Goal: Task Accomplishment & Management: Manage account settings

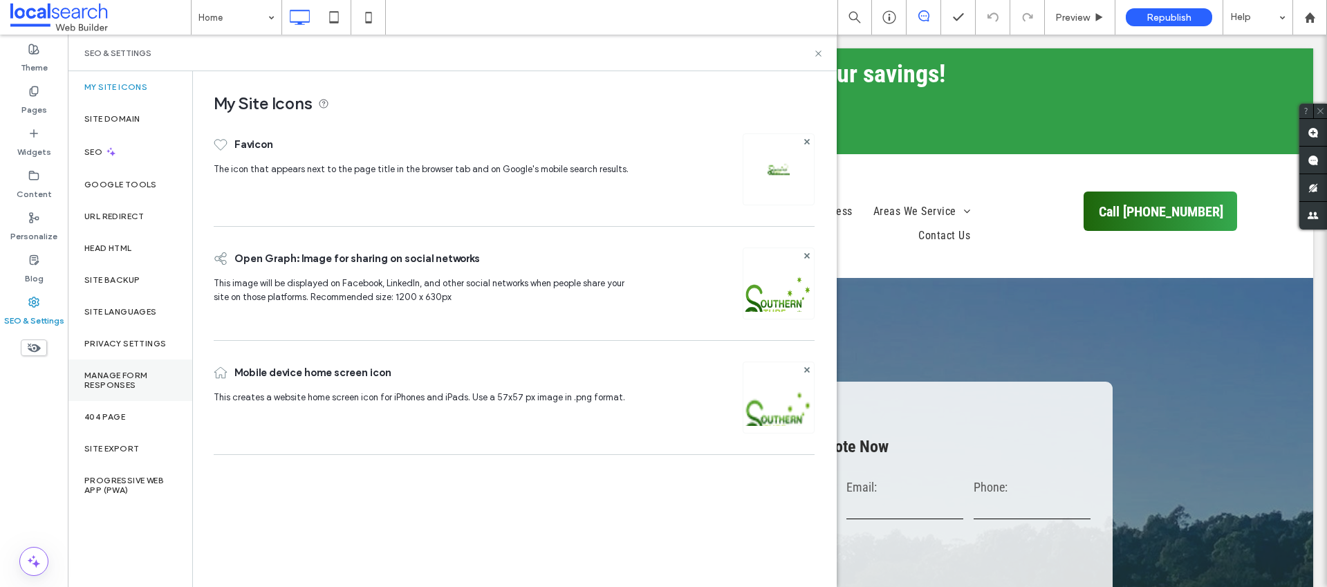
click at [145, 385] on label "Manage Form Responses" at bounding box center [129, 380] width 91 height 19
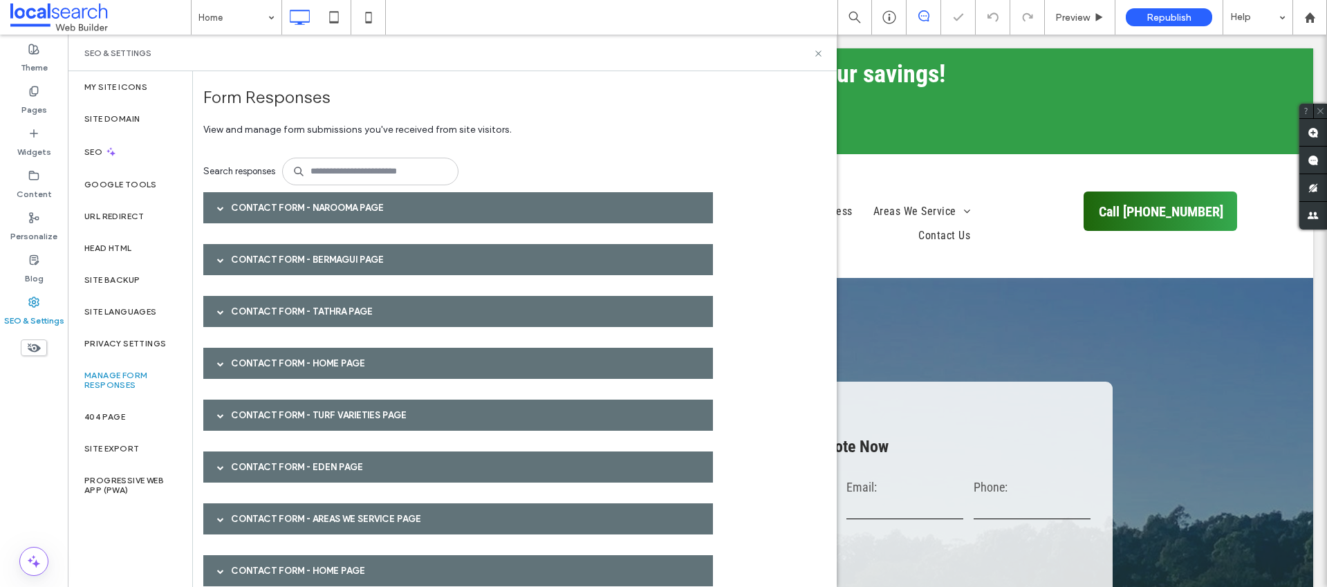
click at [374, 210] on div "Contact Form - Narooma page" at bounding box center [458, 207] width 510 height 31
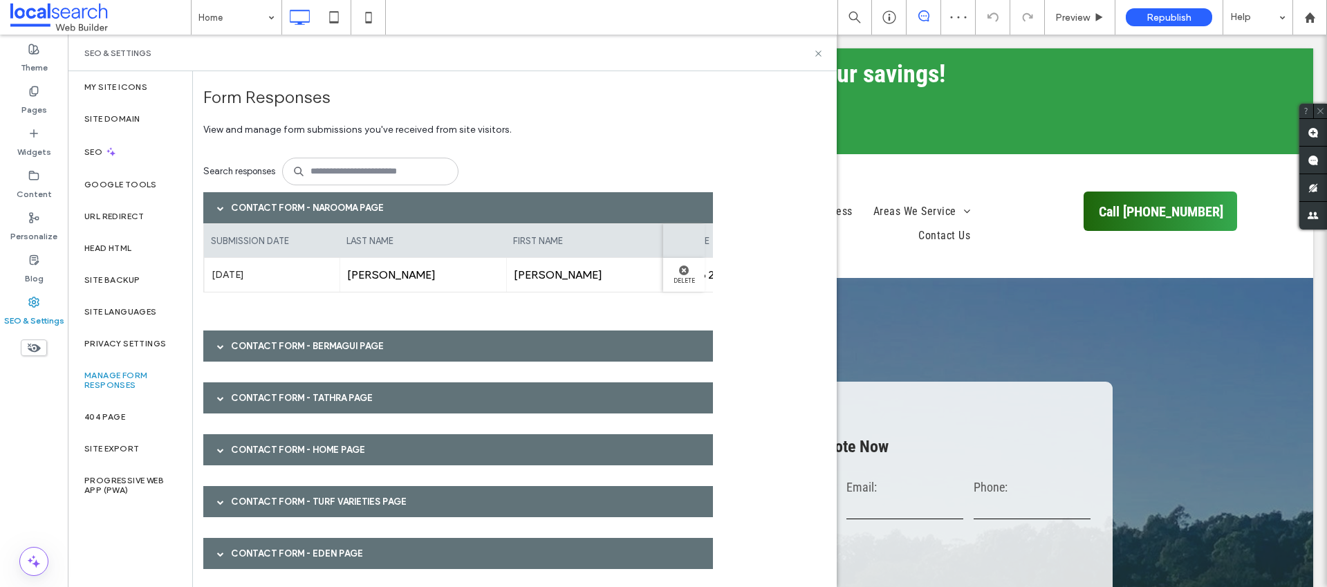
click at [374, 210] on div "Contact Form - Narooma page" at bounding box center [458, 207] width 510 height 31
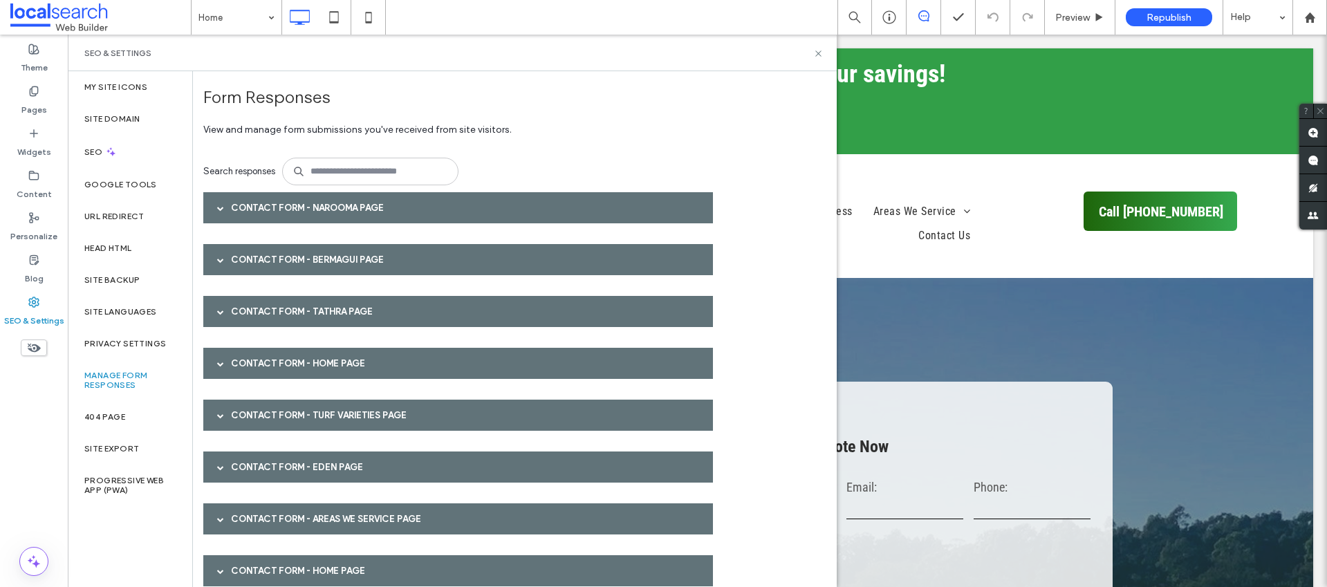
click at [263, 205] on div "Contact Form - Narooma page" at bounding box center [458, 207] width 510 height 31
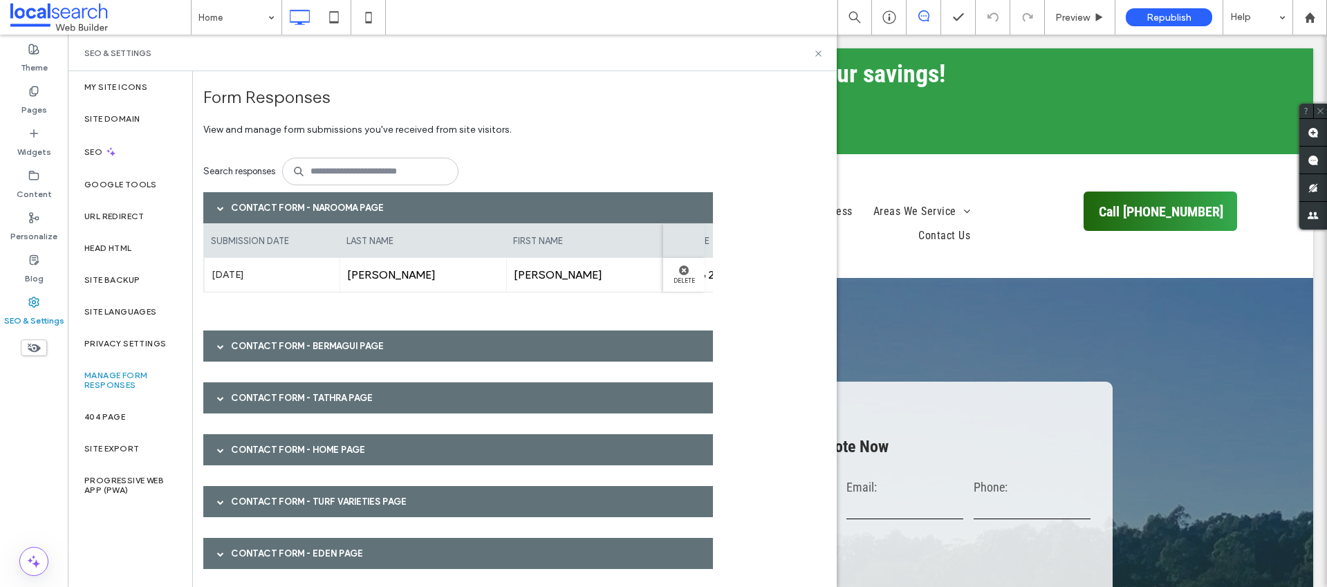
click at [282, 338] on div "Contact Form - Bermagui page" at bounding box center [458, 346] width 510 height 31
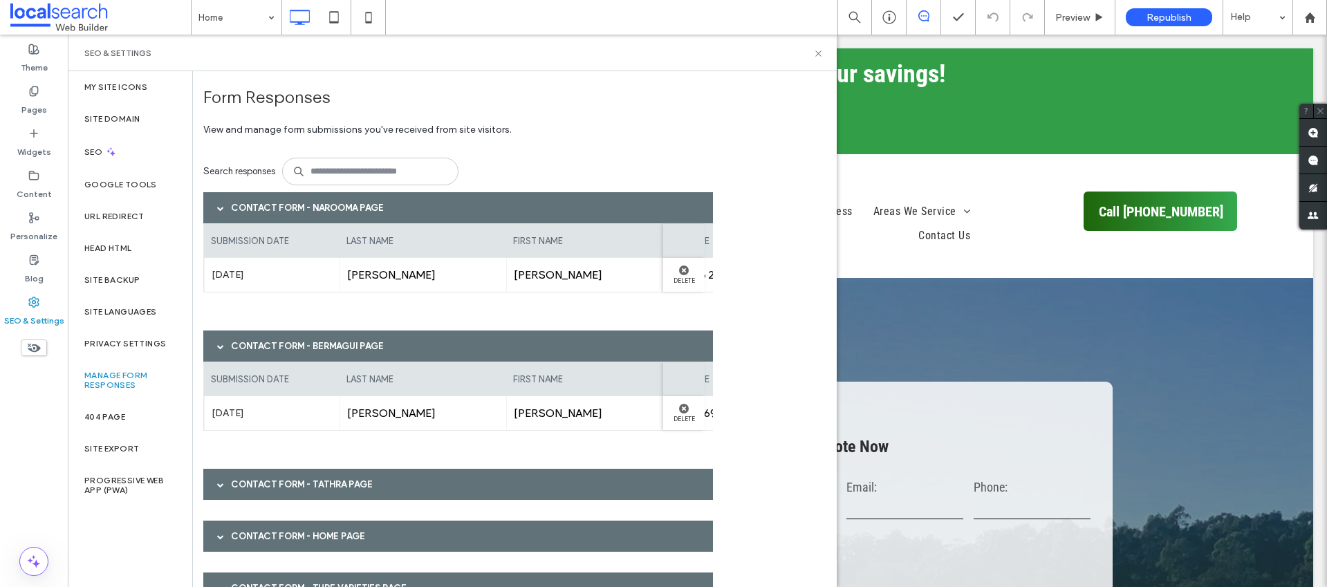
click at [239, 212] on div "Contact Form - Narooma page" at bounding box center [458, 207] width 510 height 31
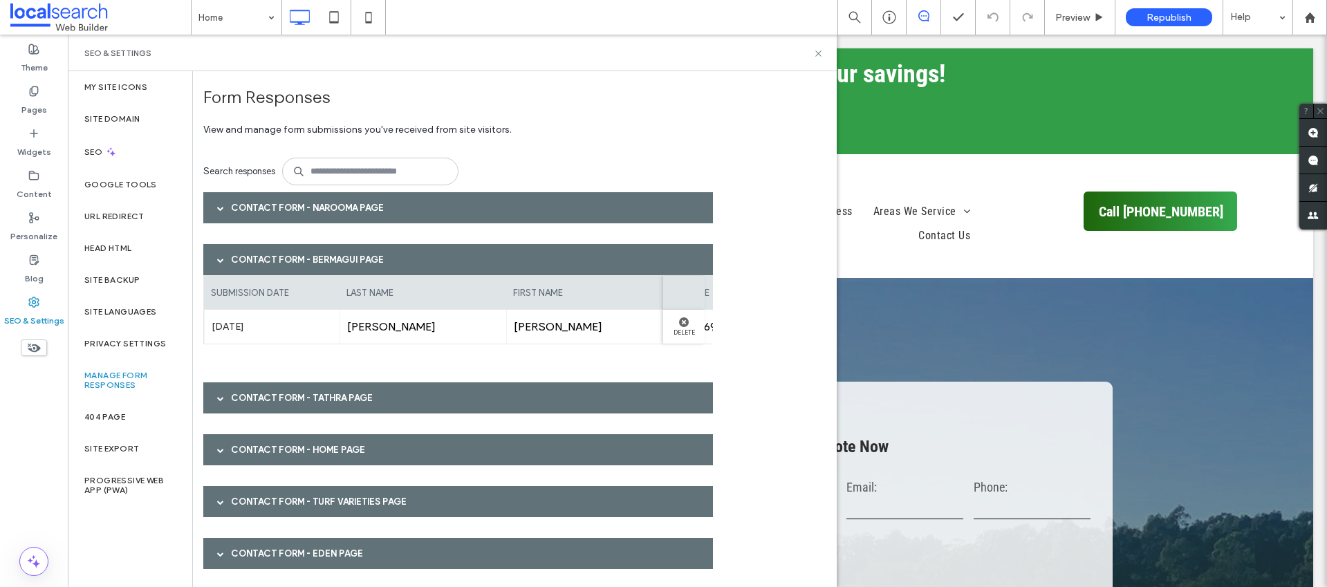
click at [286, 251] on div "Contact Form - Bermagui page" at bounding box center [458, 259] width 510 height 31
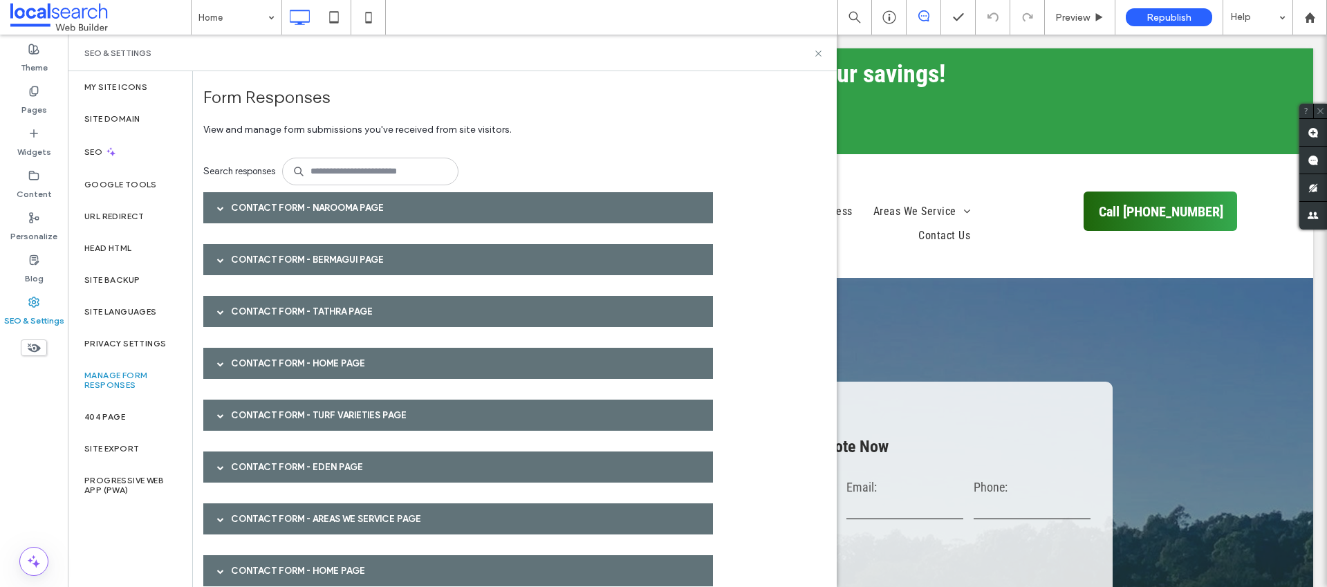
click at [275, 313] on div "Contact Form - Tathra page" at bounding box center [458, 311] width 510 height 31
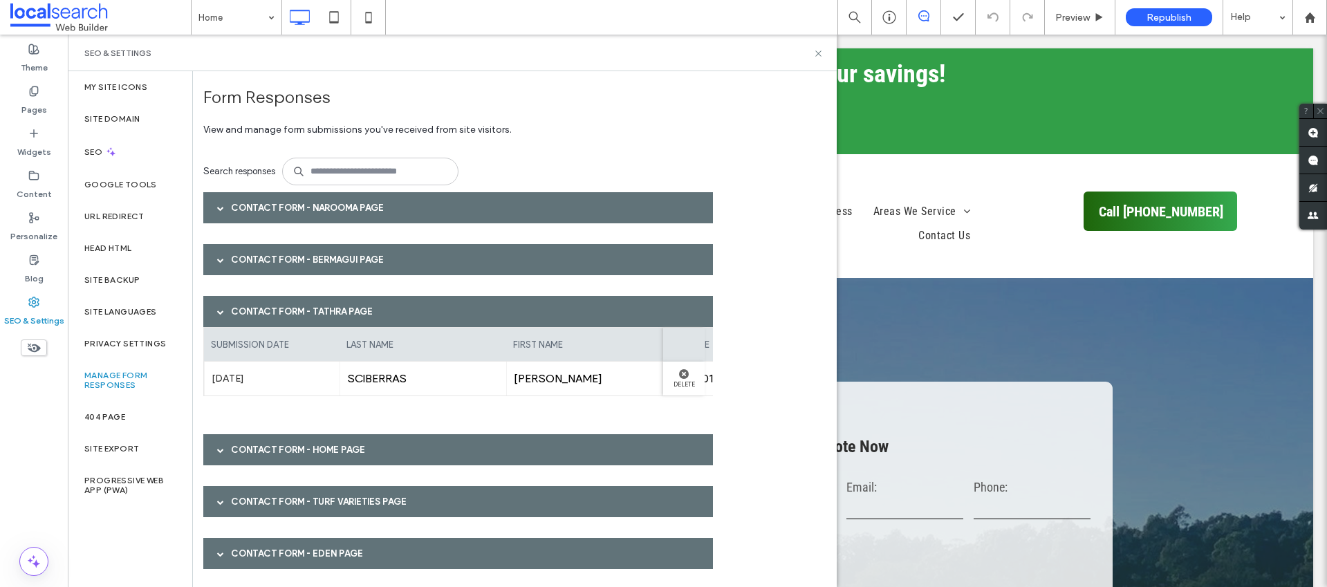
click at [275, 313] on div "Contact Form - Tathra page" at bounding box center [458, 311] width 510 height 31
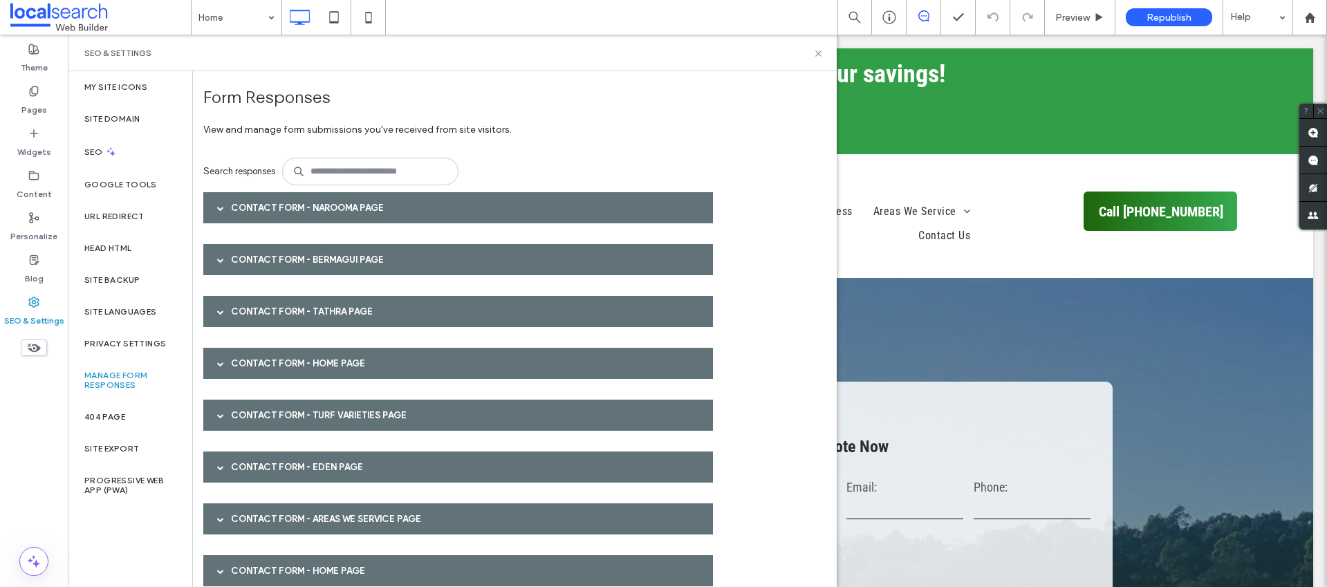
click at [268, 353] on div "Contact Form - HOME page" at bounding box center [458, 363] width 510 height 31
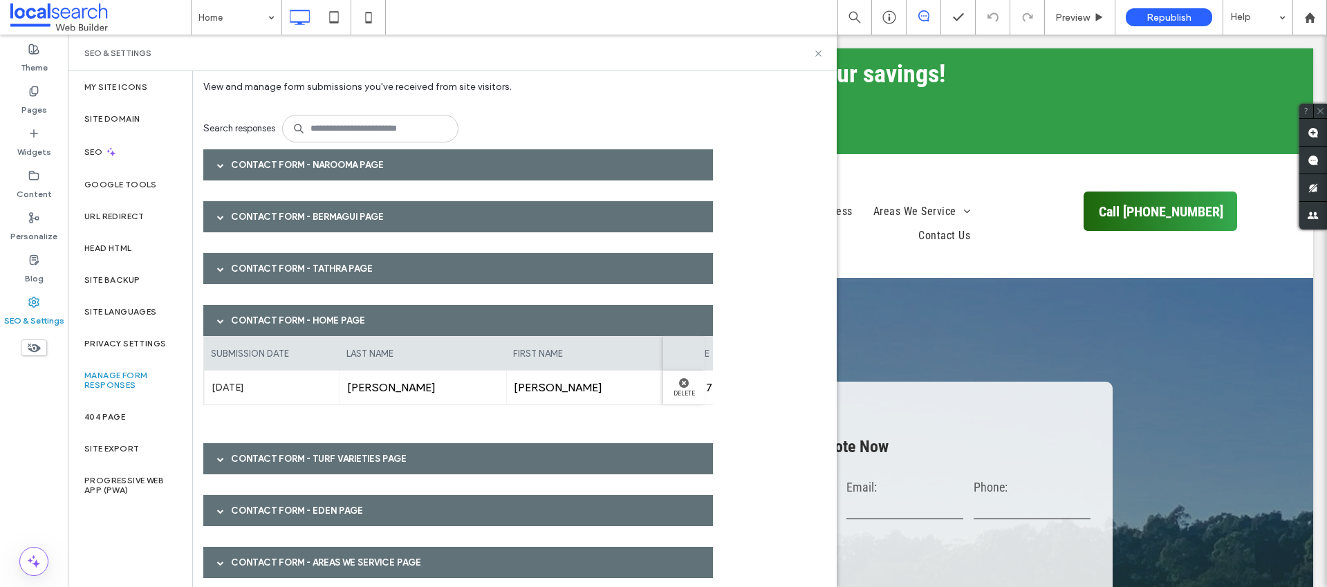
scroll to position [67, 0]
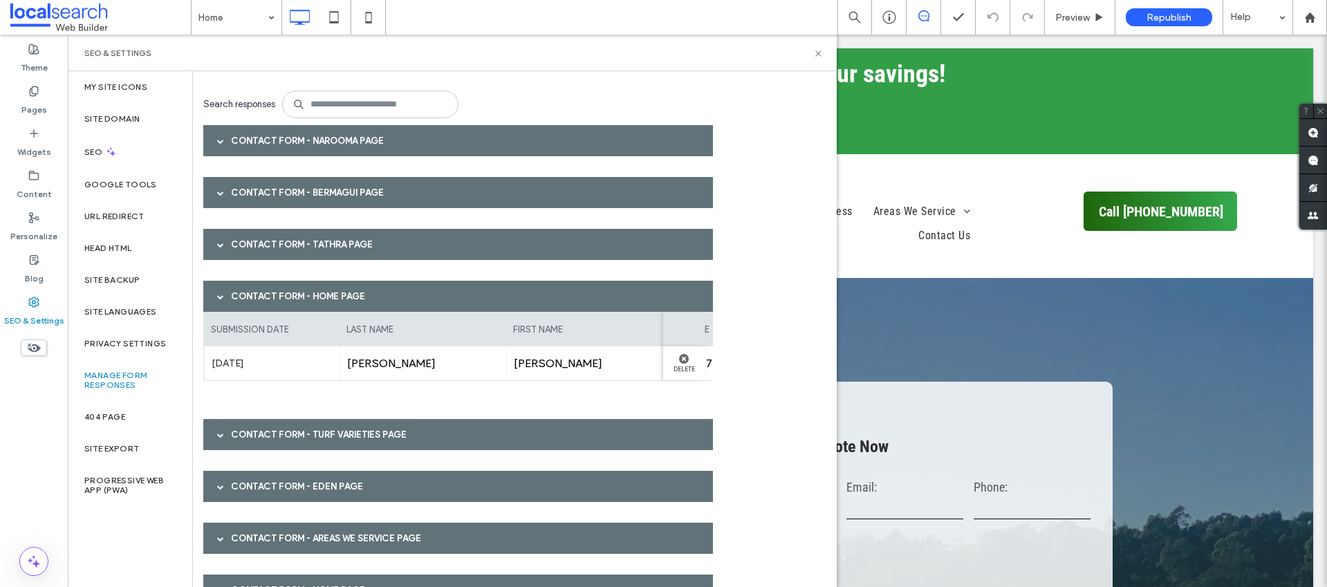
click at [254, 303] on div "Contact Form - HOME page" at bounding box center [458, 296] width 510 height 31
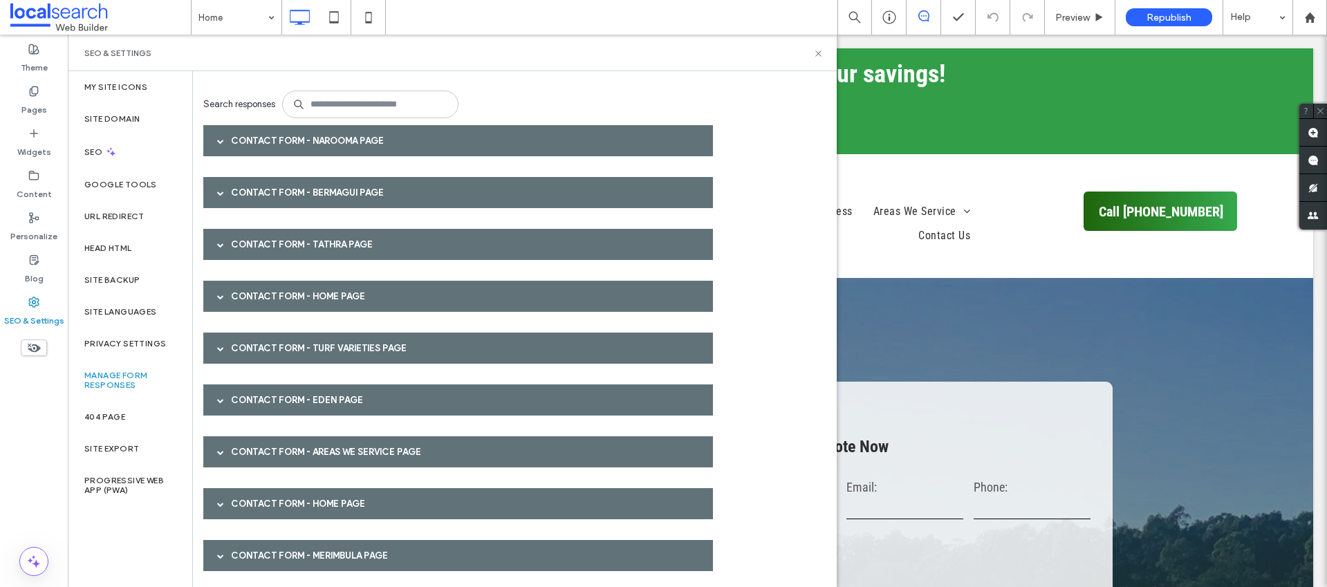
click at [253, 351] on div "Contact Form - Turf Varieties page" at bounding box center [458, 348] width 510 height 31
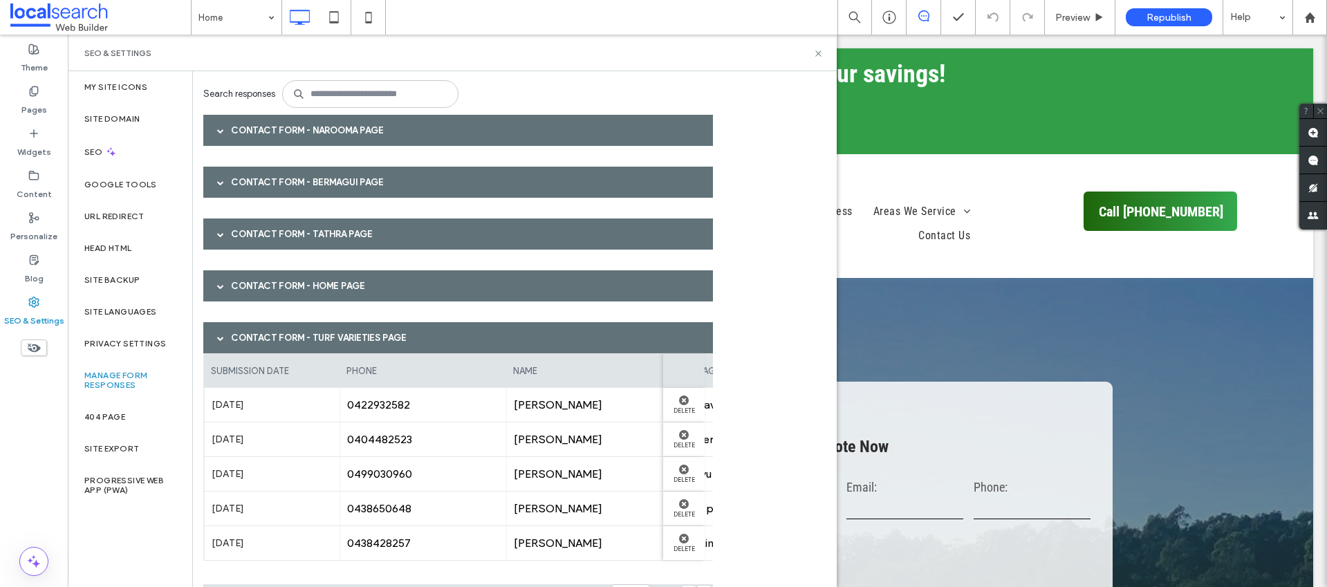
scroll to position [99, 0]
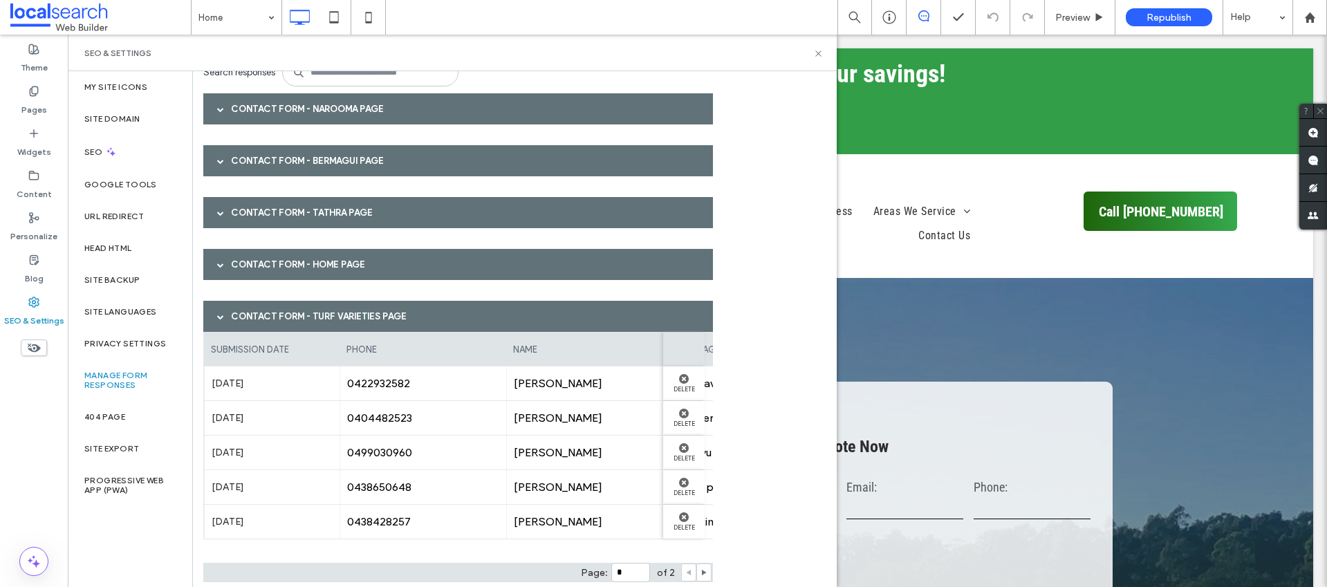
click at [256, 310] on div "Contact Form - Turf Varieties page" at bounding box center [458, 316] width 510 height 31
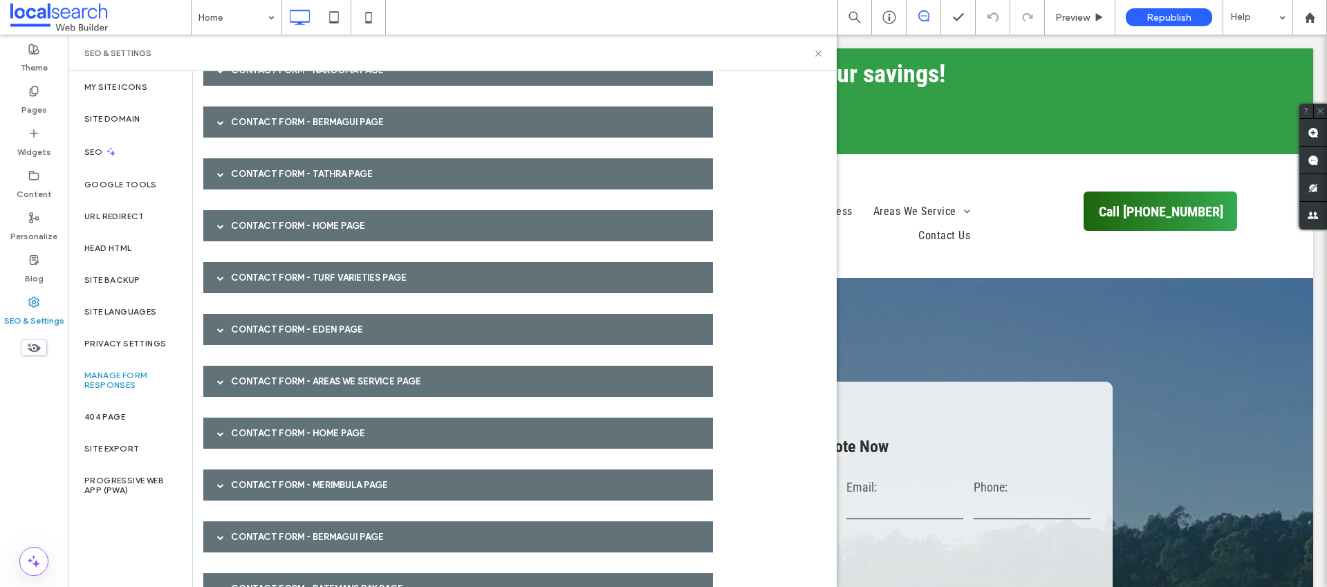
scroll to position [147, 0]
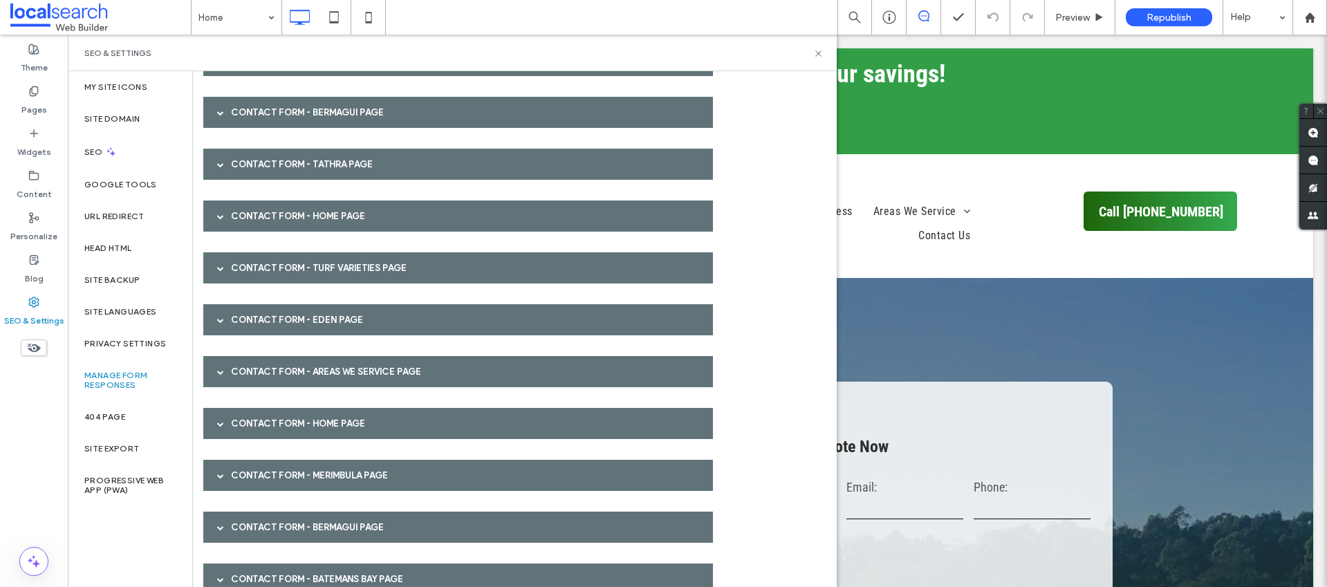
click at [248, 315] on div "Contact Form - Eden page" at bounding box center [458, 319] width 510 height 31
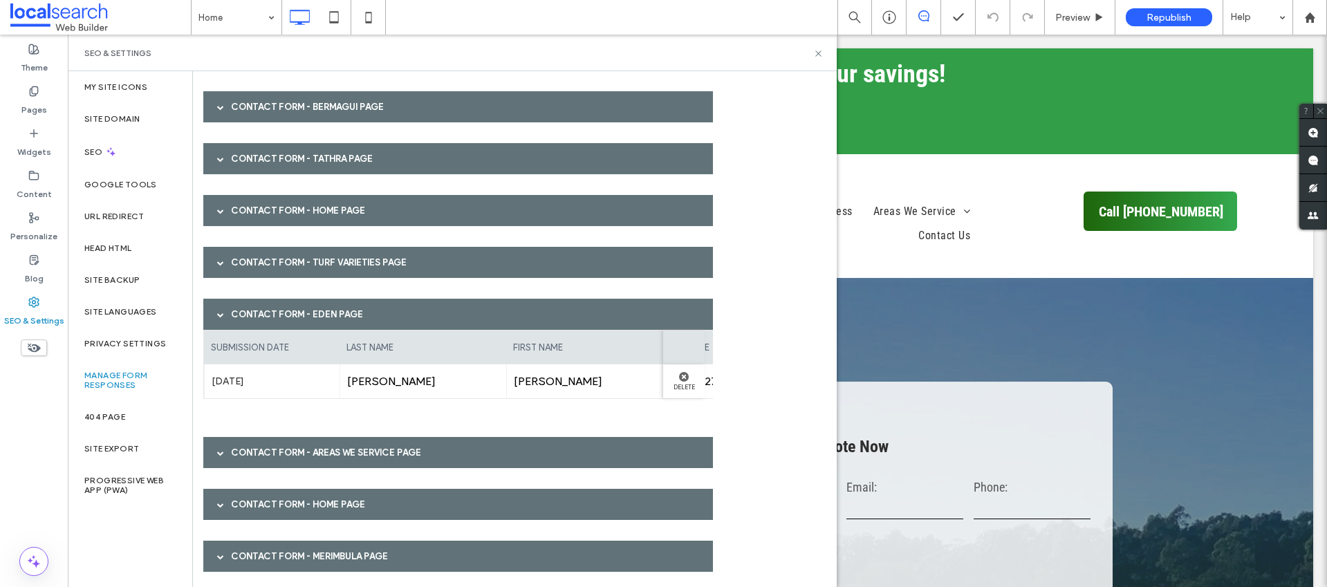
scroll to position [156, 0]
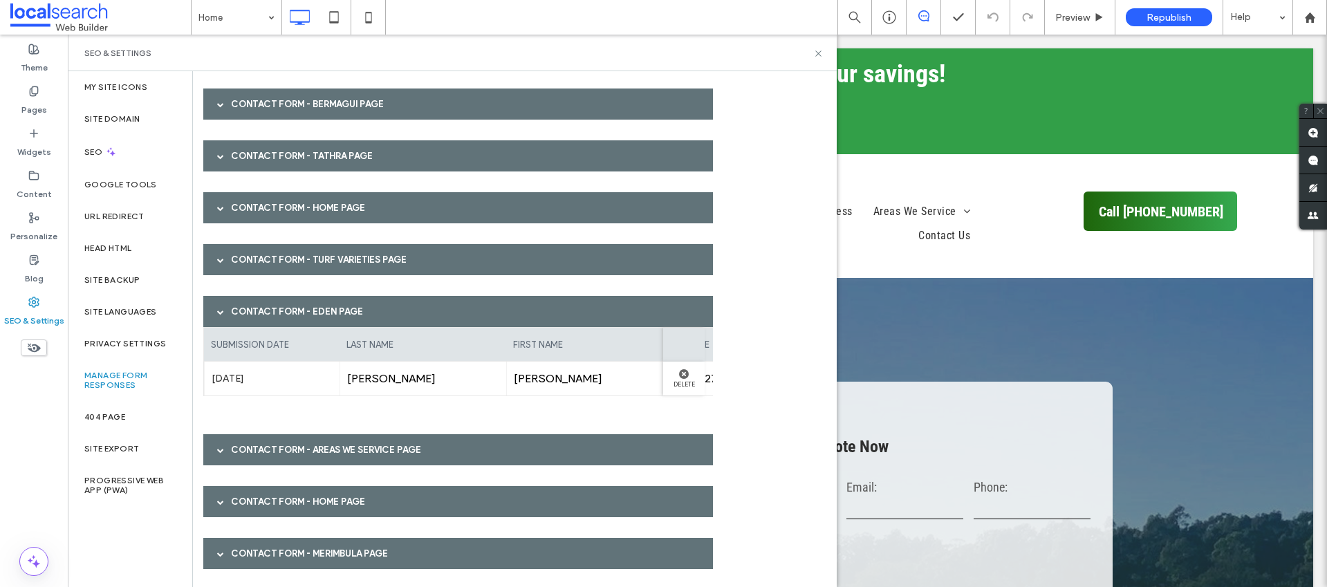
click at [266, 317] on div "Contact Form - Eden page" at bounding box center [458, 311] width 510 height 31
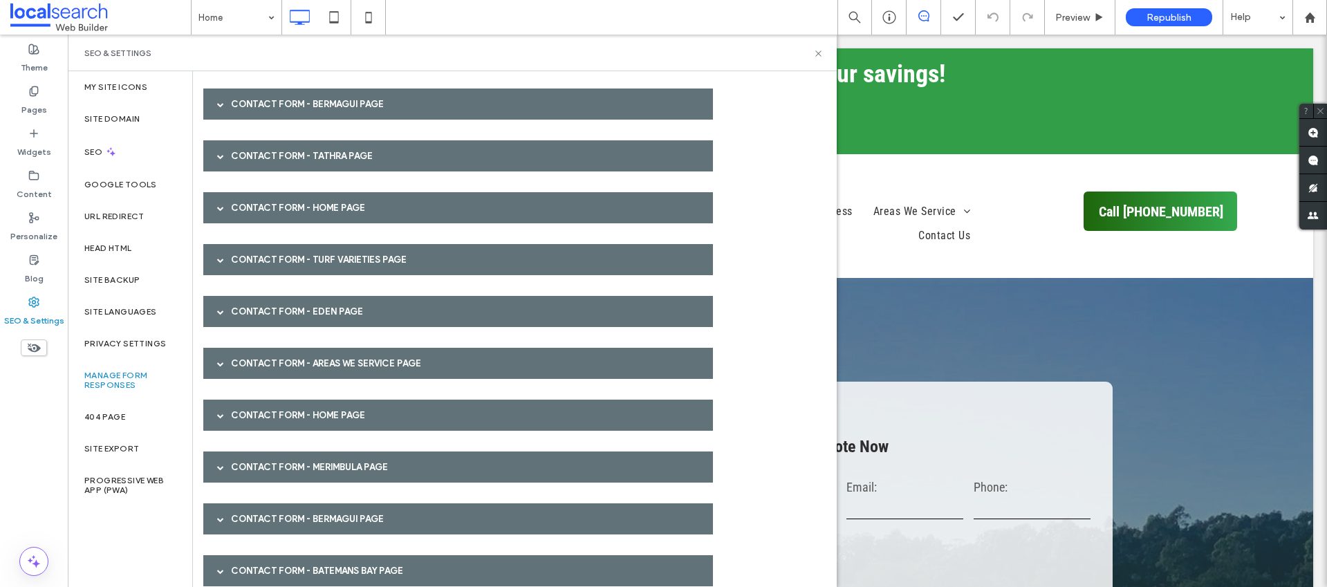
click at [272, 355] on div "Contact Form - Areas We Service page" at bounding box center [458, 363] width 510 height 31
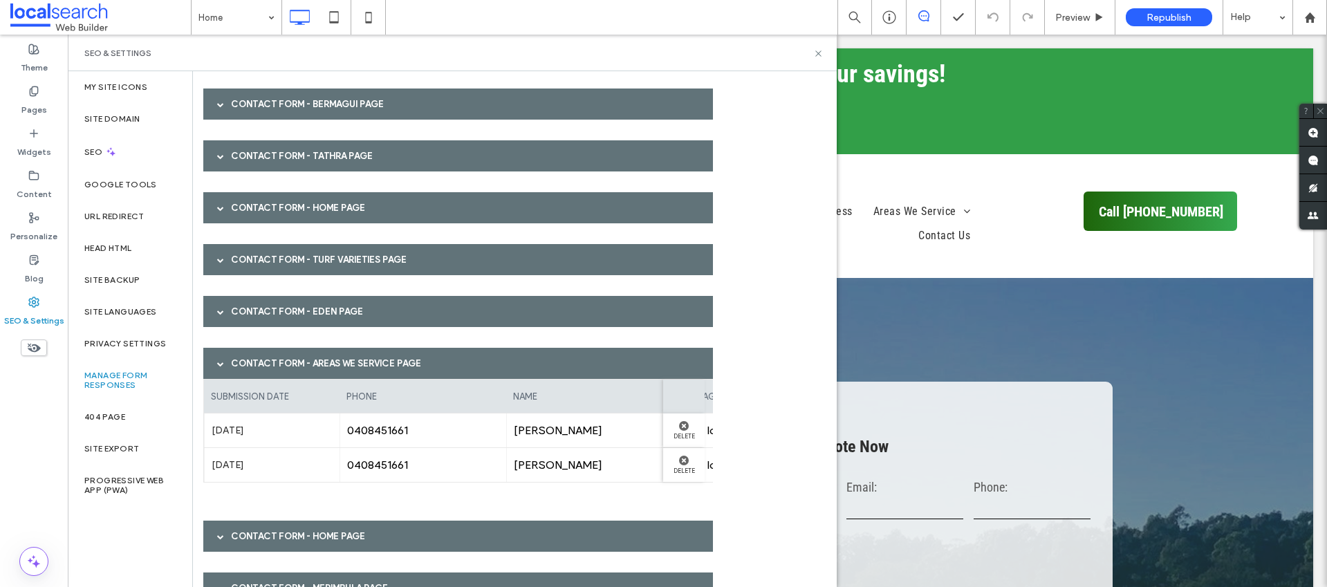
click at [268, 361] on div "Contact Form - Areas We Service page" at bounding box center [458, 363] width 510 height 31
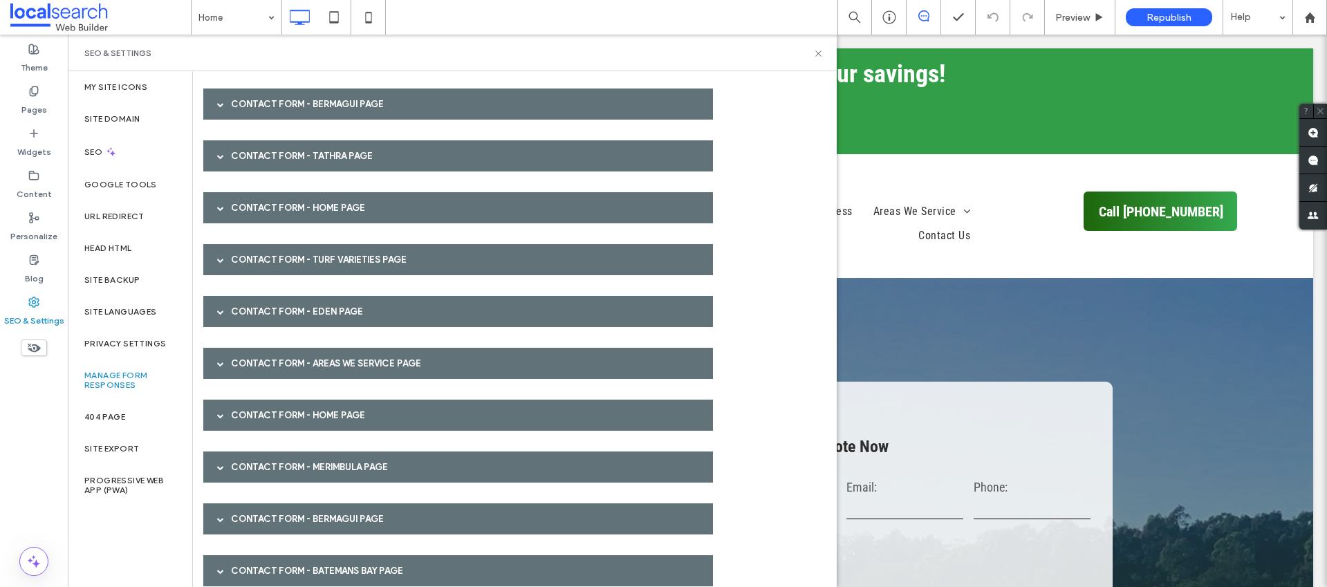
click at [272, 410] on div "Contact Form - HOME page" at bounding box center [458, 415] width 510 height 31
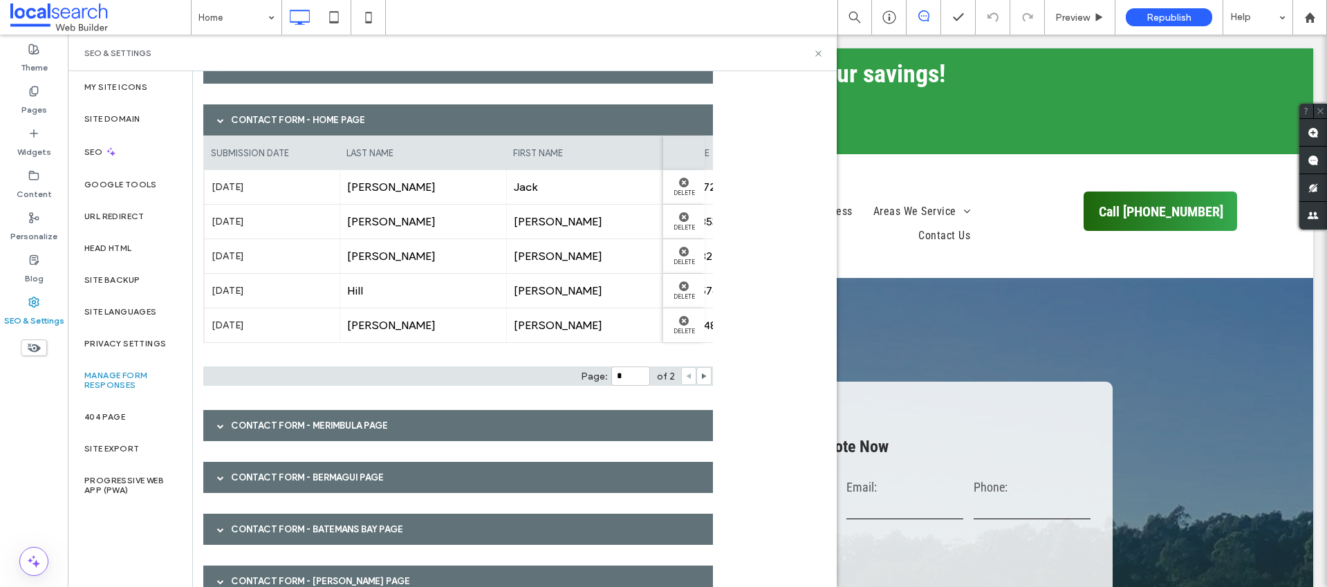
scroll to position [389, 0]
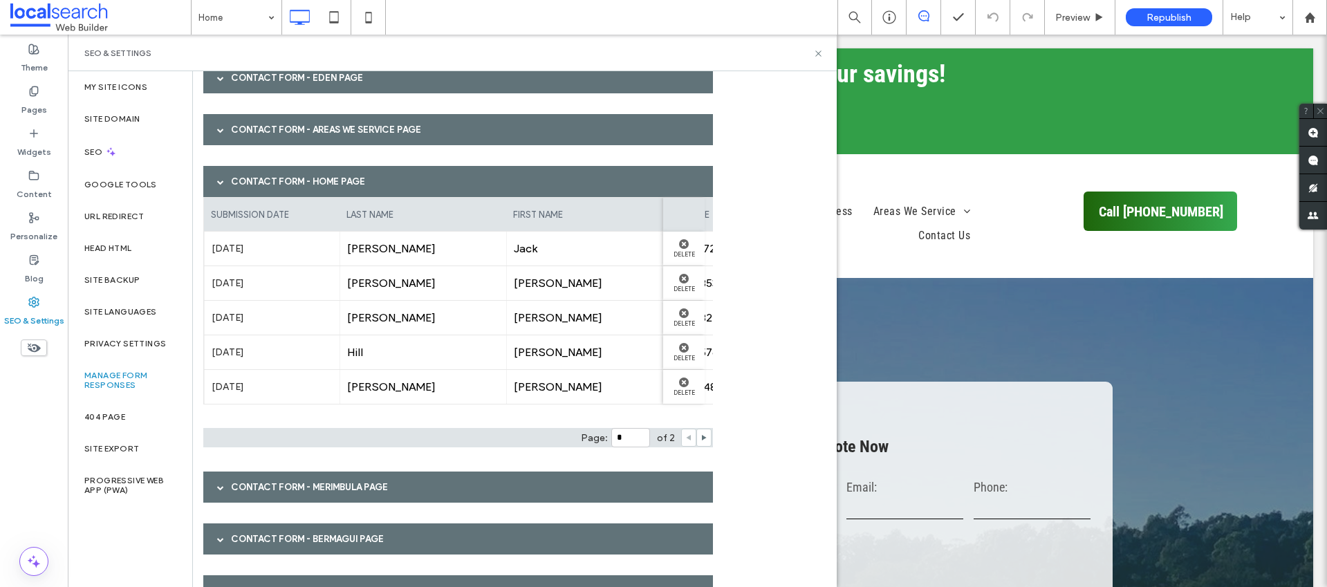
click at [450, 315] on span "[PERSON_NAME]" at bounding box center [423, 317] width 152 height 13
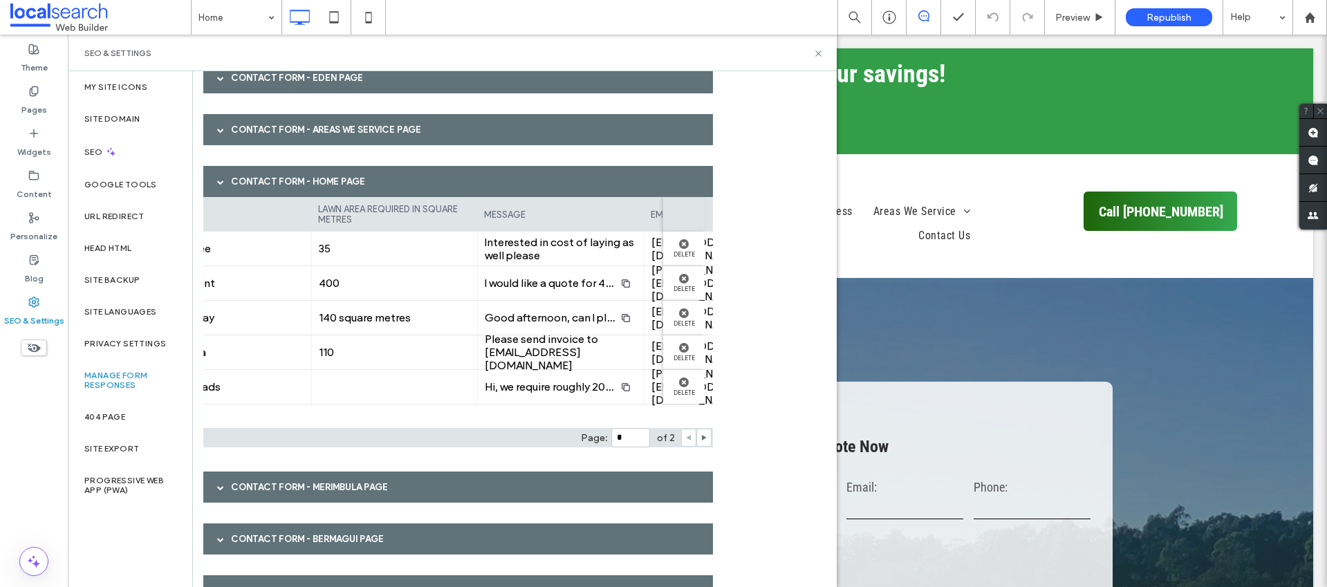
scroll to position [0, 1008]
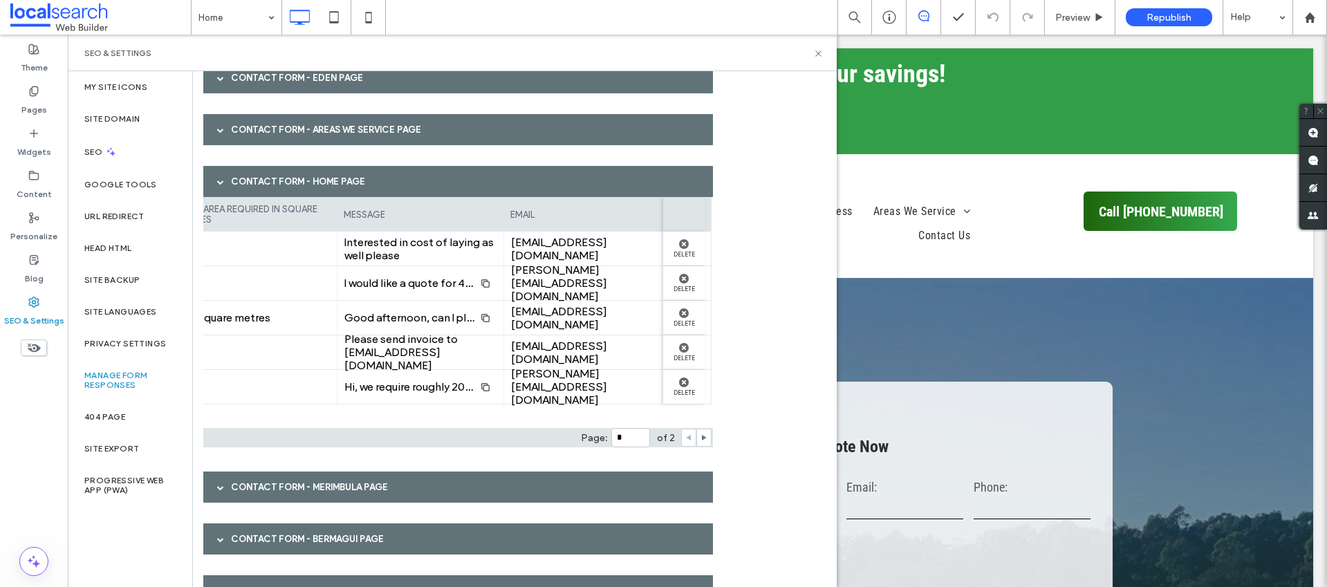
drag, startPoint x: 309, startPoint y: 252, endPoint x: 378, endPoint y: 245, distance: 68.8
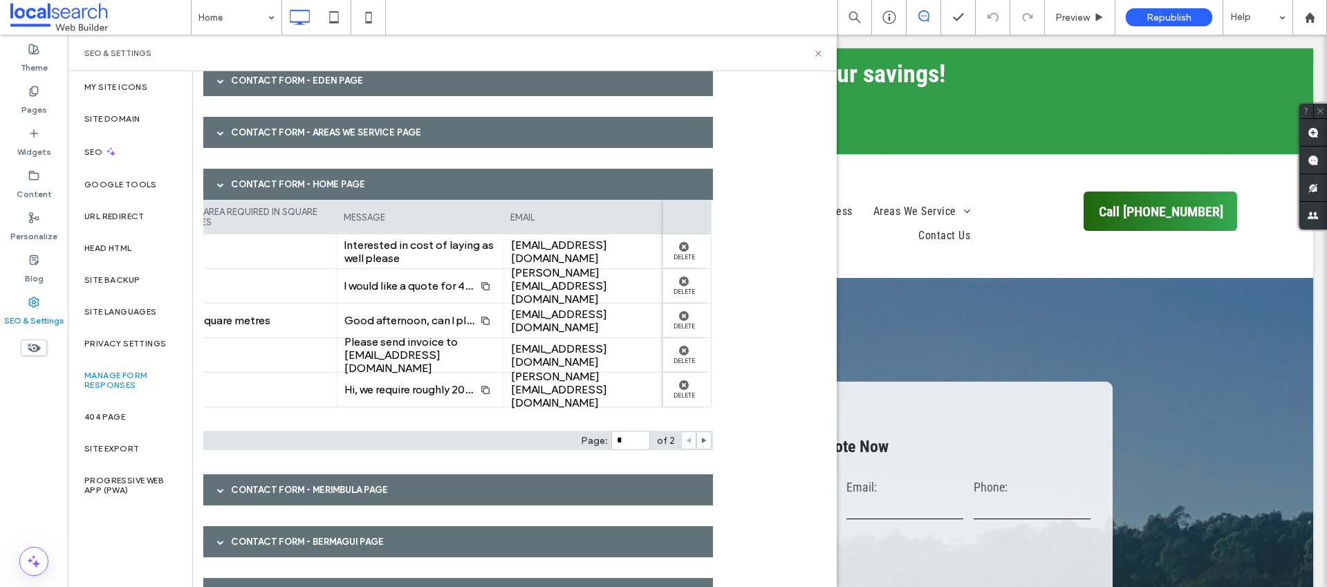
click at [424, 275] on div "I would like a quote for 400 metres of Buffalo delivered to [GEOGRAPHIC_DATA]. …" at bounding box center [420, 286] width 152 height 22
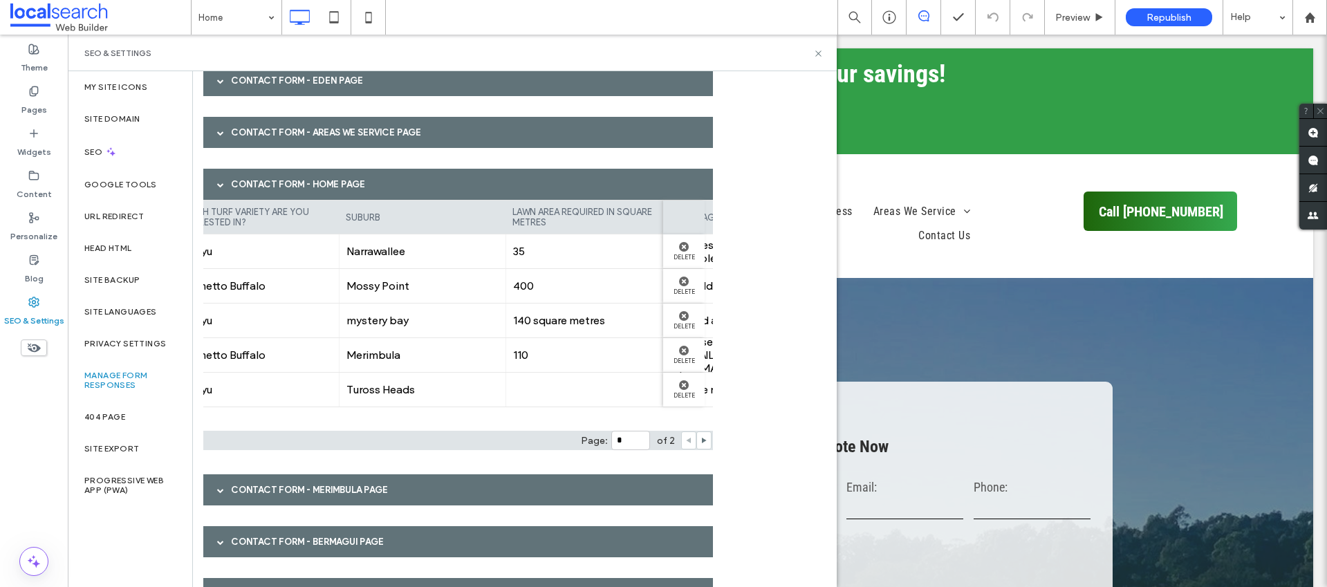
scroll to position [0, 1008]
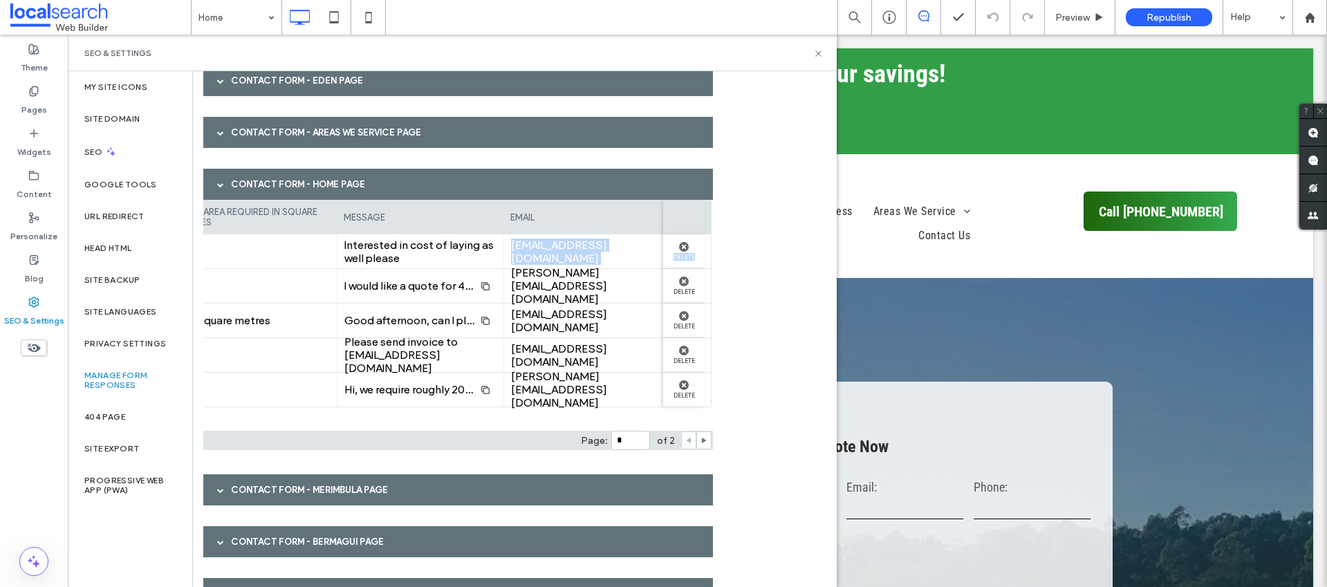
drag, startPoint x: 438, startPoint y: 254, endPoint x: 732, endPoint y: 259, distance: 294.6
click at [732, 259] on div "Form Responses View and manage form submissions you've received from site visit…" at bounding box center [515, 329] width 644 height 516
click at [705, 443] on icon at bounding box center [704, 440] width 7 height 7
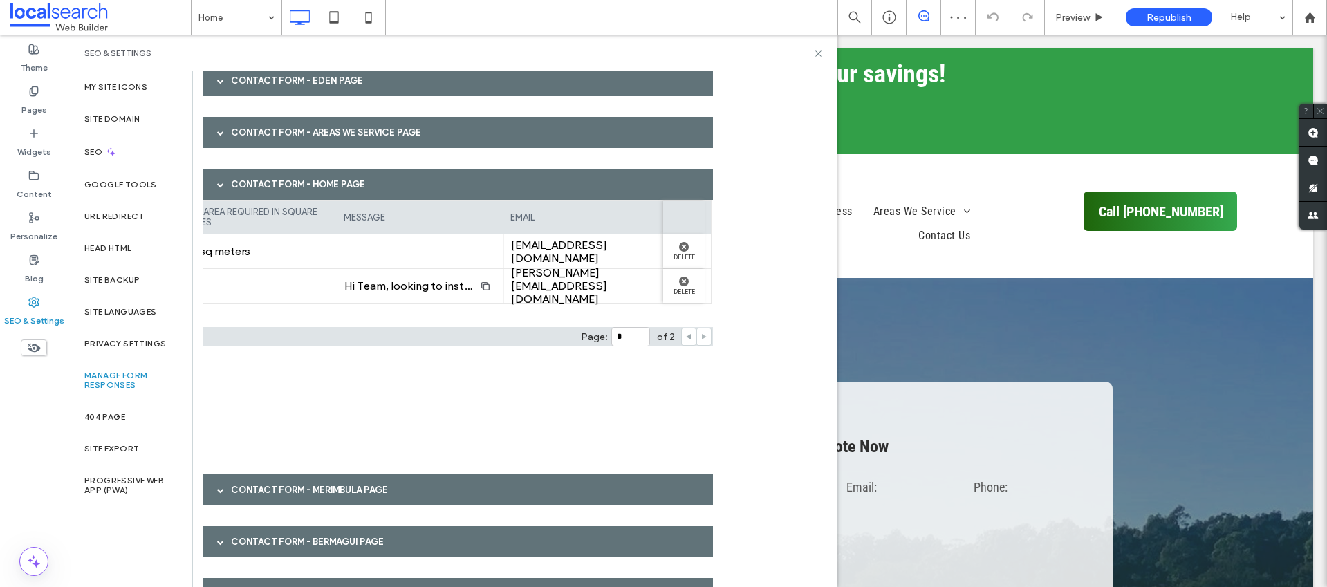
click at [688, 335] on use at bounding box center [688, 337] width 5 height 6
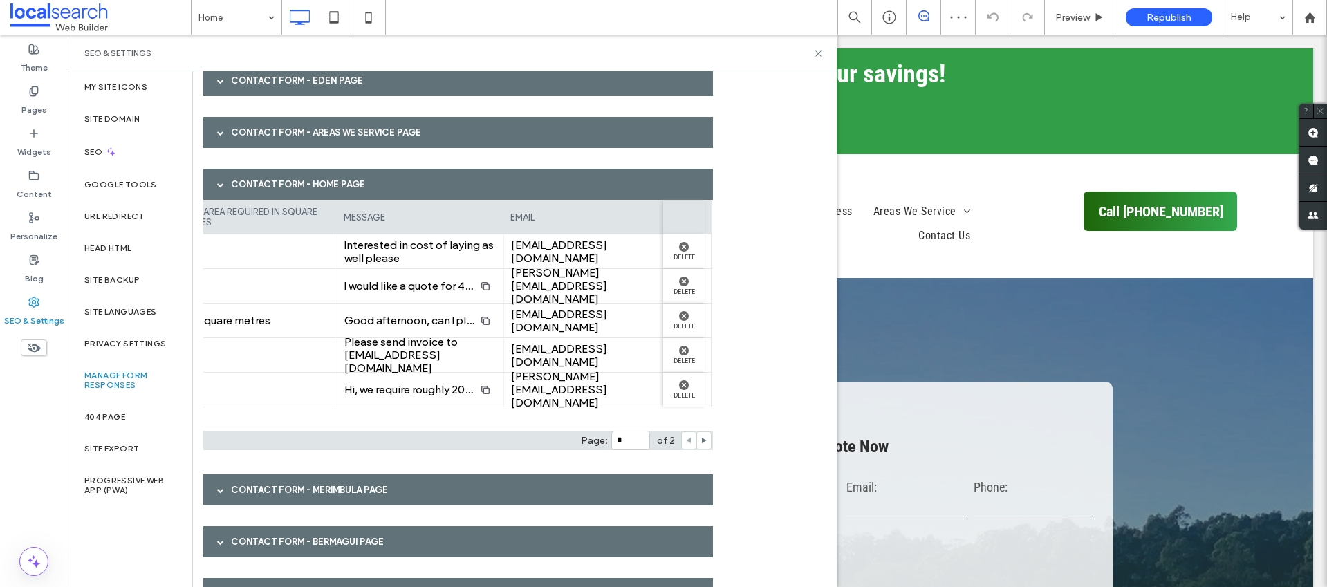
type input "*"
click at [447, 250] on span "Interested in cost of laying as well please" at bounding box center [420, 252] width 152 height 26
click at [413, 257] on span "Interested in cost of laying as well please" at bounding box center [420, 252] width 152 height 26
click at [413, 248] on span "Interested in cost of laying as well please" at bounding box center [420, 252] width 152 height 26
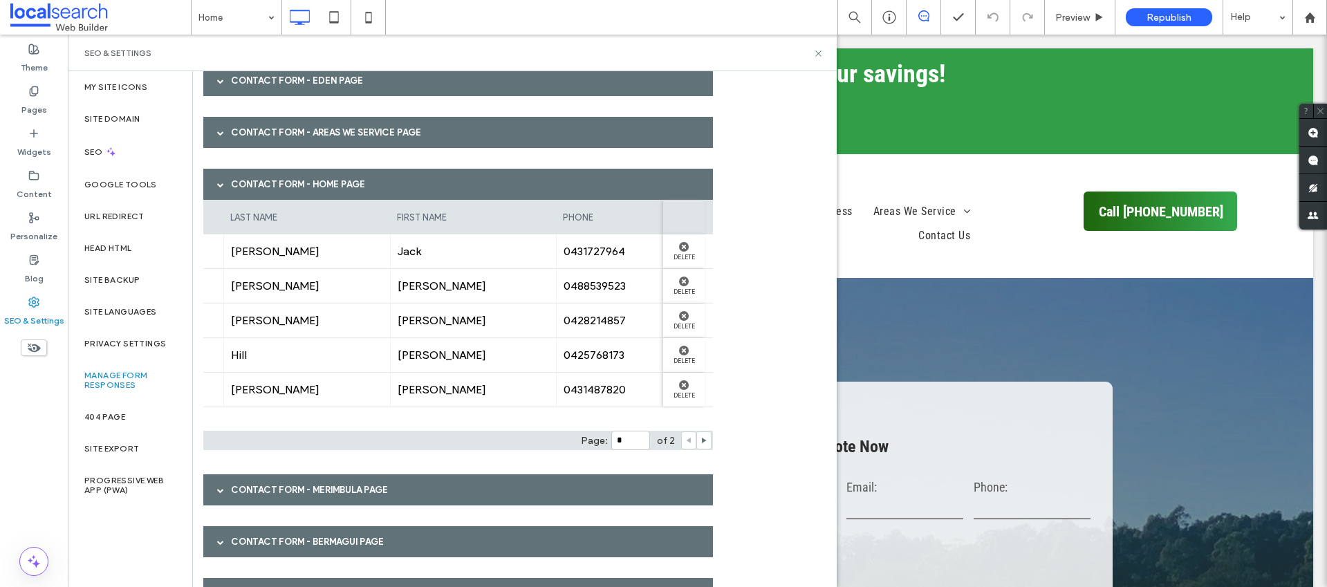
scroll to position [0, 0]
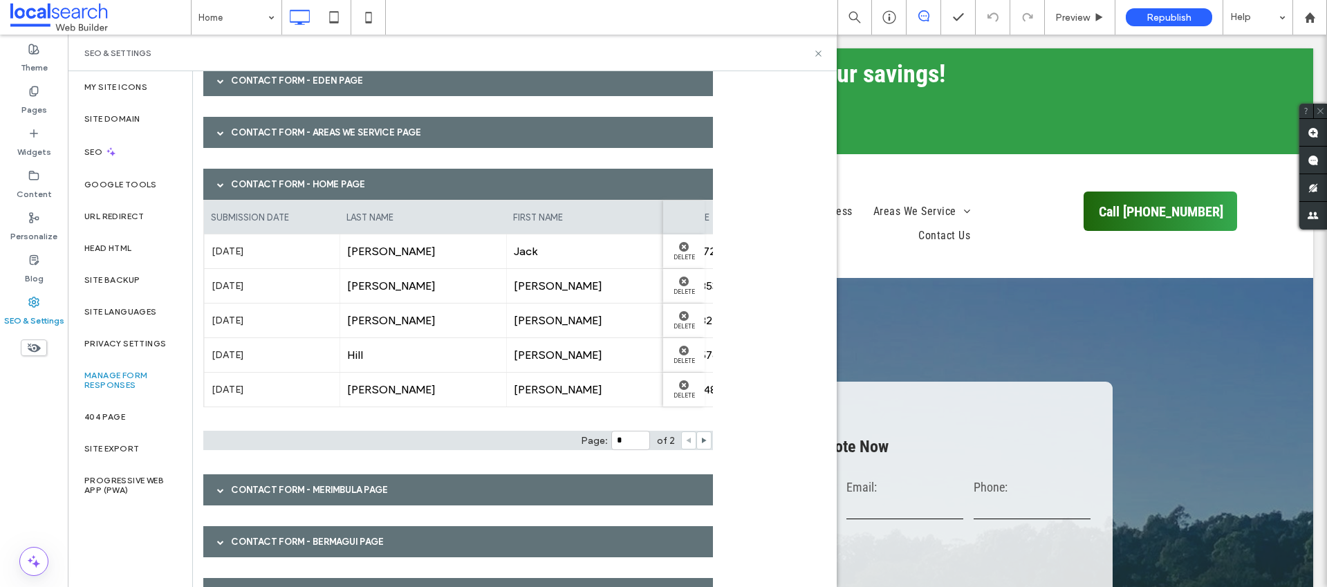
click at [243, 180] on div "Contact Form - HOME page" at bounding box center [458, 184] width 510 height 31
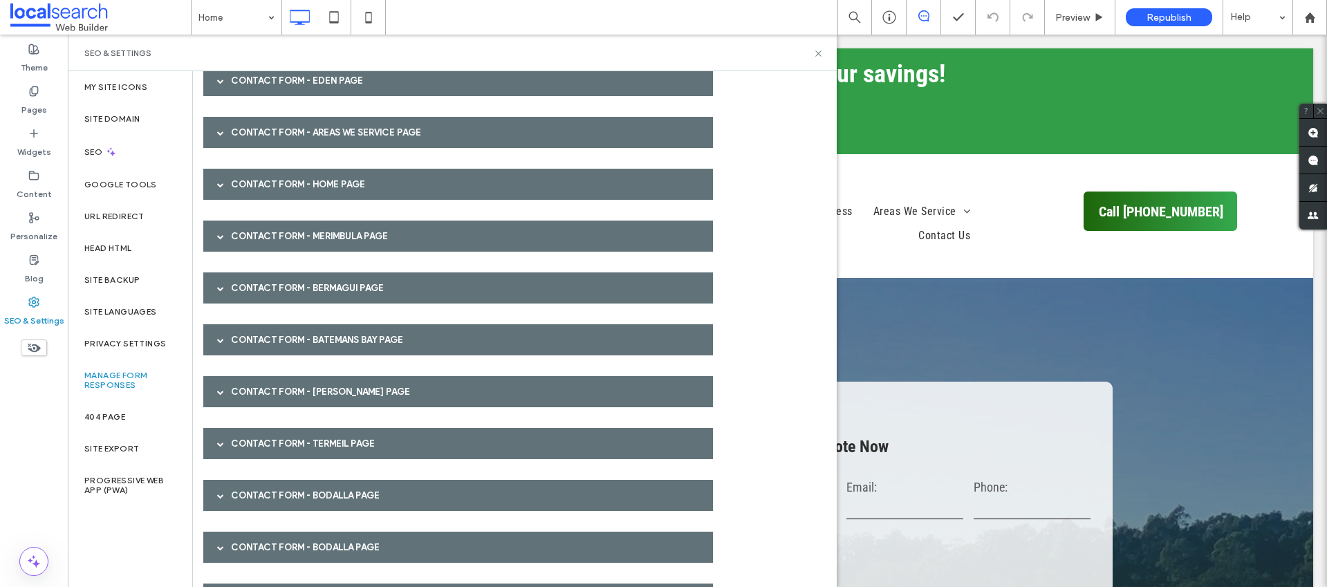
click at [251, 241] on div "Contact Form - Merimbula page" at bounding box center [458, 236] width 510 height 31
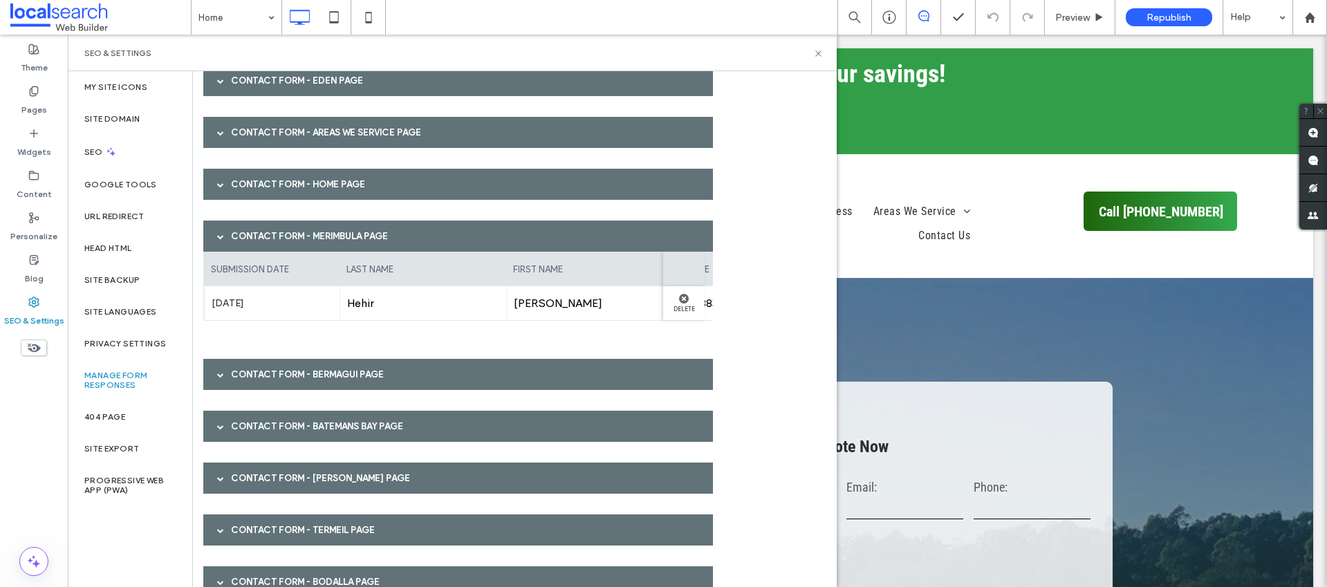
click at [251, 241] on div "Contact Form - Merimbula page" at bounding box center [458, 236] width 510 height 31
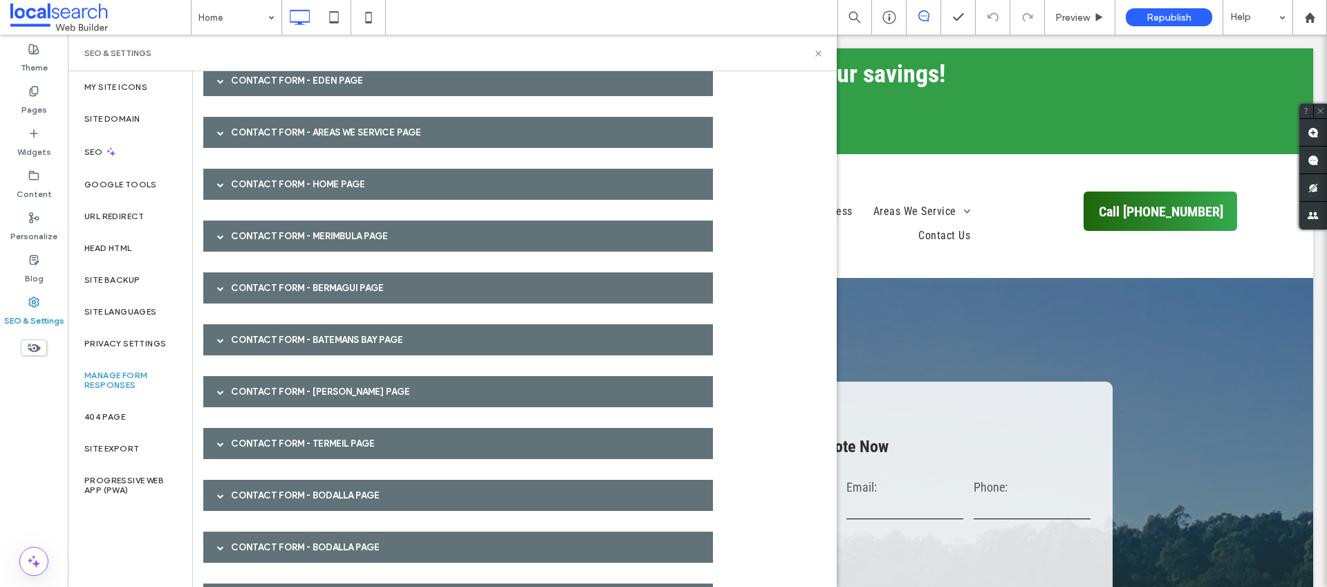
click at [257, 288] on div "Contact Form - Bermagui page" at bounding box center [458, 287] width 510 height 31
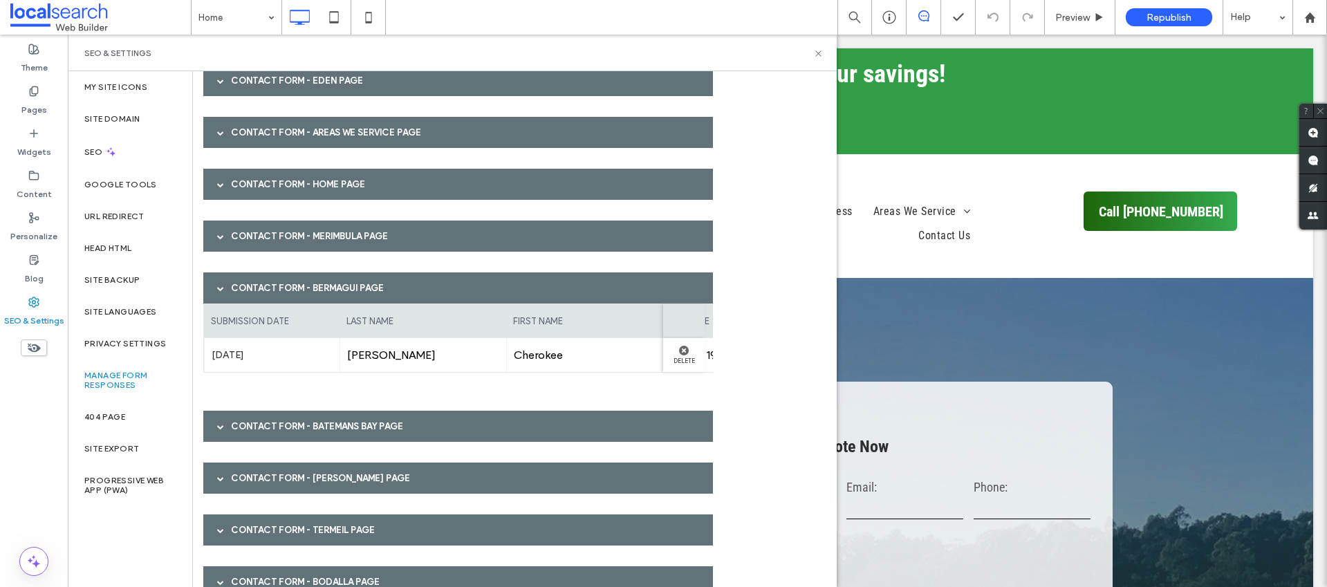
click at [257, 288] on div "Contact Form - Bermagui page" at bounding box center [458, 287] width 510 height 31
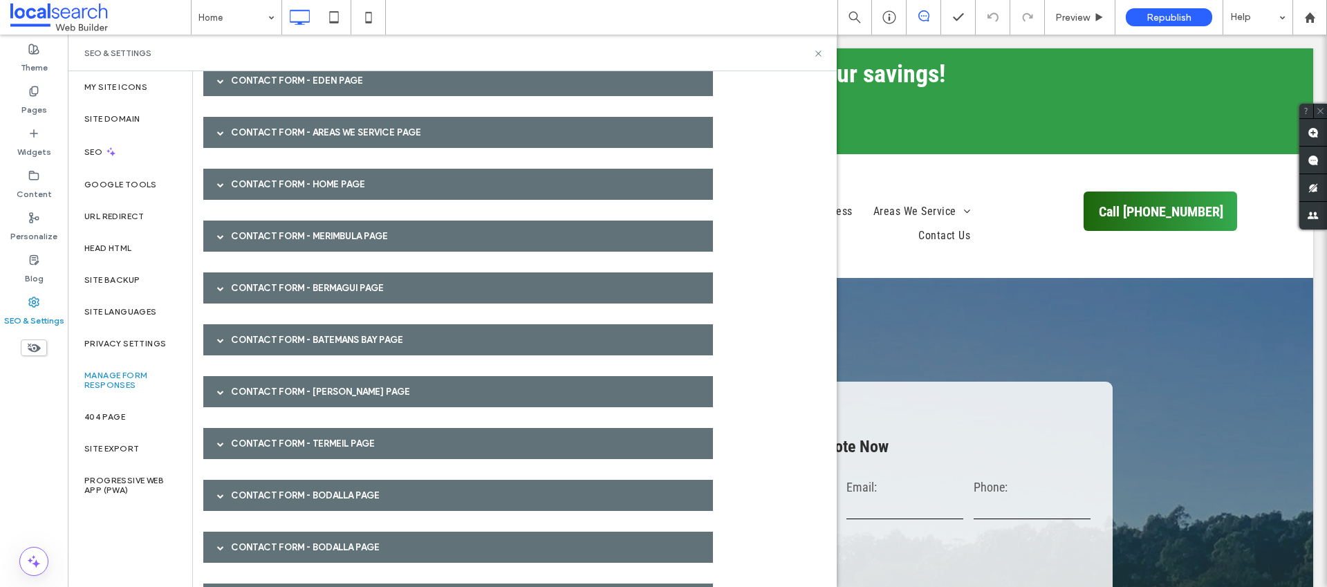
click at [252, 335] on div "Contact Form - Batemans Bay page" at bounding box center [458, 339] width 510 height 31
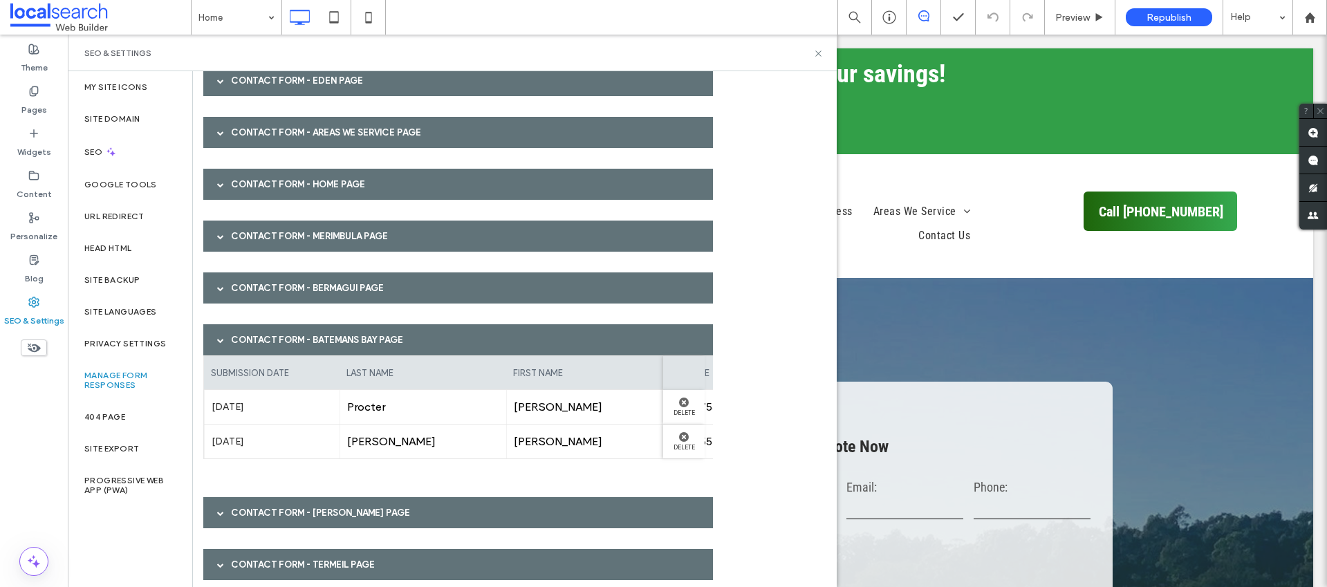
click at [252, 335] on div "Contact Form - Batemans Bay page" at bounding box center [458, 339] width 510 height 31
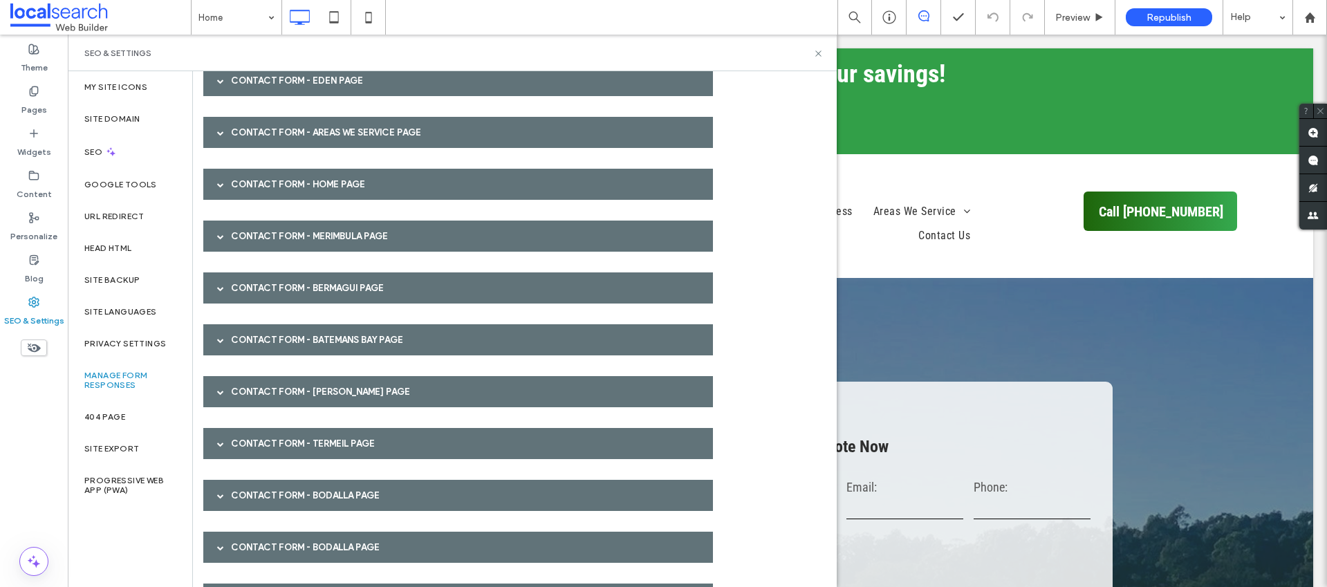
click at [245, 381] on div "Contact Form - [PERSON_NAME] page" at bounding box center [458, 391] width 510 height 31
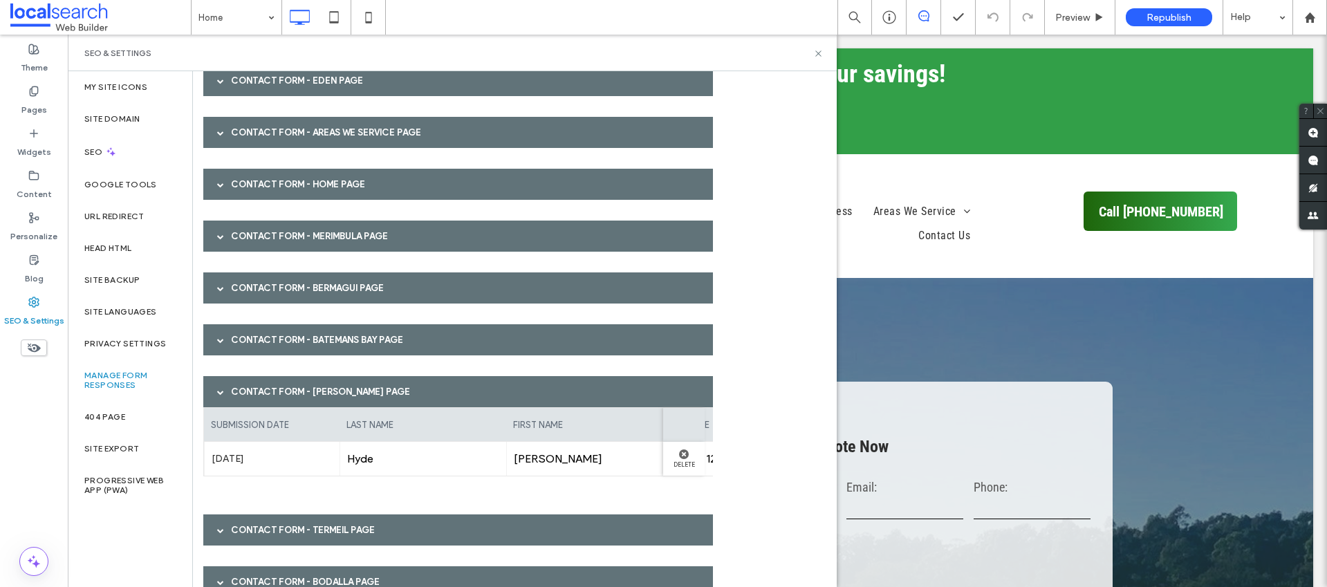
click at [243, 382] on div "Contact Form - [PERSON_NAME] page" at bounding box center [458, 391] width 510 height 31
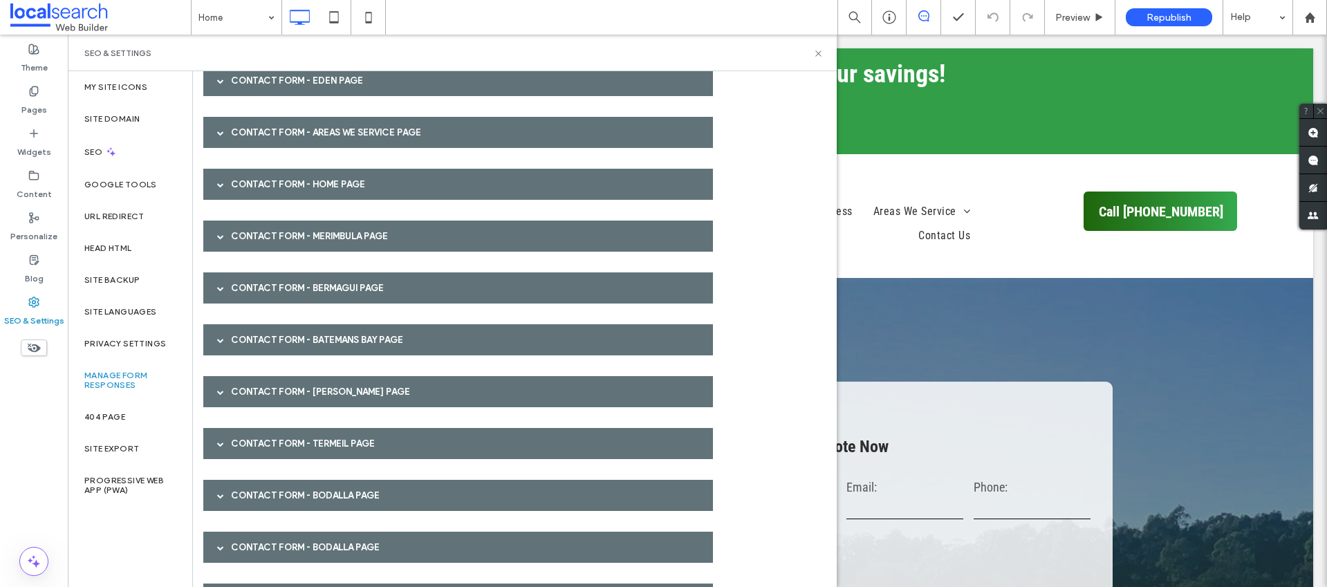
click at [250, 445] on div "Contact Form - Termeil page" at bounding box center [458, 443] width 510 height 31
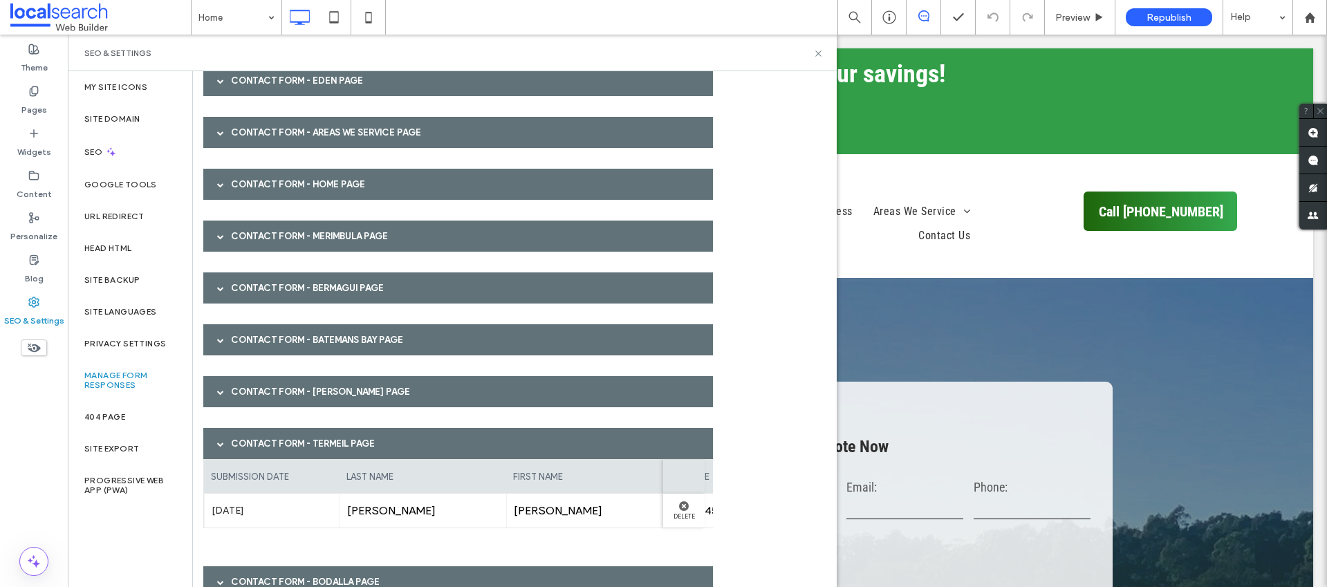
click at [252, 443] on div "Contact Form - Termeil page" at bounding box center [458, 443] width 510 height 31
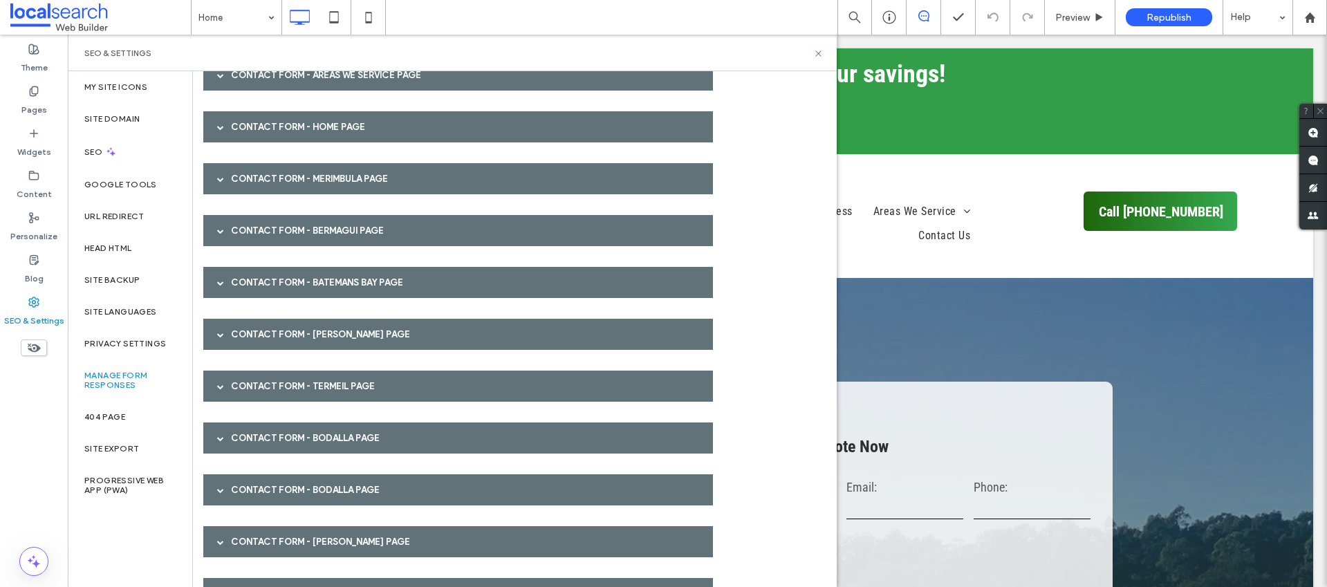
click at [256, 441] on div "Contact Form - Bodalla page" at bounding box center [458, 438] width 510 height 31
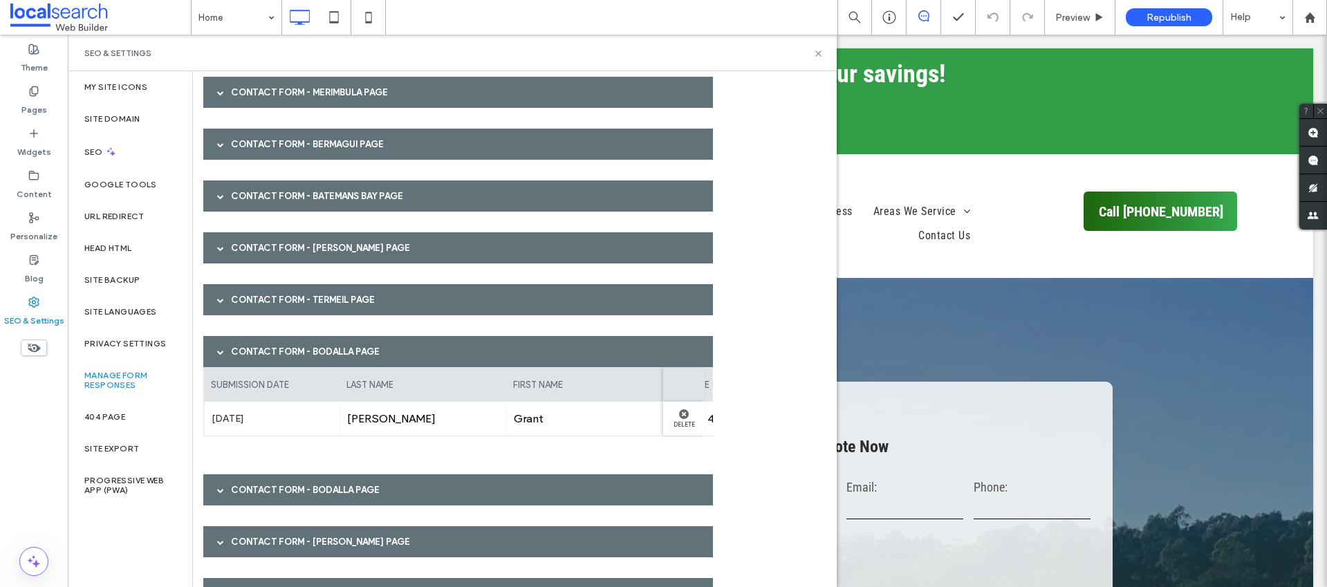
scroll to position [608, 0]
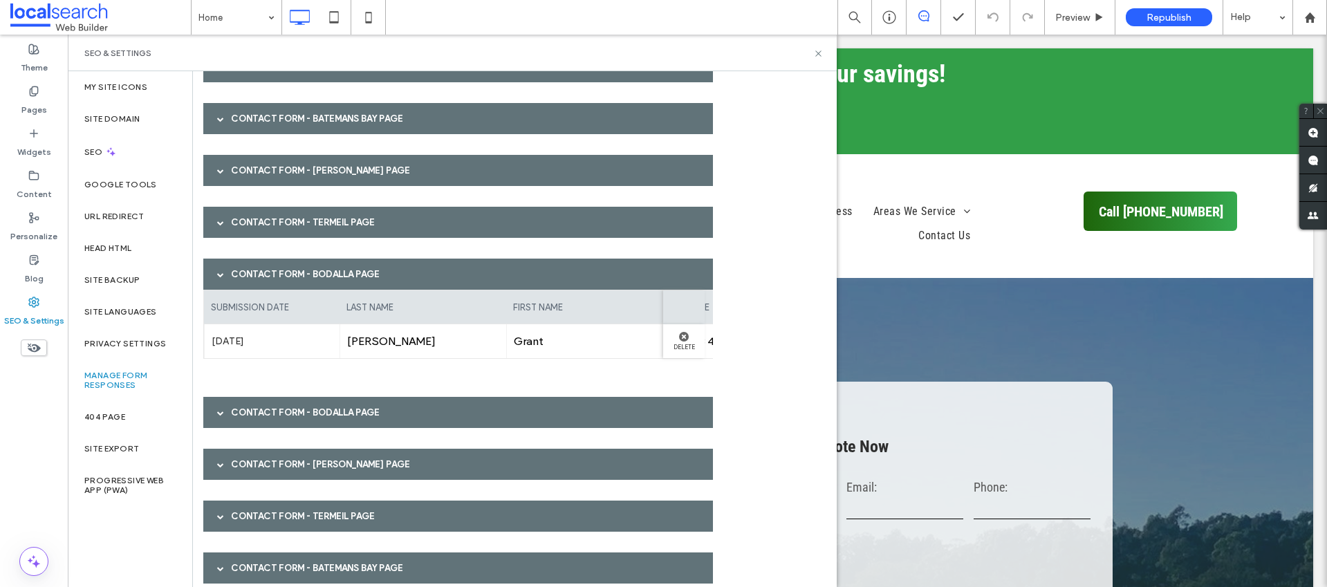
click at [285, 267] on div "Contact Form - Bodalla page" at bounding box center [458, 274] width 510 height 31
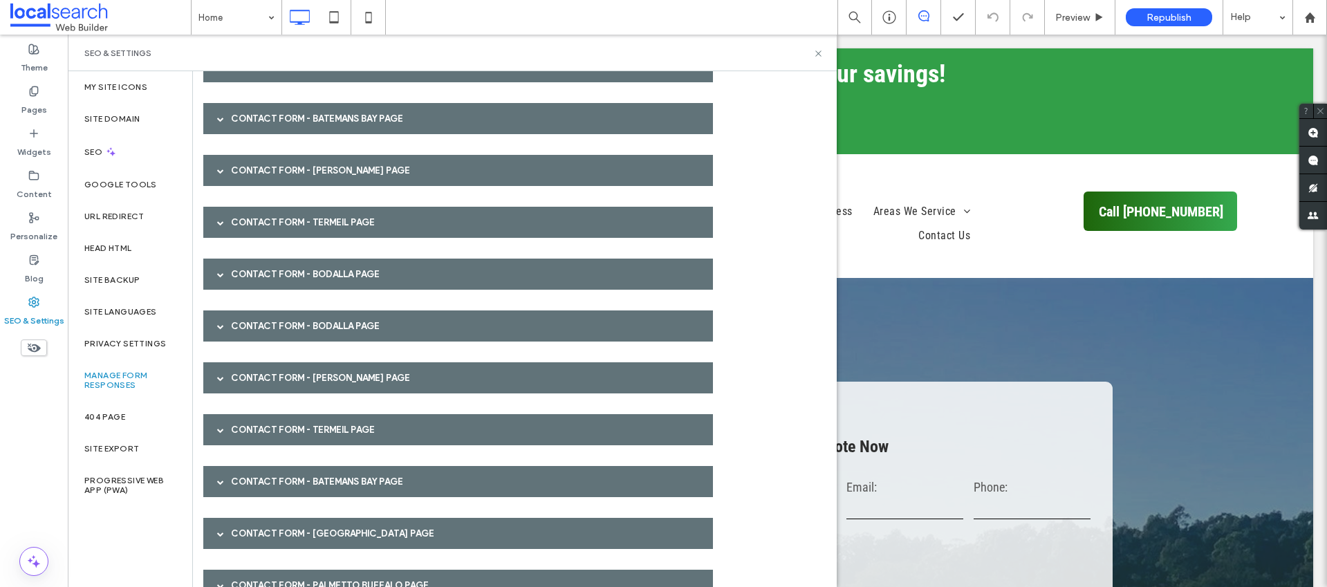
click at [272, 321] on div "Contact Form - Bodalla page" at bounding box center [458, 325] width 510 height 31
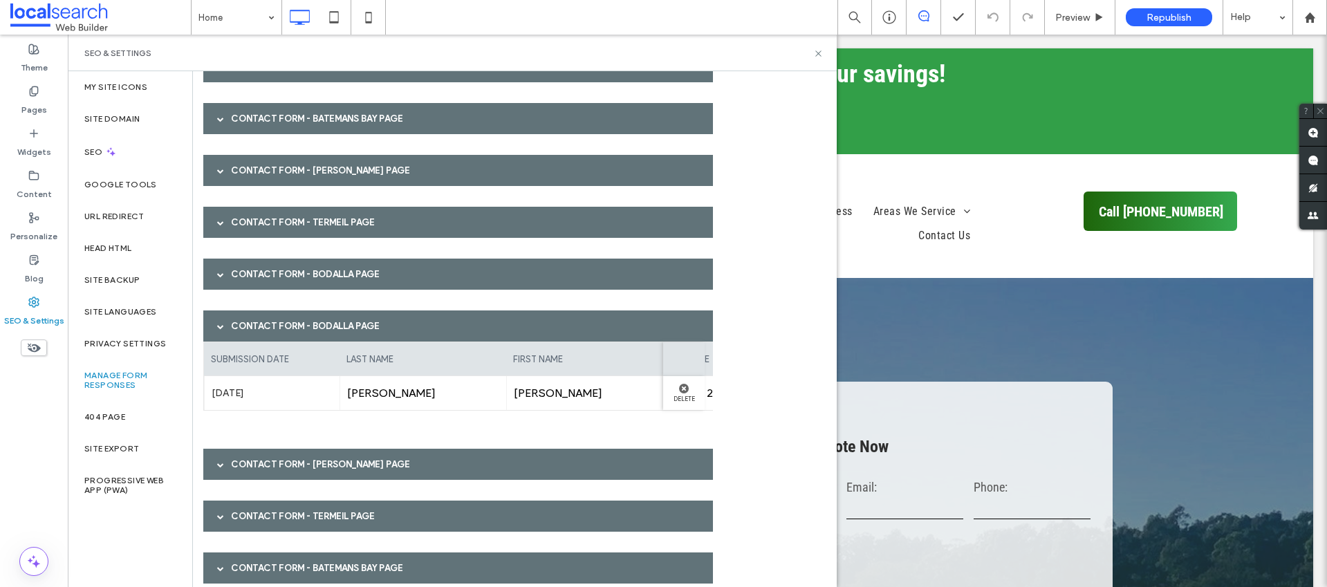
click at [272, 323] on div "Contact Form - Bodalla page" at bounding box center [458, 325] width 510 height 31
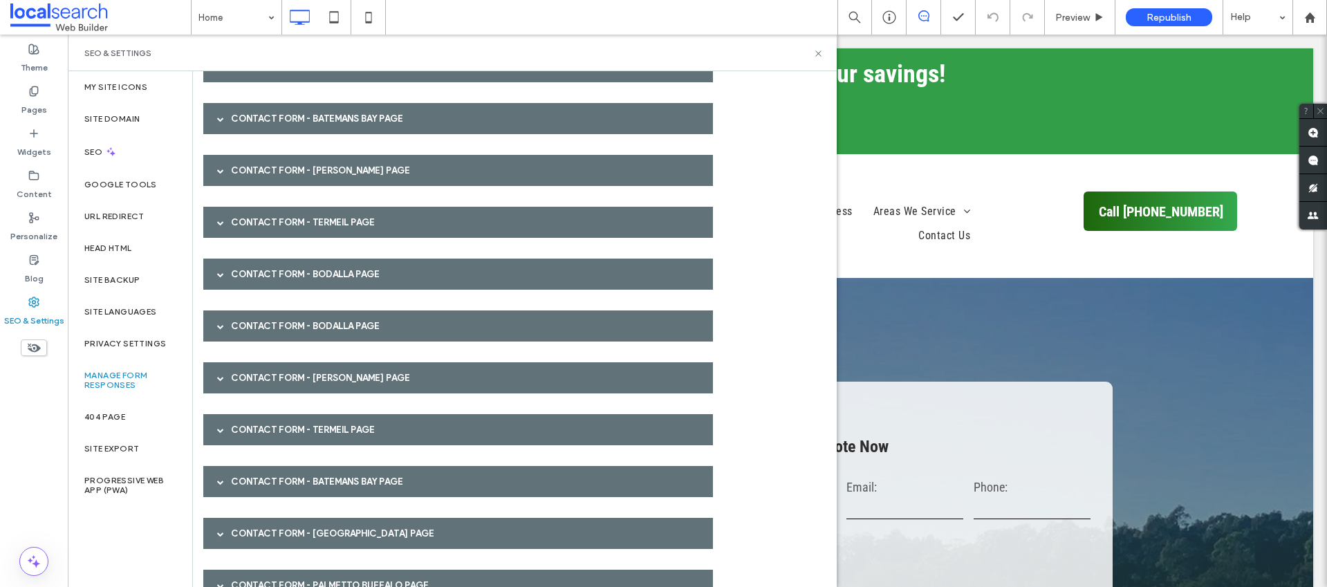
click at [269, 381] on div "Contact Form - [PERSON_NAME] page" at bounding box center [458, 377] width 510 height 31
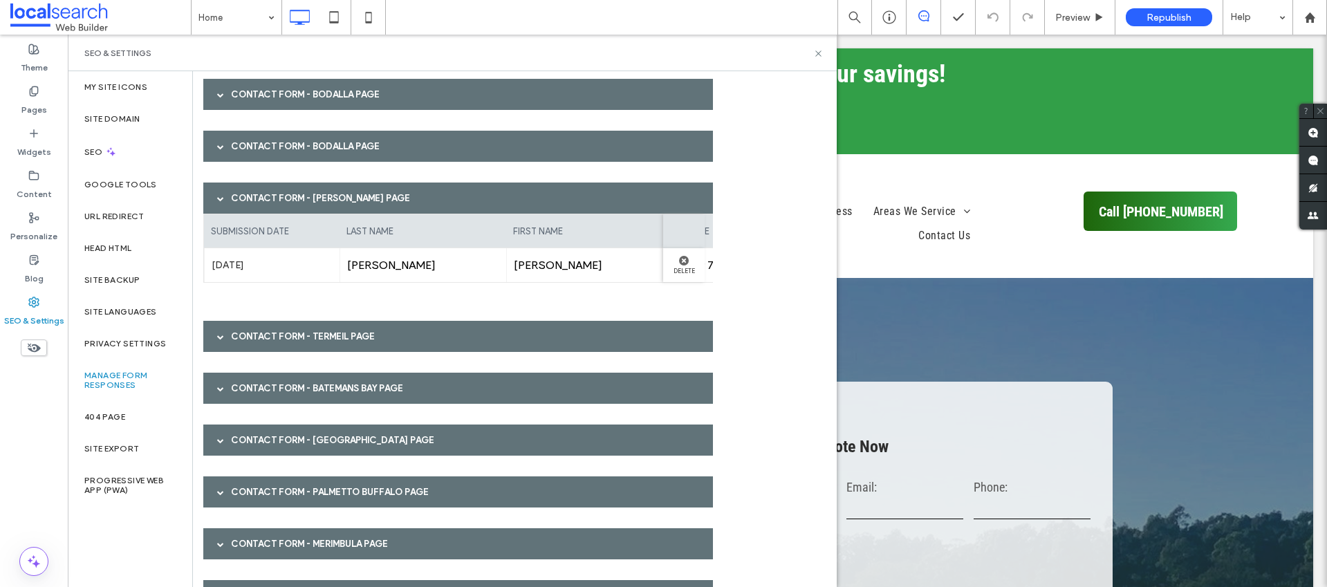
scroll to position [790, 0]
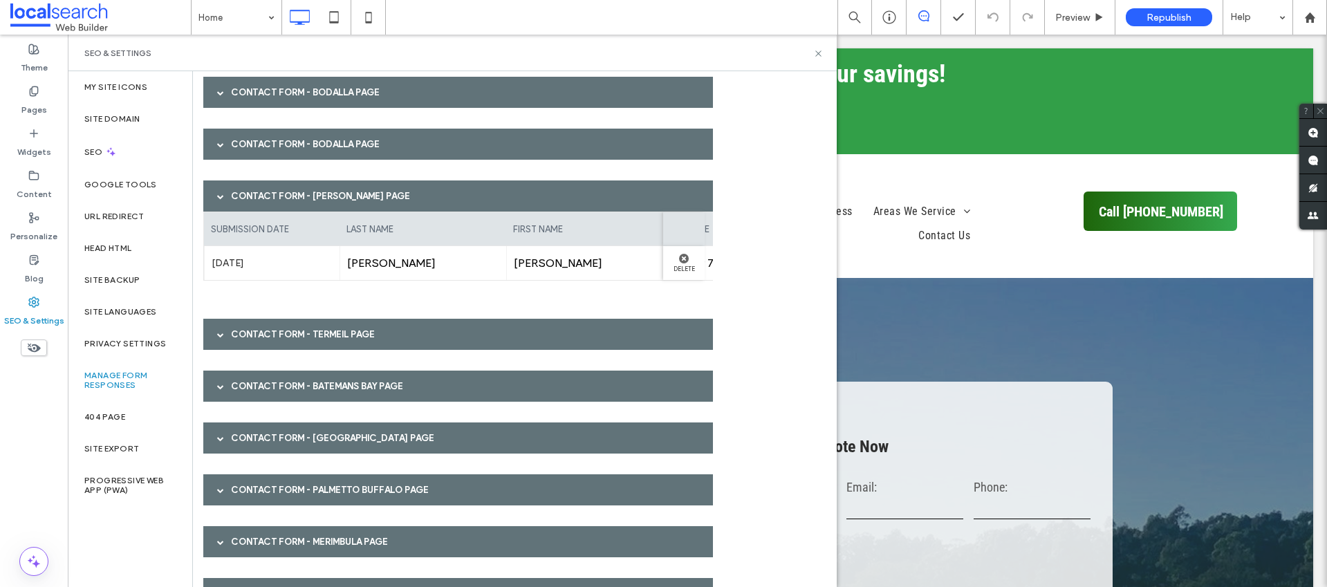
click at [265, 192] on div "Contact Form - [PERSON_NAME] page" at bounding box center [458, 195] width 510 height 31
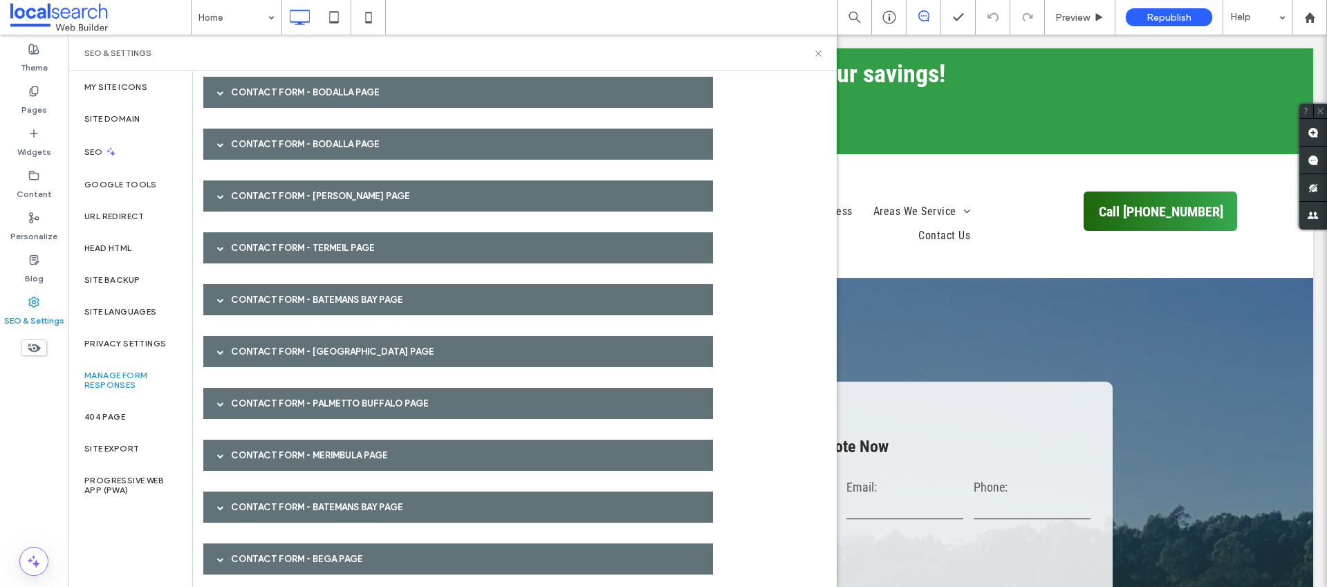
click at [259, 240] on div "Contact Form - Termeil page" at bounding box center [458, 247] width 510 height 31
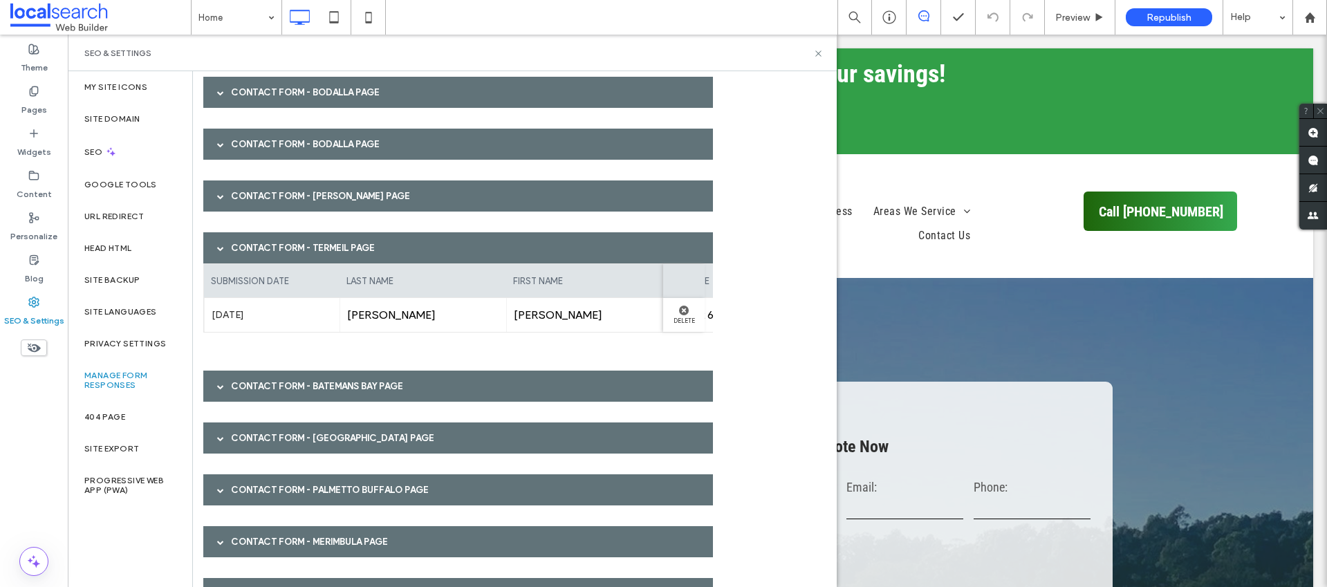
click at [259, 243] on div "Contact Form - Termeil page" at bounding box center [458, 247] width 510 height 31
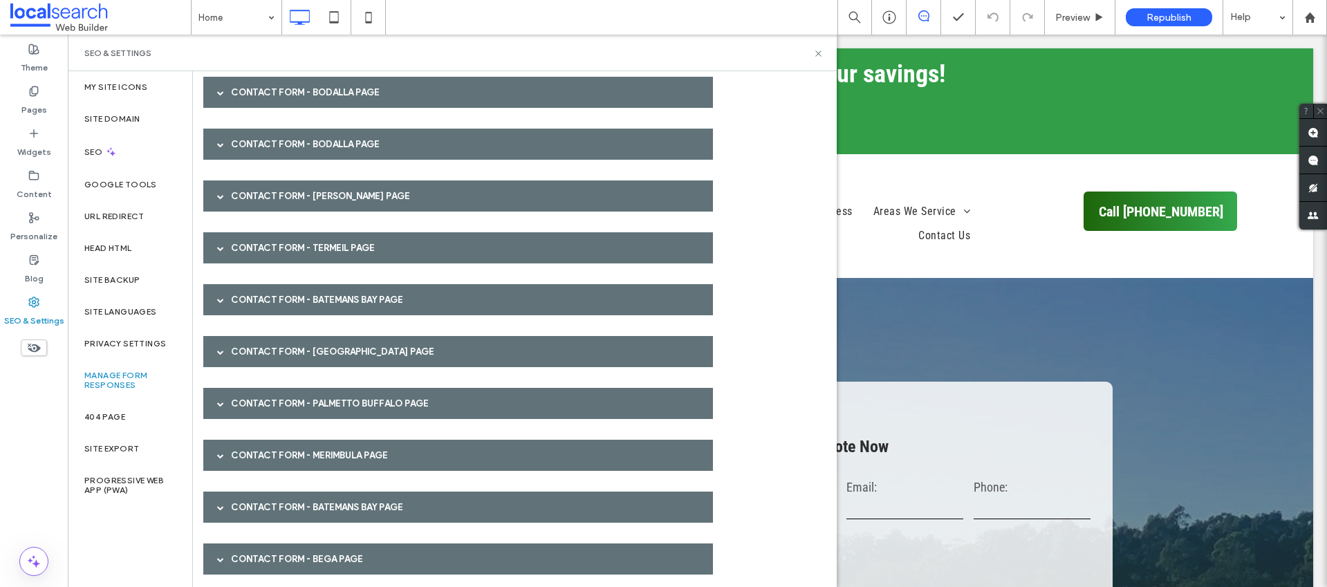
click at [265, 306] on div "Contact Form - Batemans Bay page" at bounding box center [458, 299] width 510 height 31
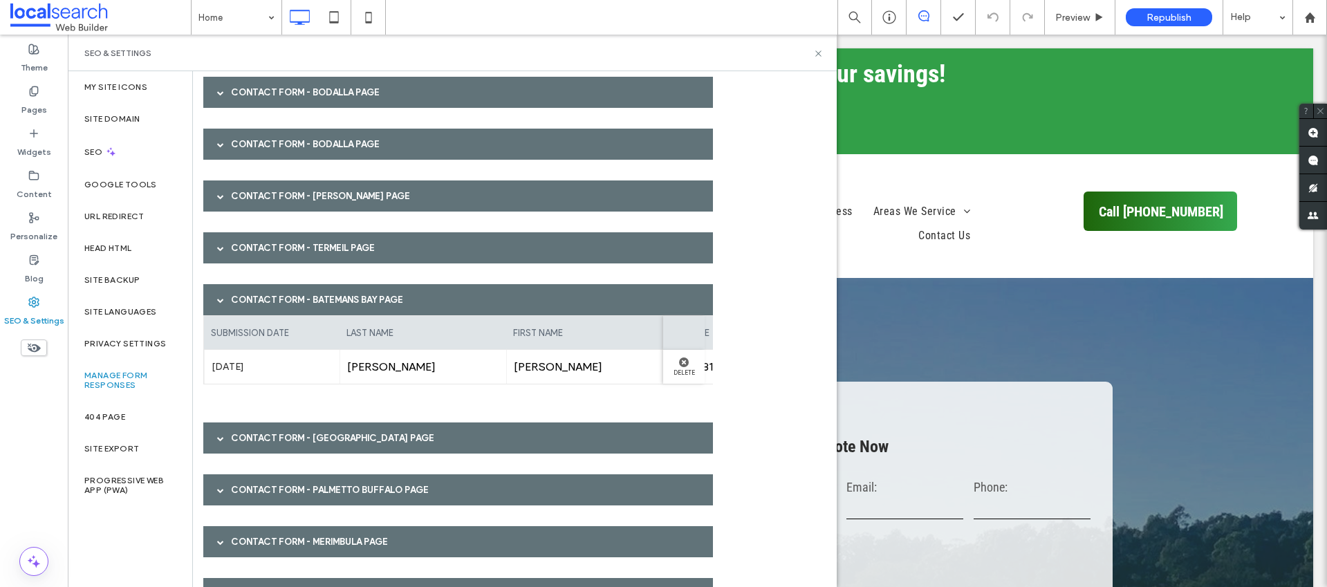
click at [266, 305] on div "Contact Form - Batemans Bay page" at bounding box center [458, 299] width 510 height 31
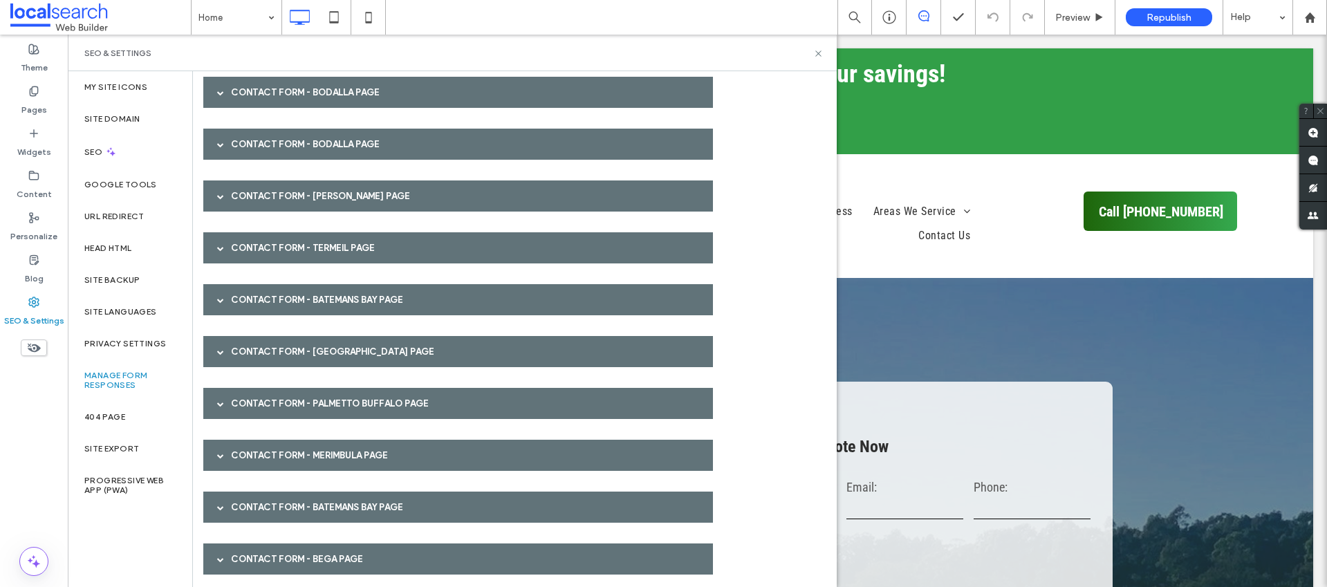
click at [261, 340] on div "Contact Form - [GEOGRAPHIC_DATA] page" at bounding box center [458, 351] width 510 height 31
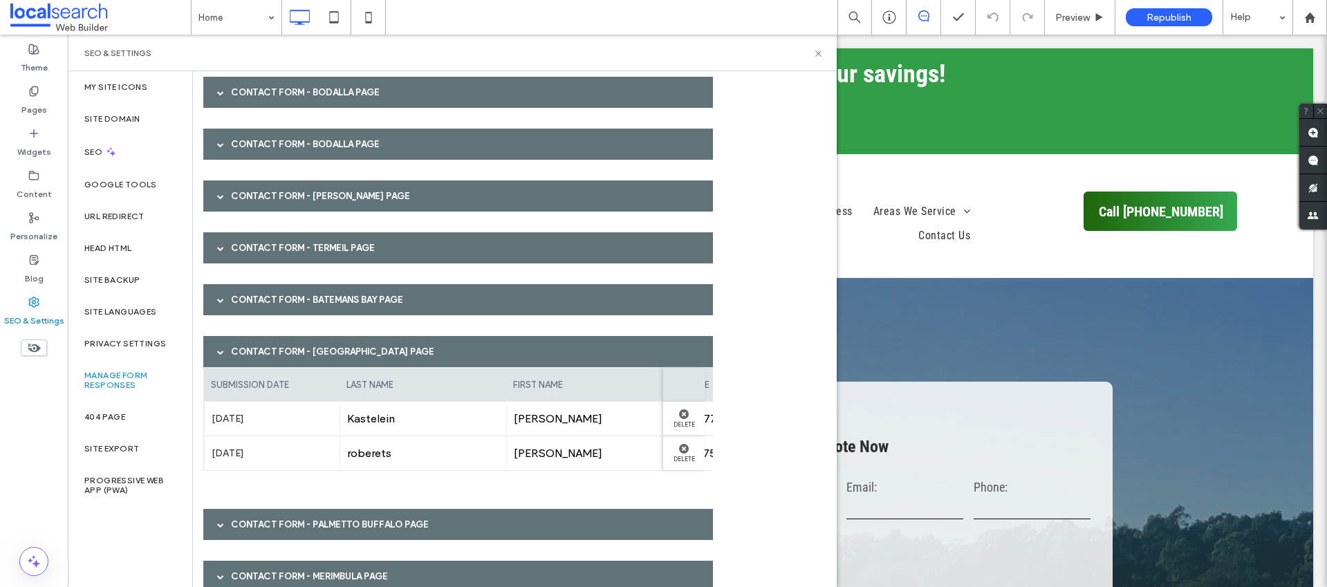
click at [260, 347] on div "Contact Form - [GEOGRAPHIC_DATA] page" at bounding box center [458, 351] width 510 height 31
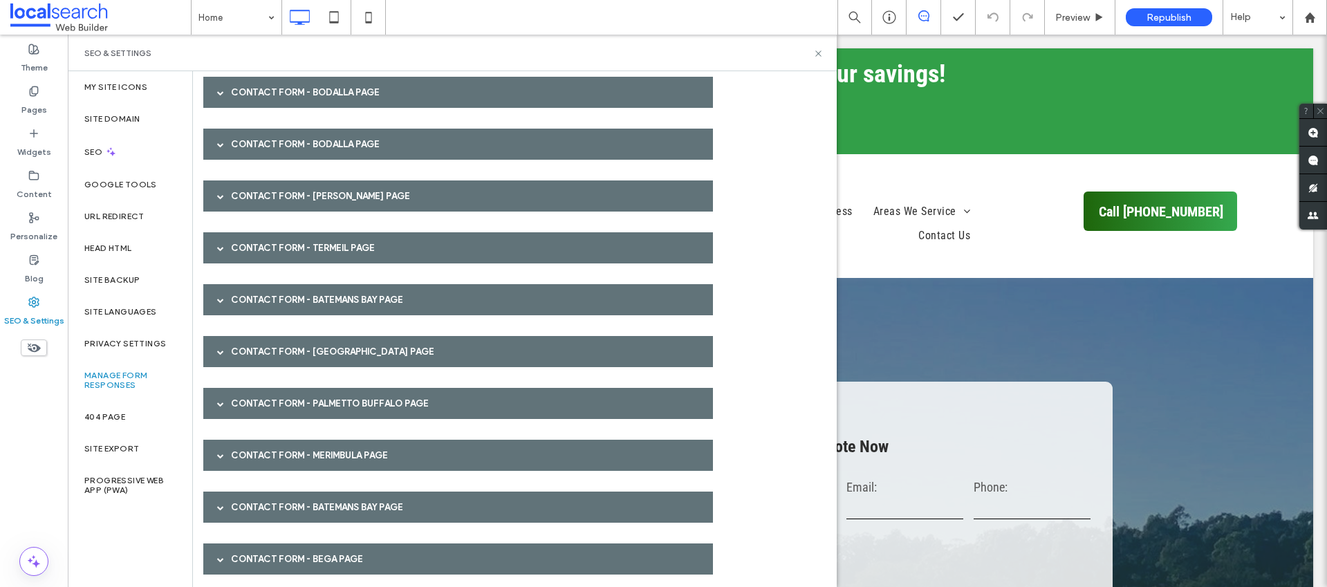
click at [257, 398] on div "Contact Form - Palmetto Buffalo page" at bounding box center [458, 403] width 510 height 31
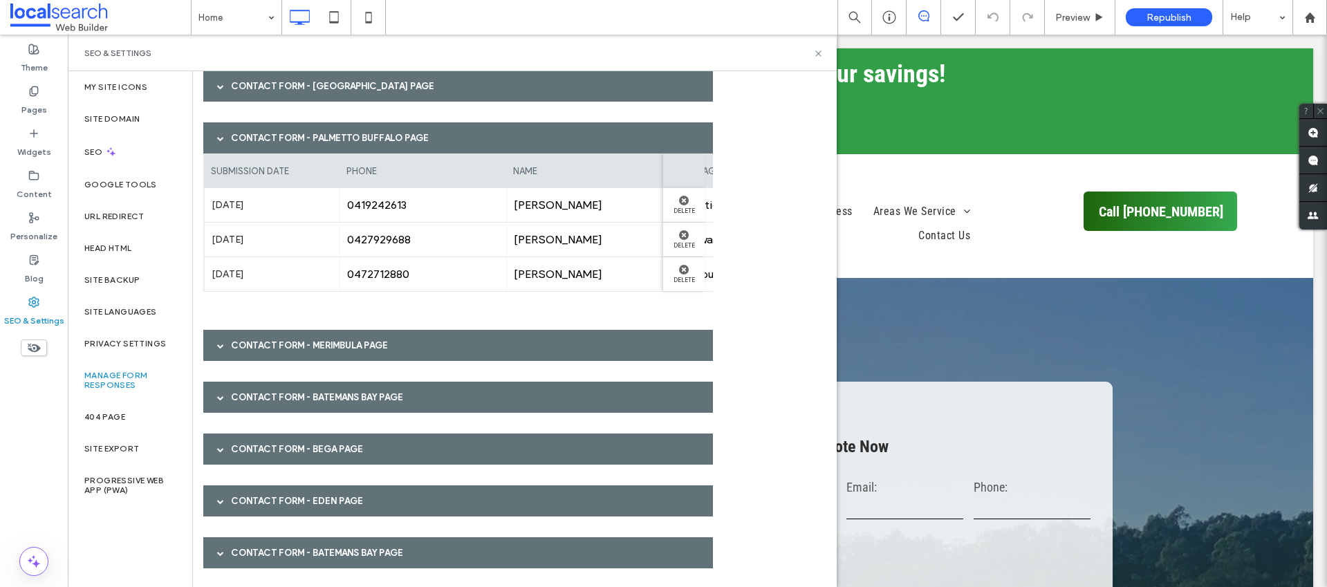
scroll to position [1068, 0]
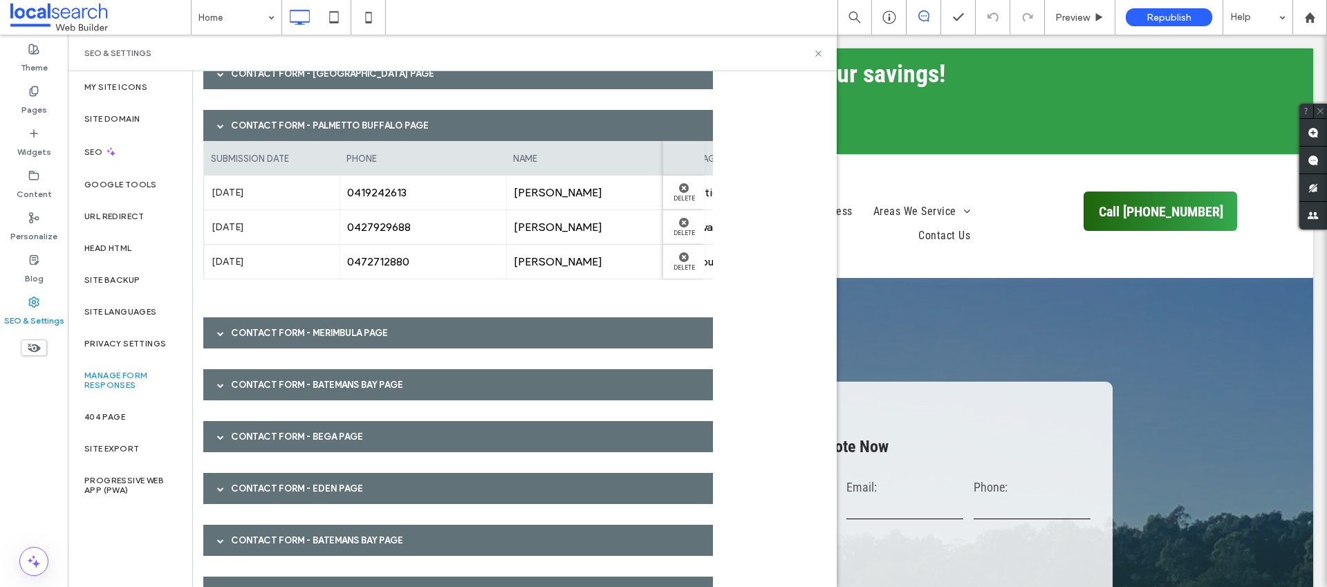
click at [306, 128] on div "Contact Form - Palmetto Buffalo page" at bounding box center [458, 125] width 510 height 31
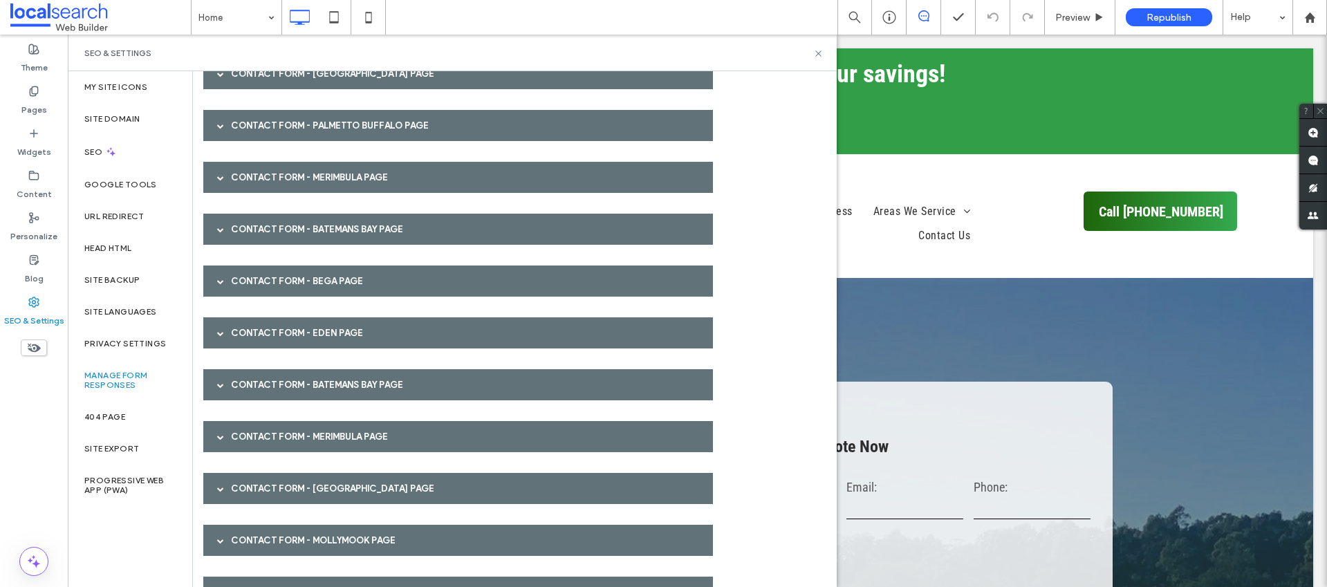
click at [300, 176] on div "Contact Form - Merimbula page" at bounding box center [458, 177] width 510 height 31
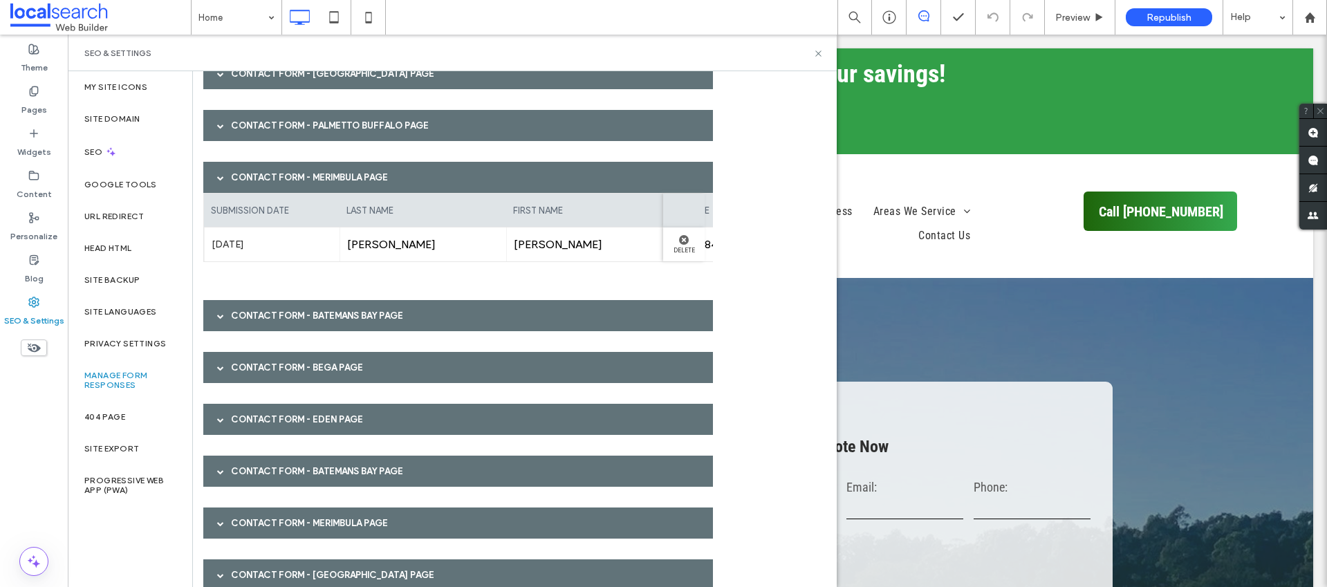
click at [300, 176] on div "Contact Form - Merimbula page" at bounding box center [458, 177] width 510 height 31
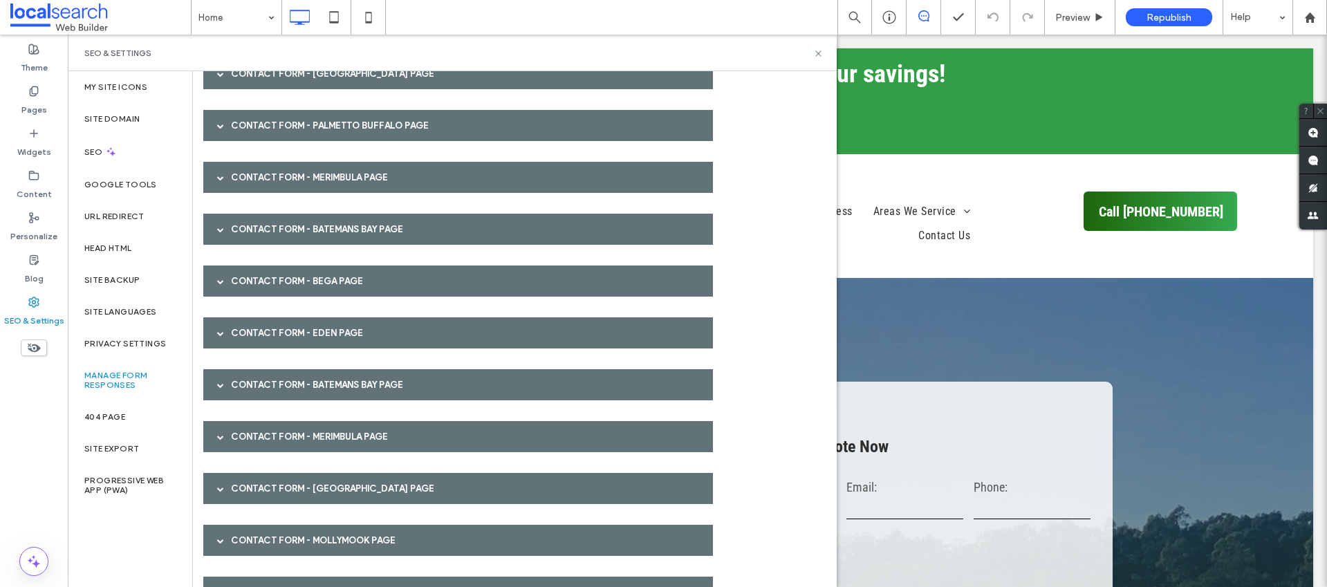
click at [281, 230] on div "Contact Form - Batemans Bay page" at bounding box center [458, 229] width 510 height 31
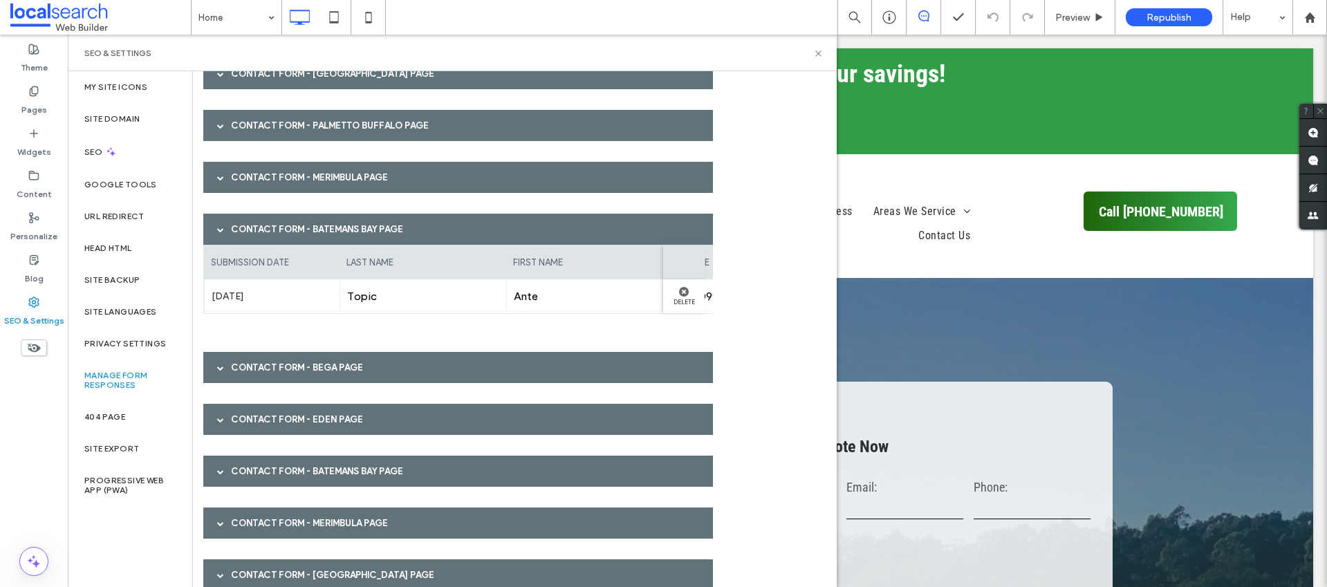
click at [280, 230] on div "Contact Form - Batemans Bay page" at bounding box center [458, 229] width 510 height 31
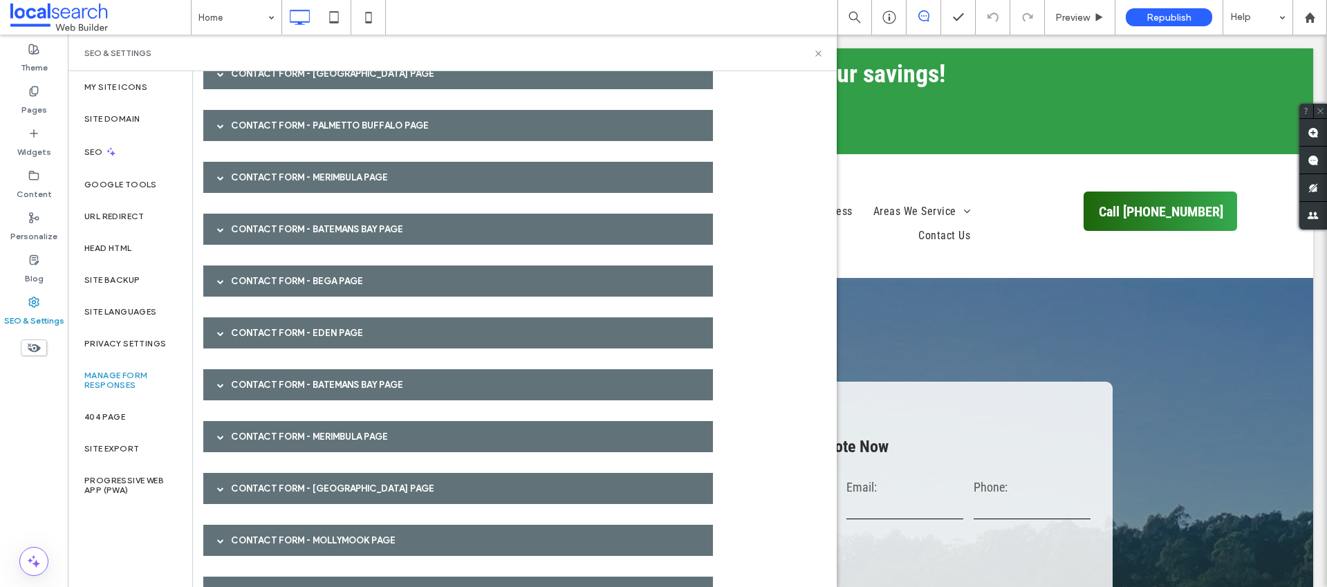
click at [291, 282] on div "Contact Form - Bega page" at bounding box center [458, 281] width 510 height 31
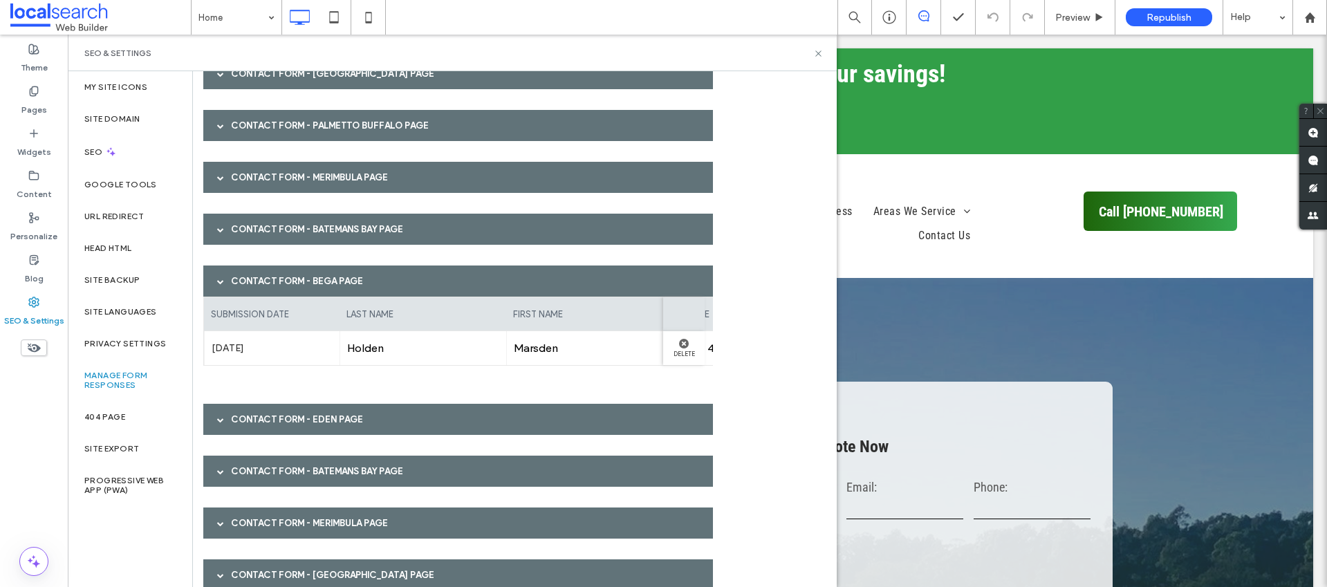
click at [287, 280] on div "Contact Form - Bega page" at bounding box center [458, 281] width 510 height 31
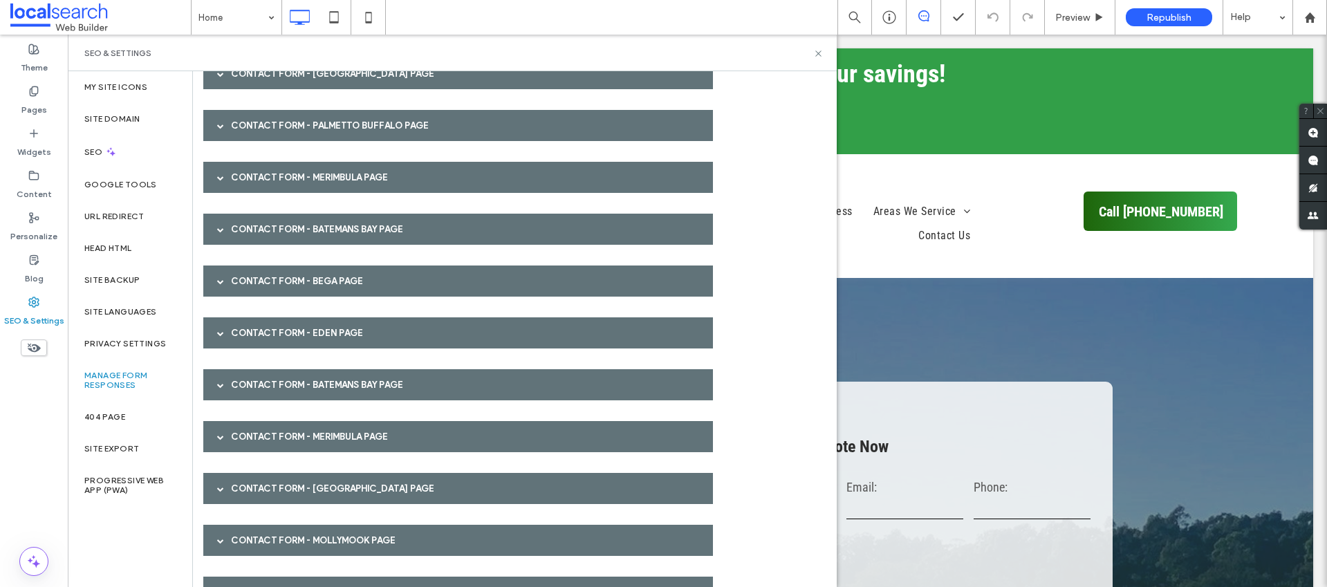
click at [296, 333] on div "Contact Form - Eden page" at bounding box center [458, 332] width 510 height 31
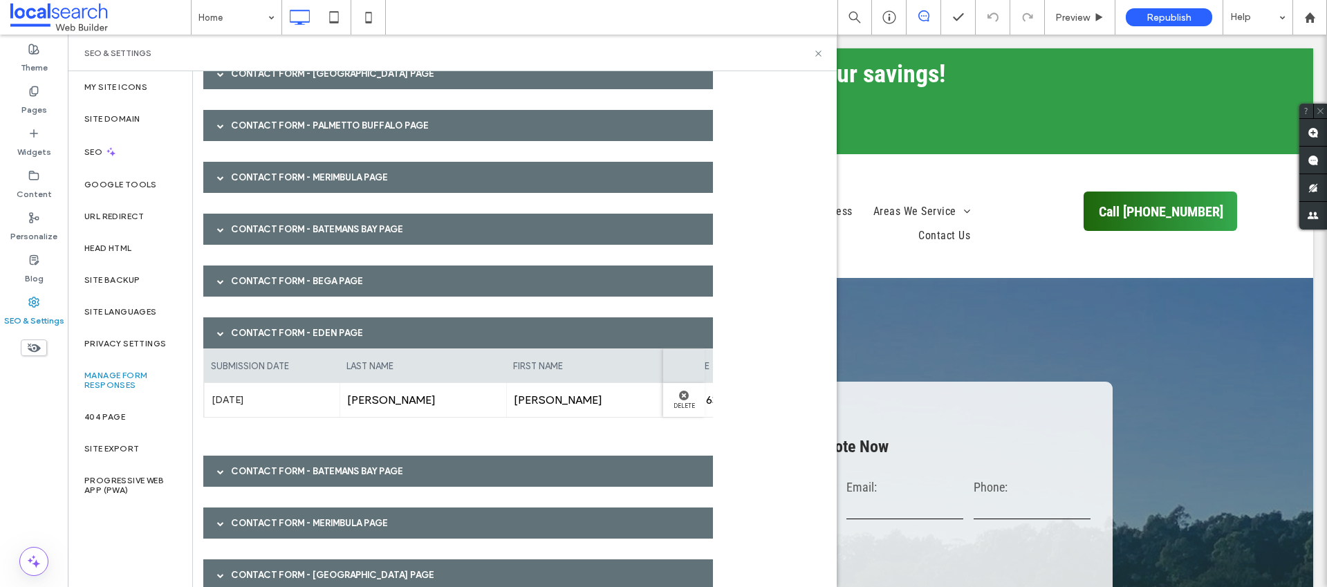
click at [279, 322] on div "Contact Form - Eden page" at bounding box center [458, 332] width 510 height 31
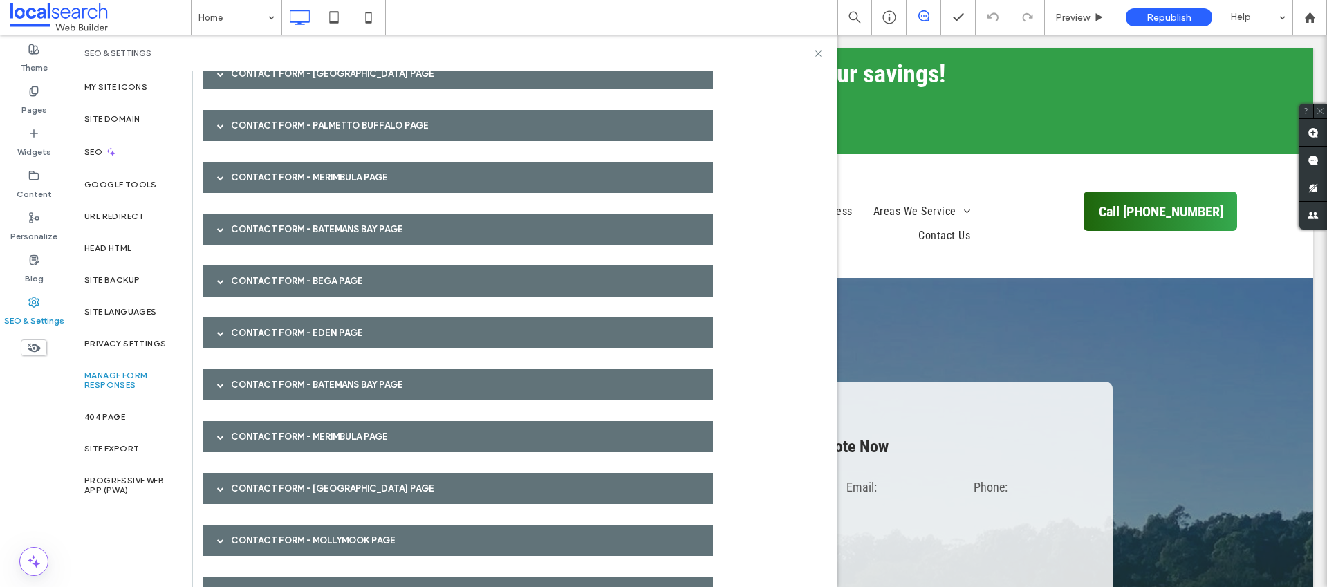
click at [272, 382] on div "Contact Form - Batemans Bay page" at bounding box center [458, 384] width 510 height 31
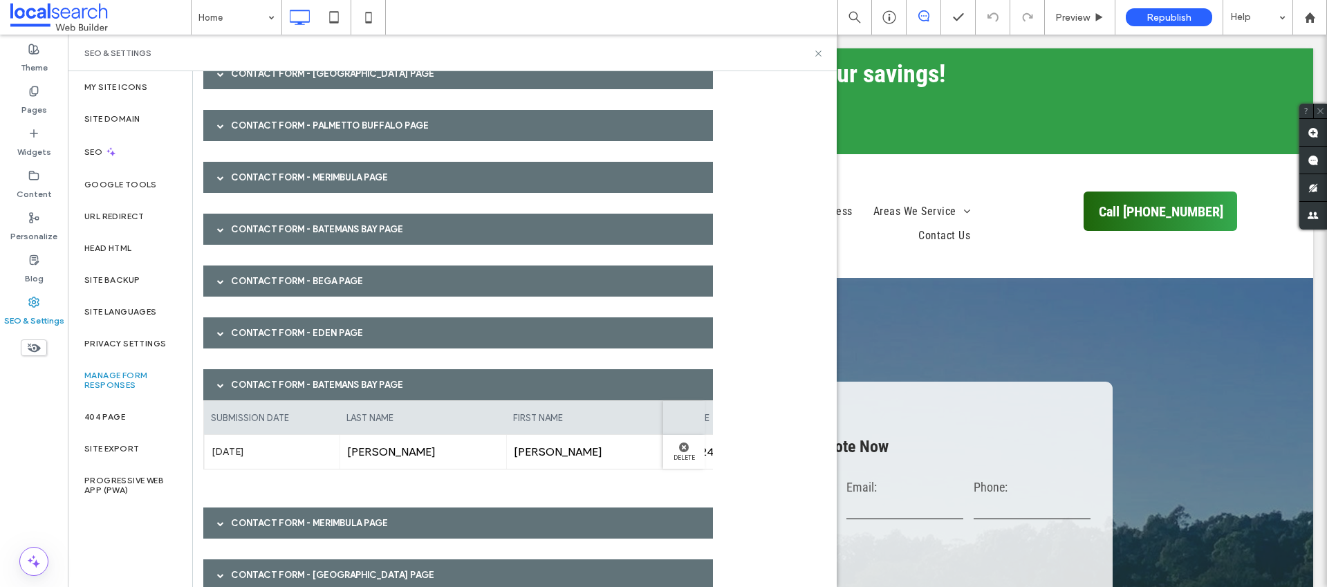
click at [333, 512] on div "Contact Form - Merimbula page" at bounding box center [458, 523] width 510 height 31
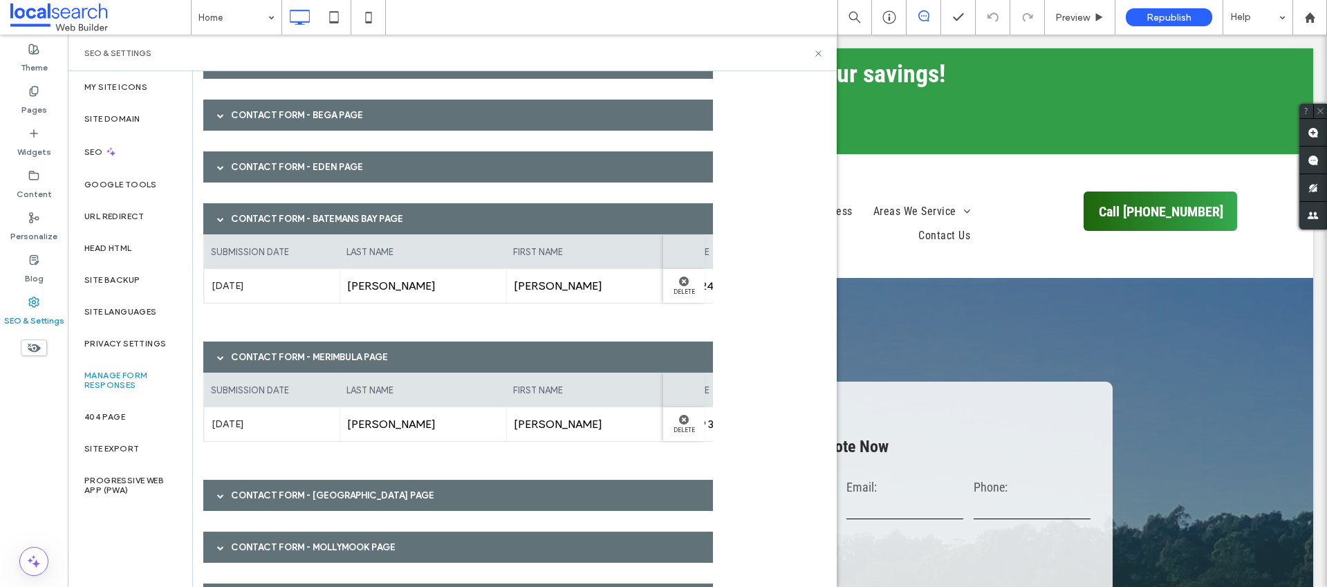
scroll to position [1306, 0]
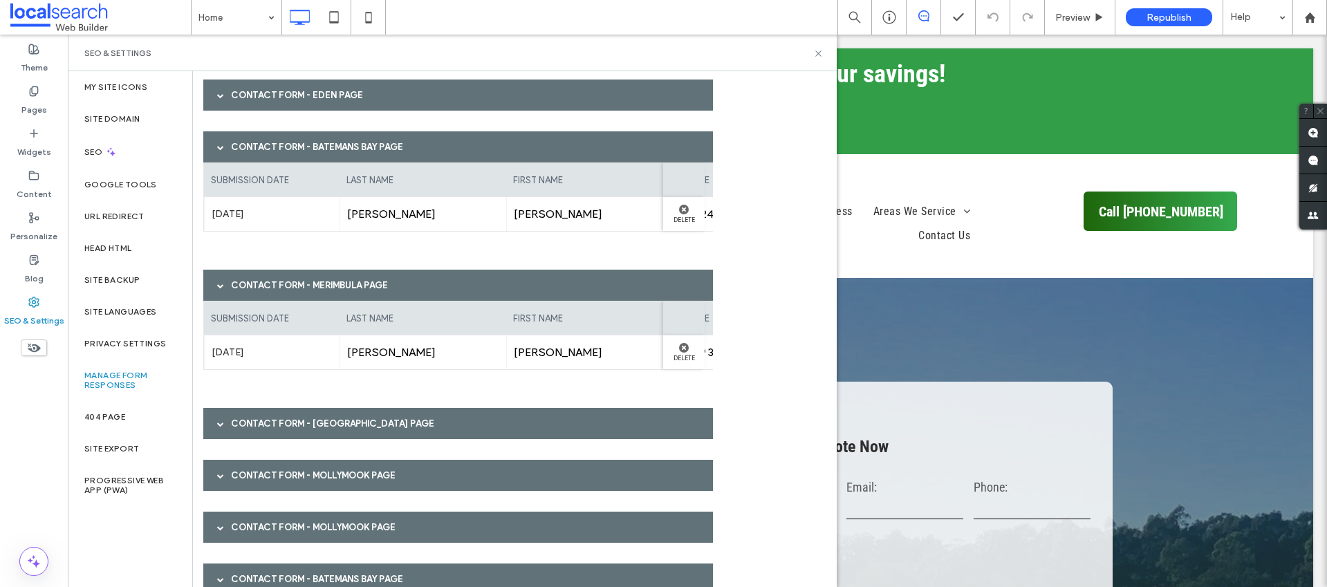
click at [326, 288] on div "Contact Form - Merimbula page" at bounding box center [458, 285] width 510 height 31
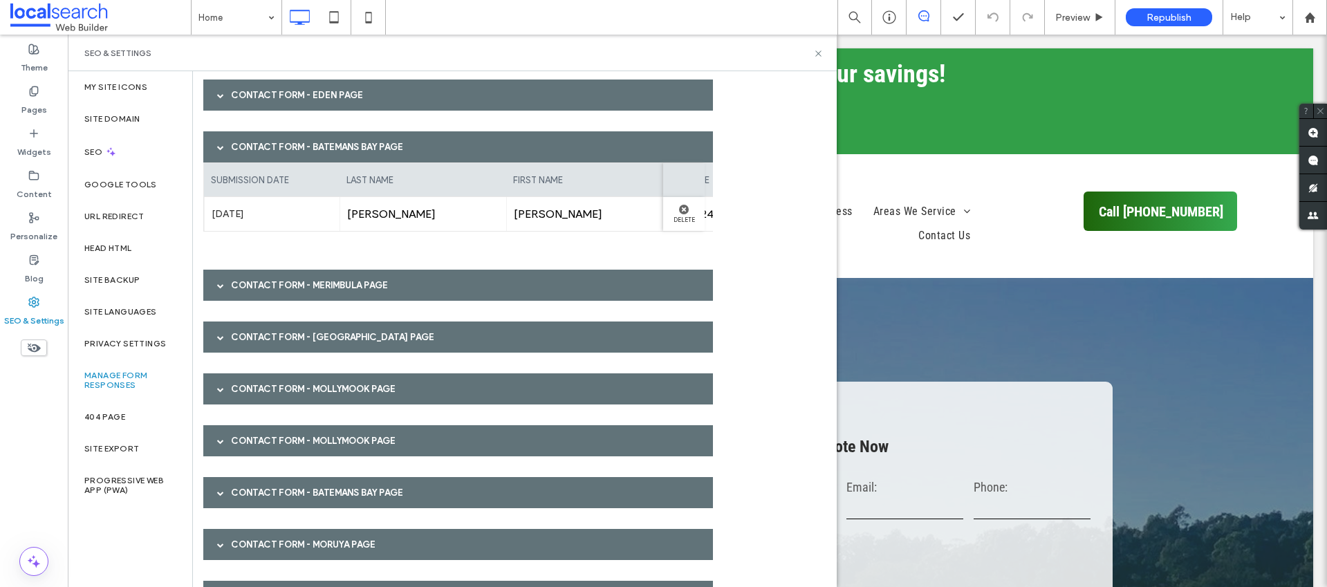
click at [335, 337] on div "Contact Form - [GEOGRAPHIC_DATA] page" at bounding box center [458, 337] width 510 height 31
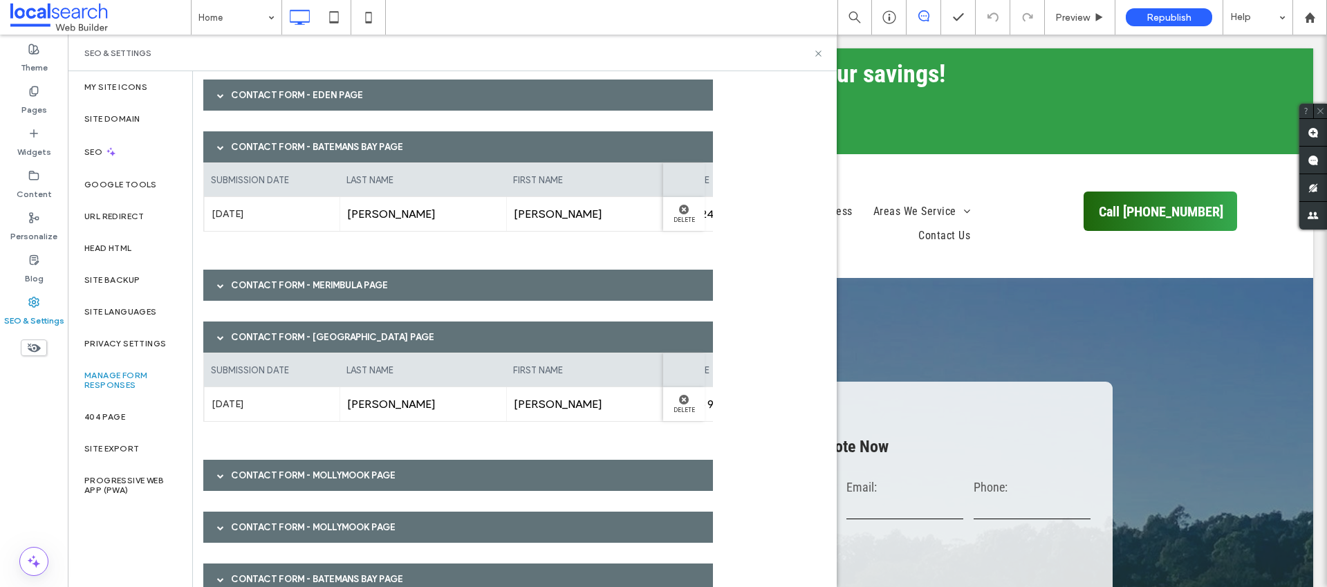
click at [327, 335] on div "Contact Form - [GEOGRAPHIC_DATA] page" at bounding box center [458, 337] width 510 height 31
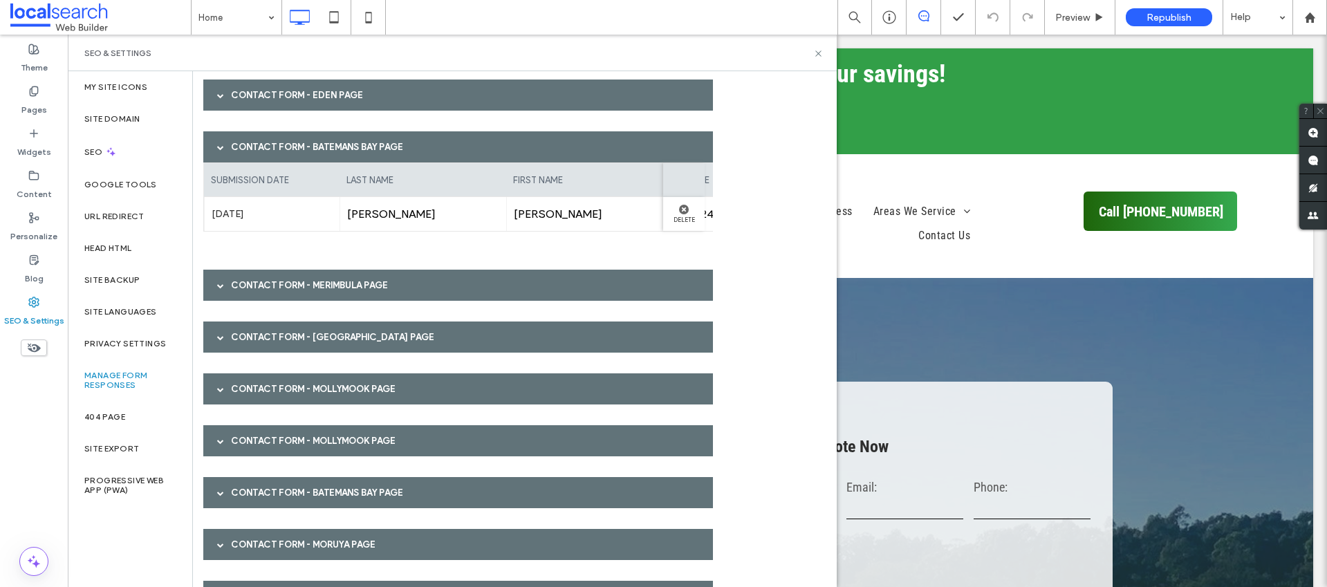
click at [344, 400] on div "Contact Form - Mollymook page" at bounding box center [458, 388] width 510 height 31
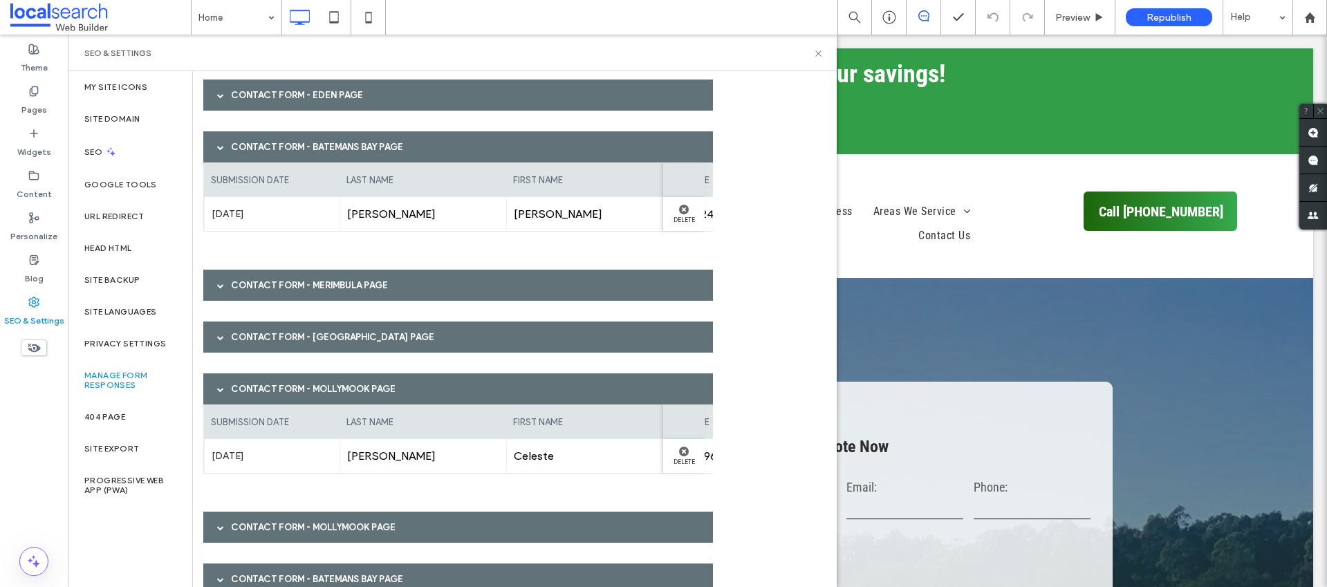
click at [316, 389] on div "Contact Form - Mollymook page" at bounding box center [458, 388] width 510 height 31
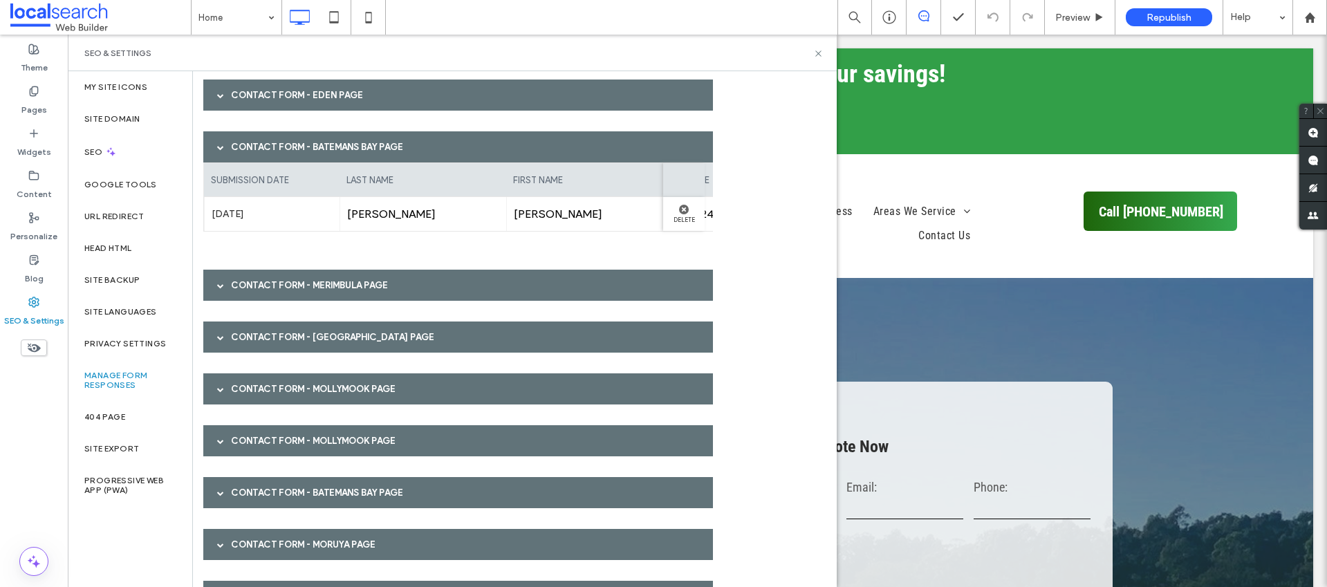
click at [325, 441] on div "Contact Form - Mollymook page" at bounding box center [458, 440] width 510 height 31
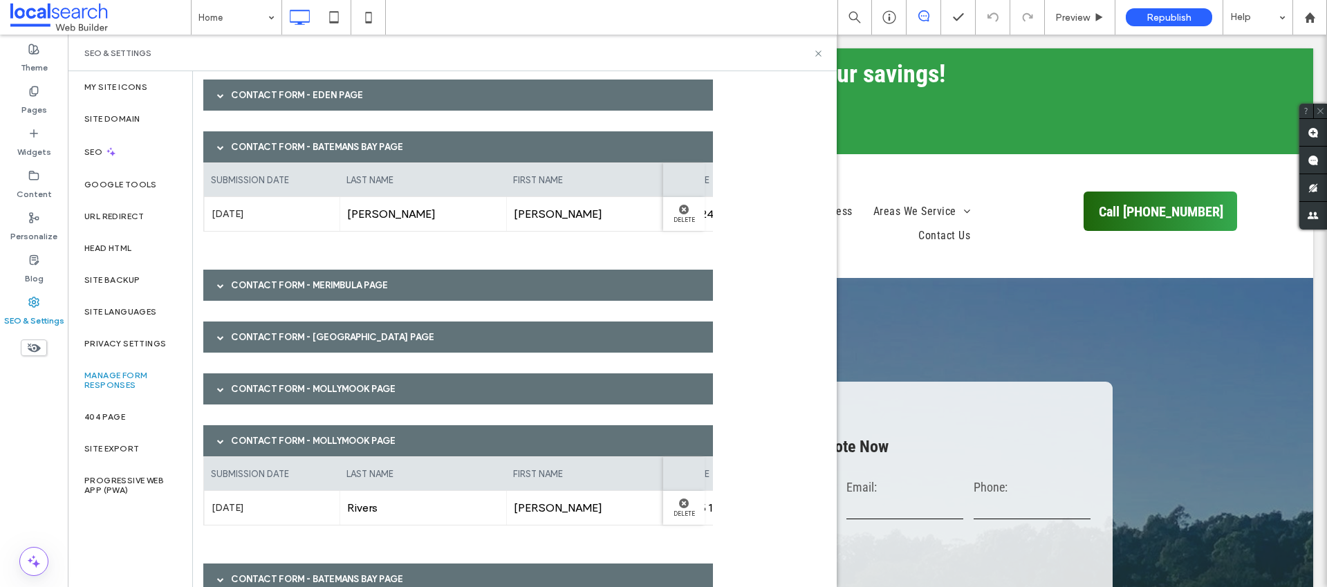
click at [282, 150] on div "Contact Form - Batemans Bay page" at bounding box center [458, 146] width 510 height 31
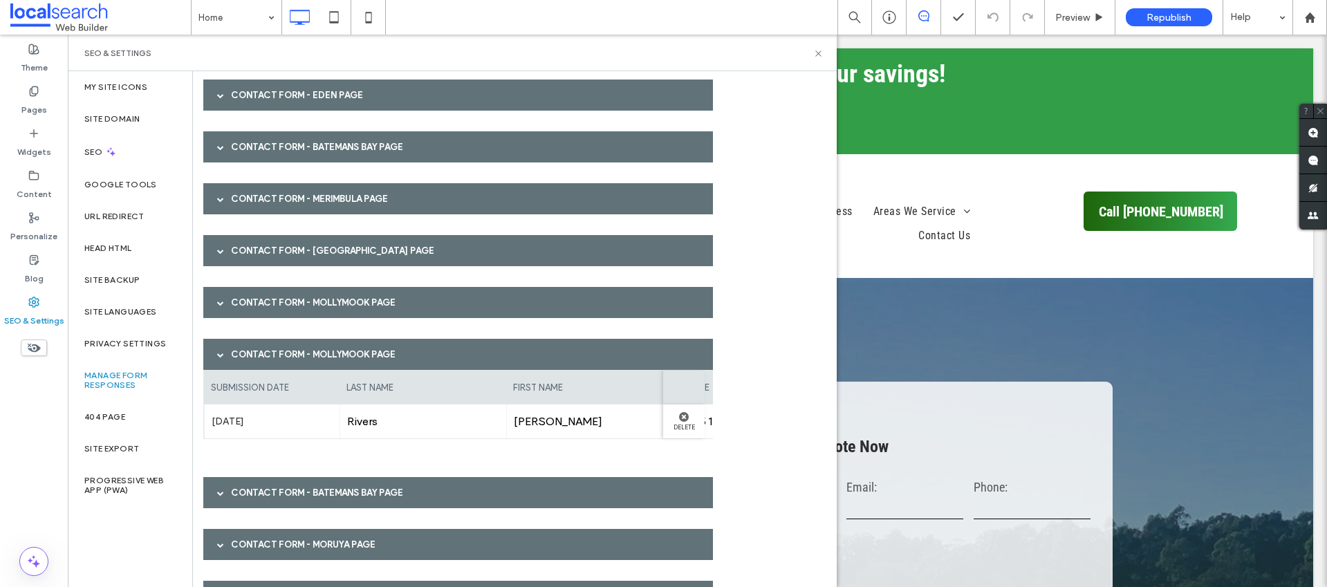
click at [289, 349] on div "Contact Form - Mollymook page" at bounding box center [458, 354] width 510 height 31
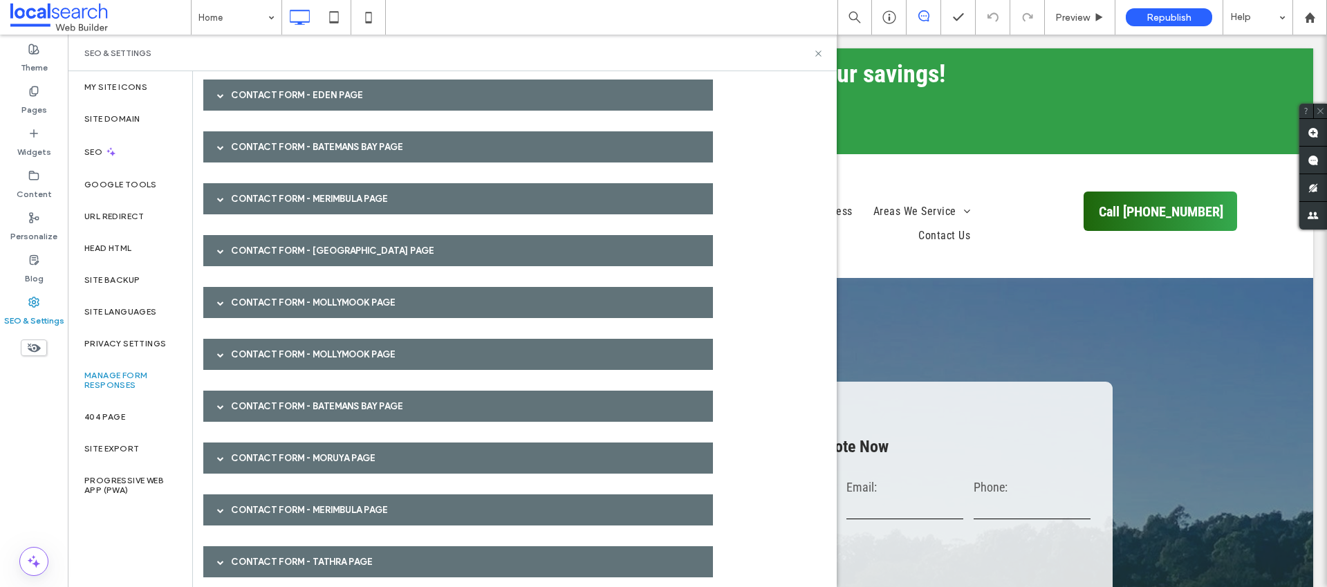
click at [299, 391] on div "Contact Form - Batemans Bay page" at bounding box center [458, 406] width 510 height 31
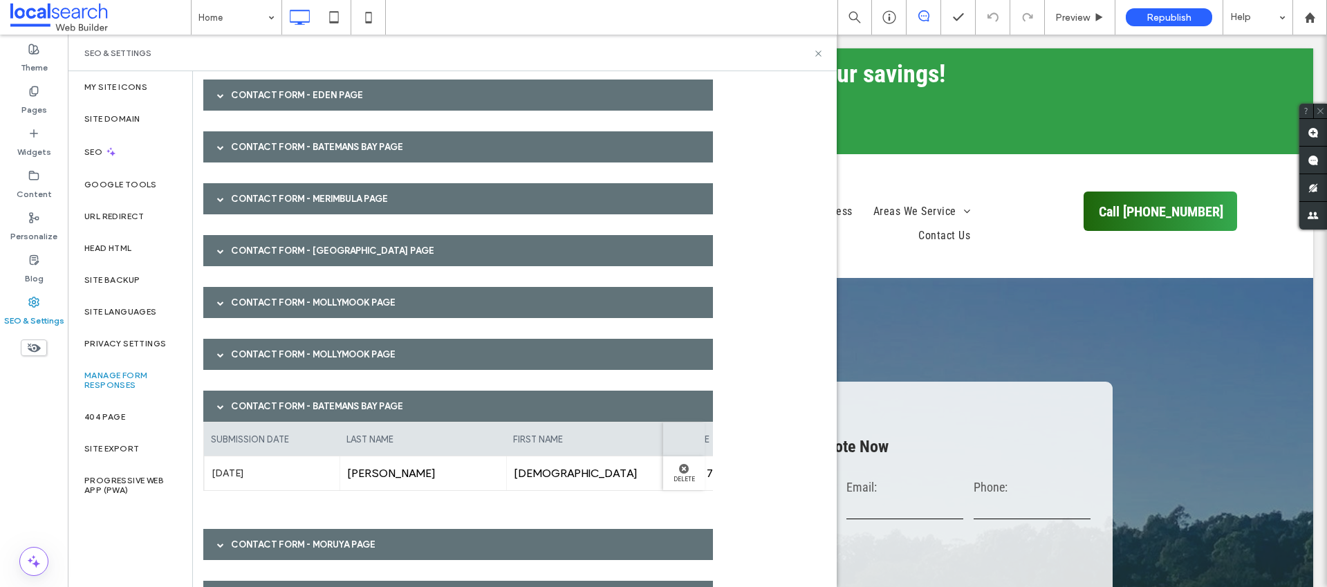
click at [292, 405] on div "Contact Form - Batemans Bay page" at bounding box center [458, 406] width 510 height 31
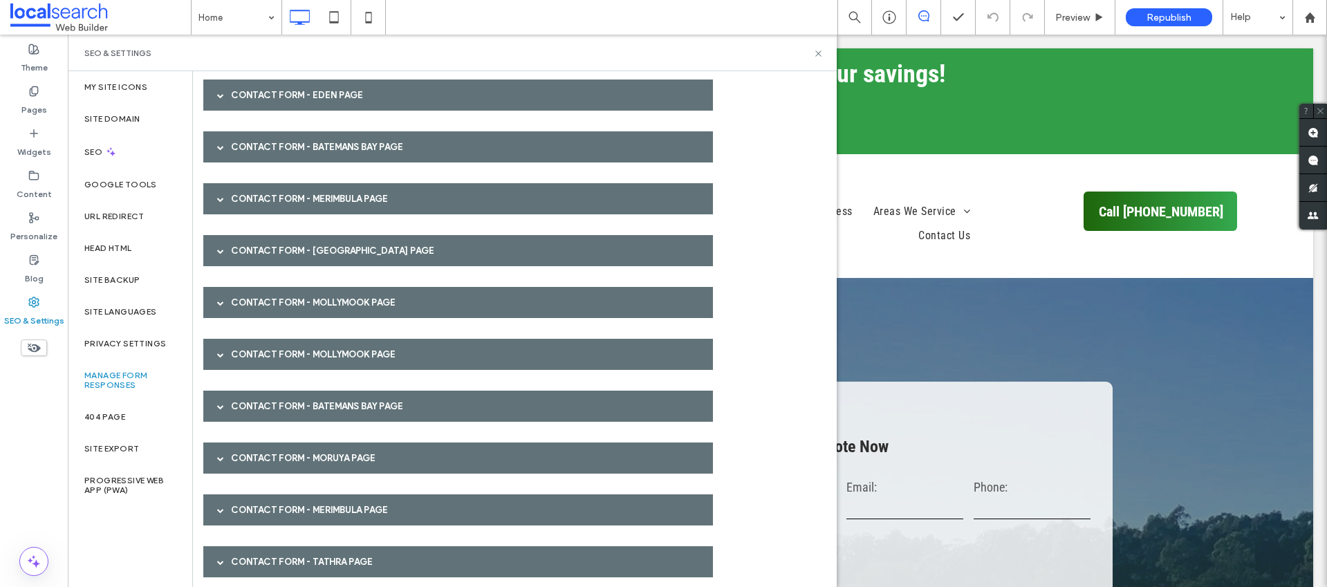
click at [295, 452] on div "Contact Form - Moruya page" at bounding box center [458, 458] width 510 height 31
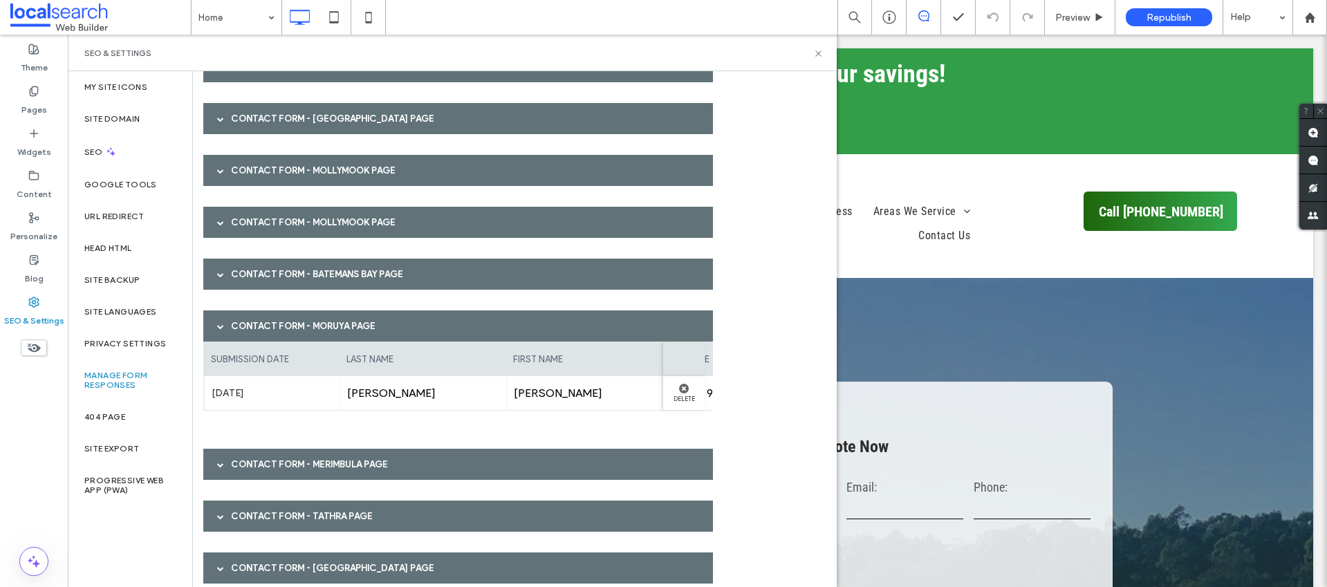
scroll to position [1478, 0]
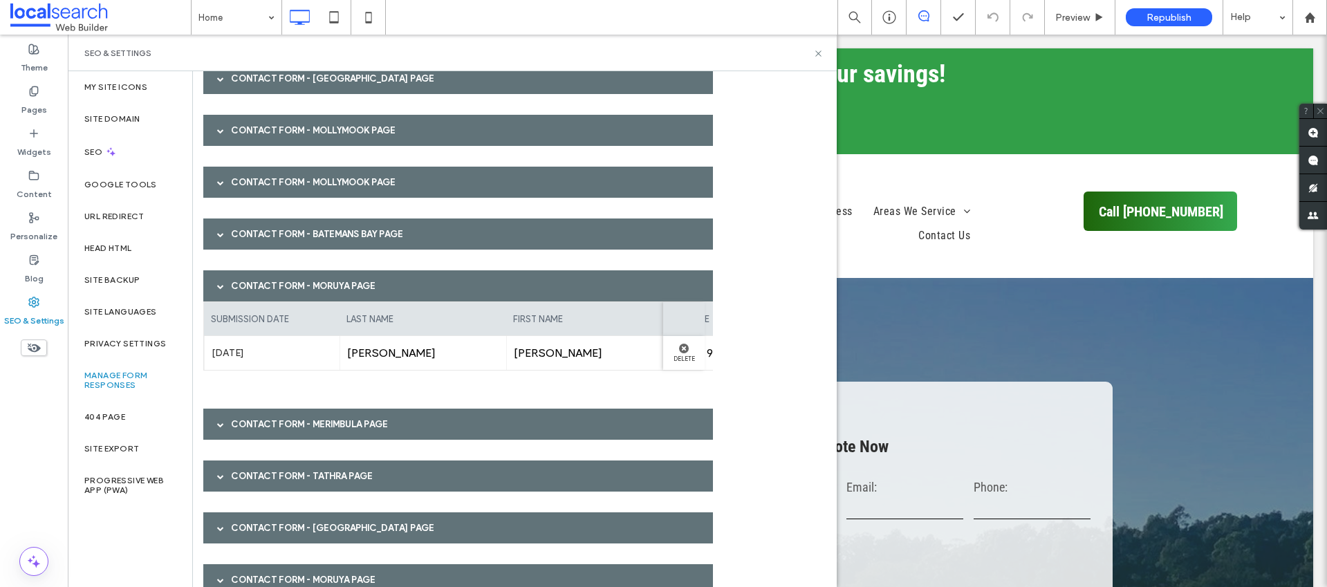
click at [299, 293] on div "Contact Form - Moruya page" at bounding box center [458, 285] width 510 height 31
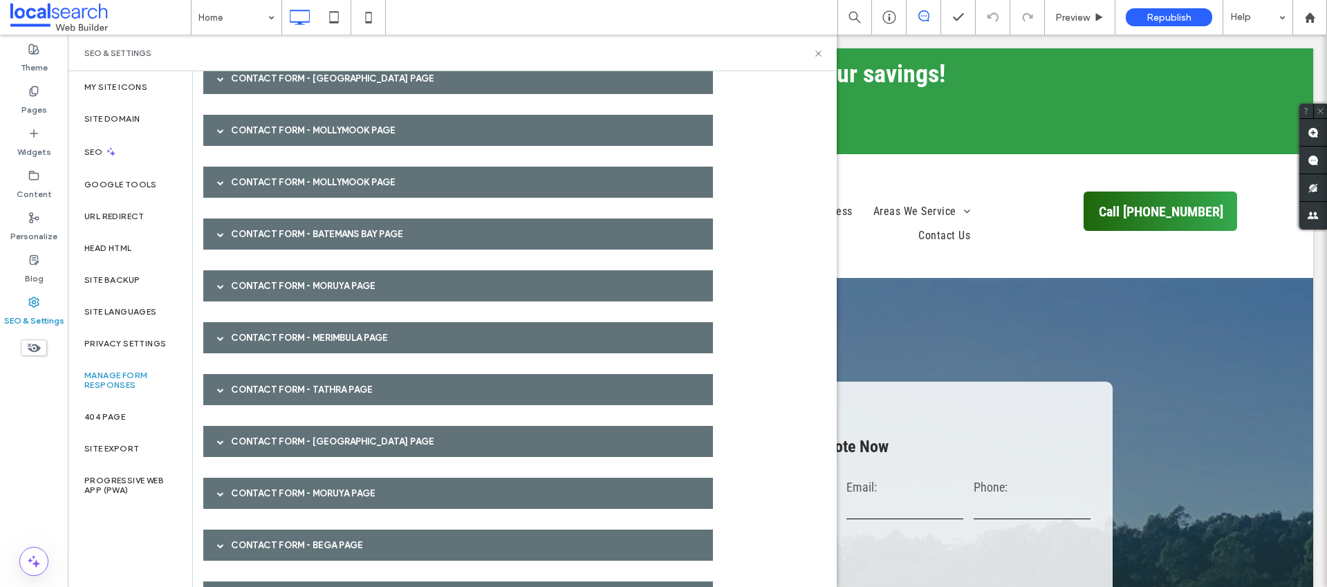
click at [301, 328] on div "Contact Form - Merimbula page" at bounding box center [458, 337] width 510 height 31
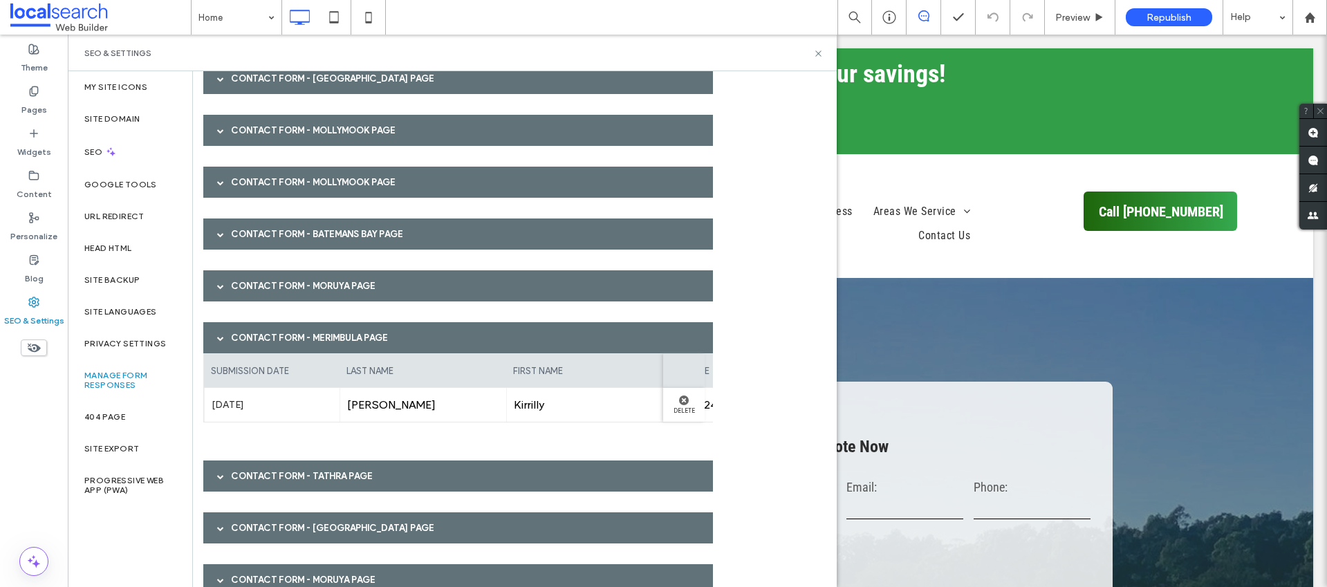
click at [299, 337] on div "Contact Form - Merimbula page" at bounding box center [458, 337] width 510 height 31
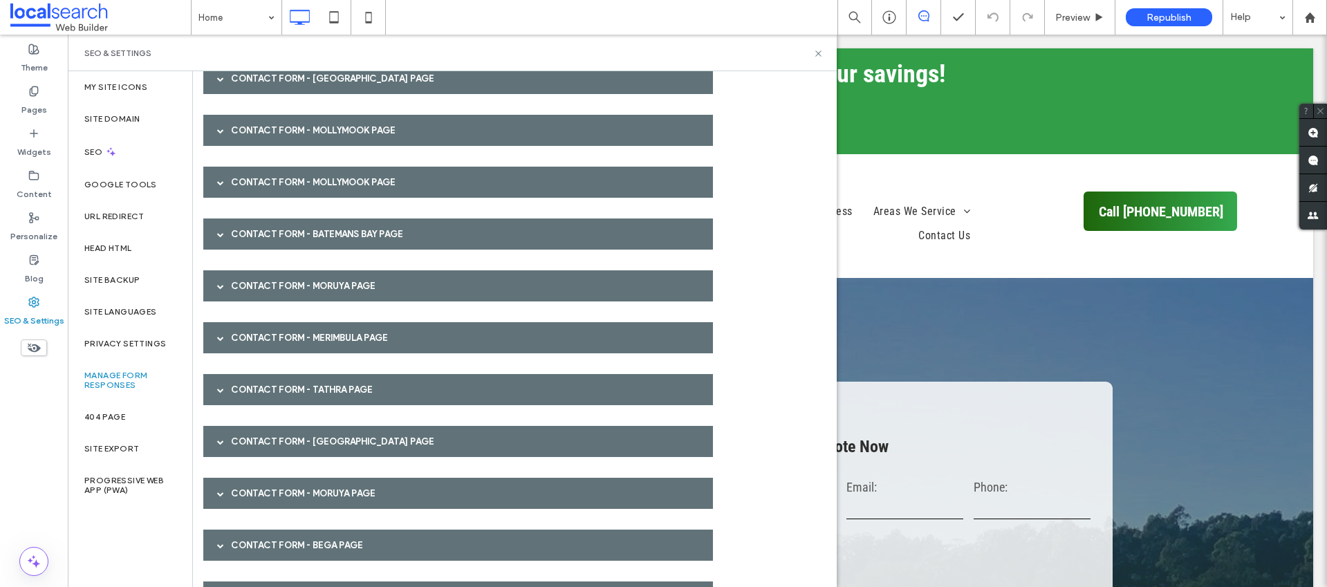
click at [295, 382] on div "Contact Form - Tathra page" at bounding box center [458, 389] width 510 height 31
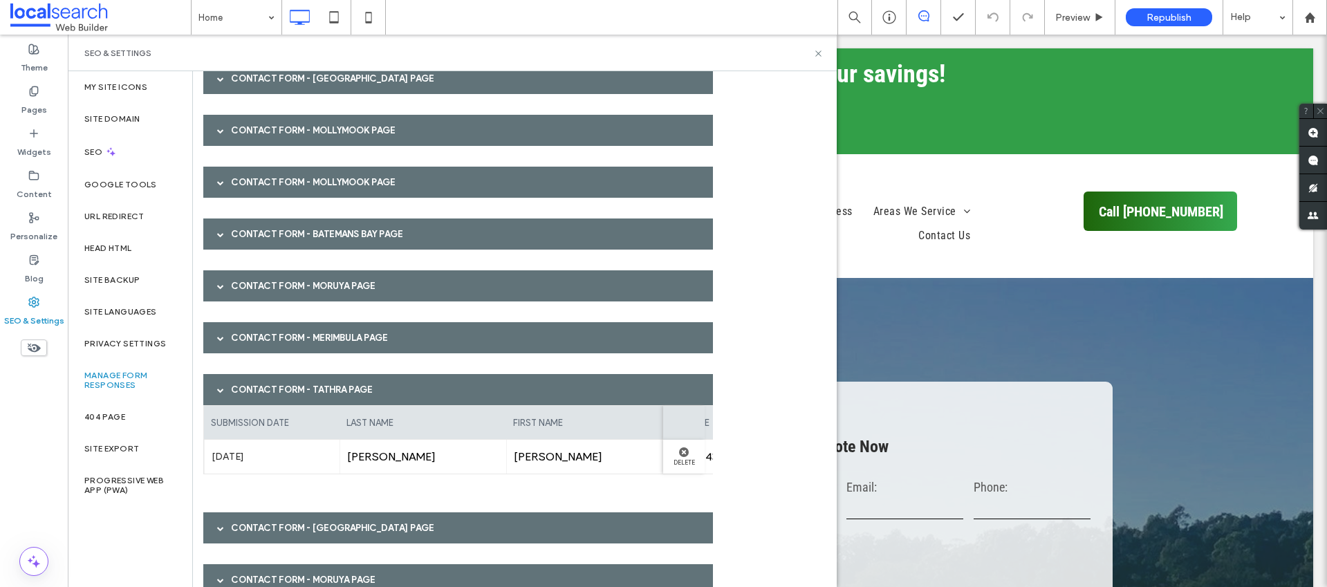
click at [295, 382] on div "Contact Form - Tathra page" at bounding box center [458, 389] width 510 height 31
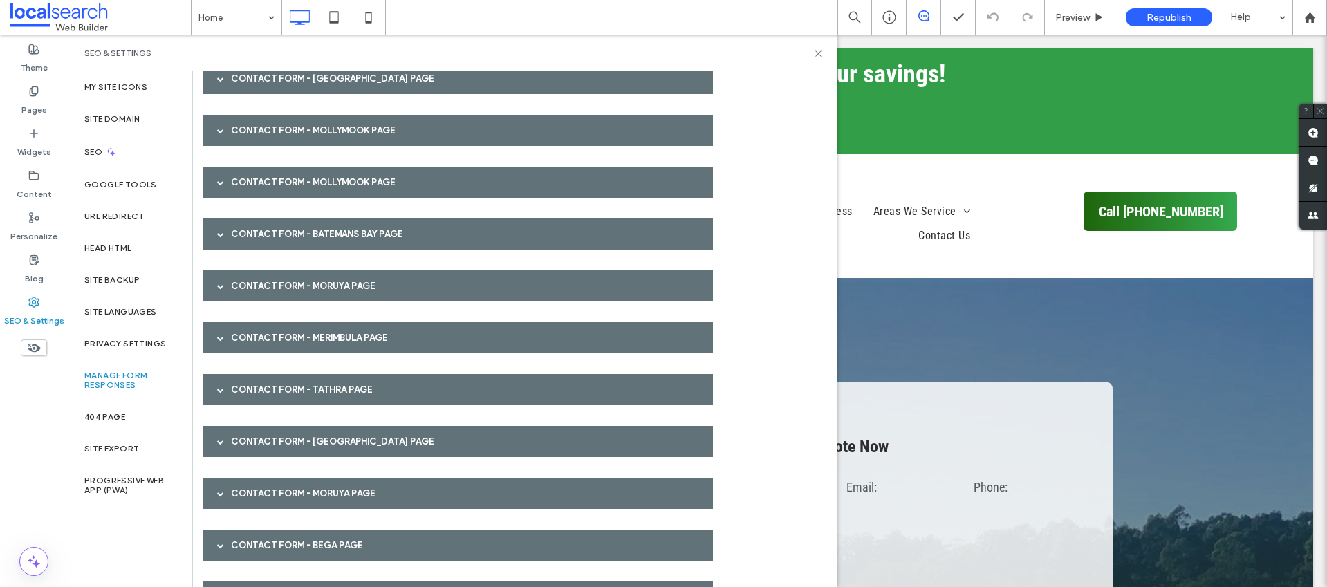
click at [270, 435] on div "Contact Form - [GEOGRAPHIC_DATA] page" at bounding box center [458, 441] width 510 height 31
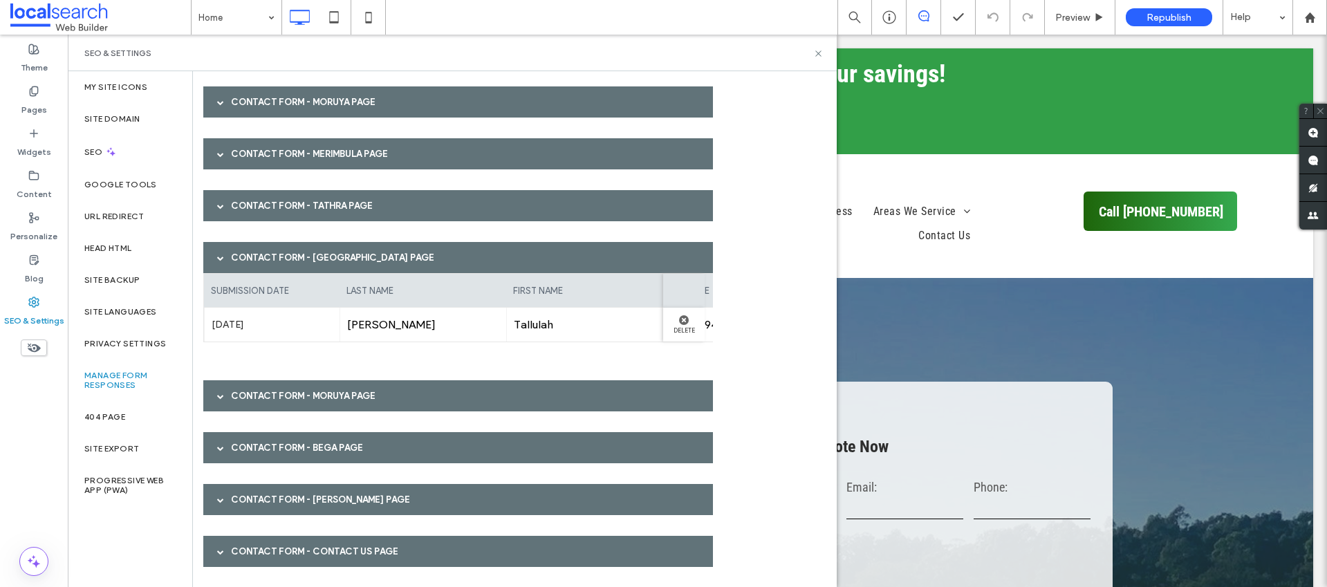
scroll to position [1667, 0]
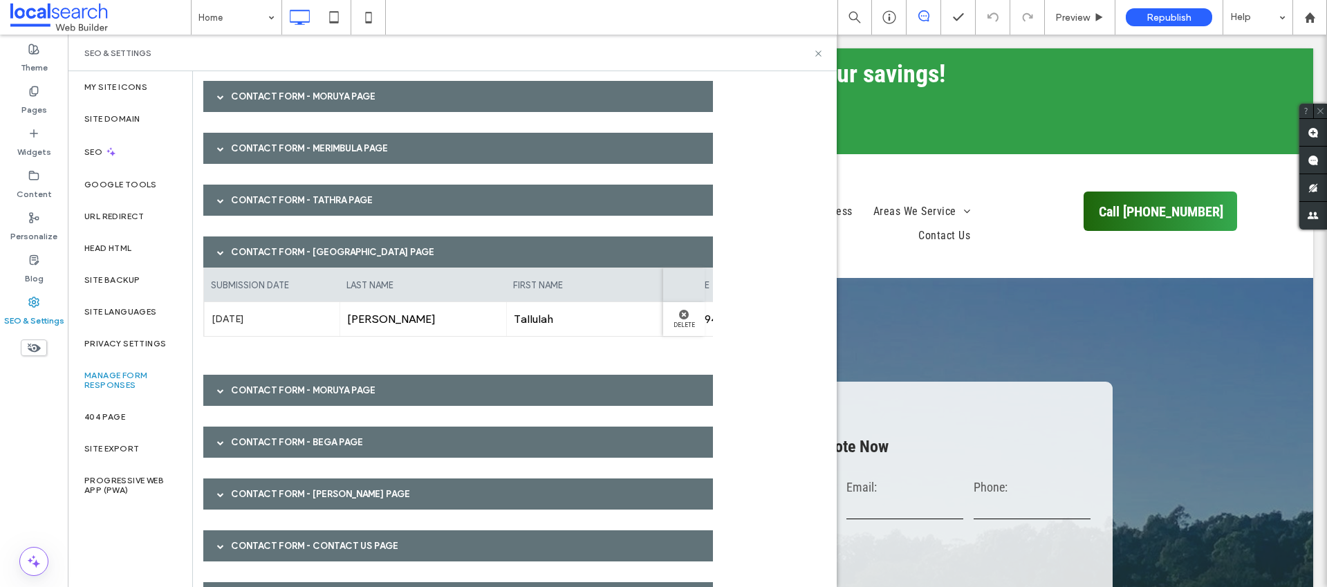
click at [268, 258] on div "Contact Form - [GEOGRAPHIC_DATA] page" at bounding box center [458, 252] width 510 height 31
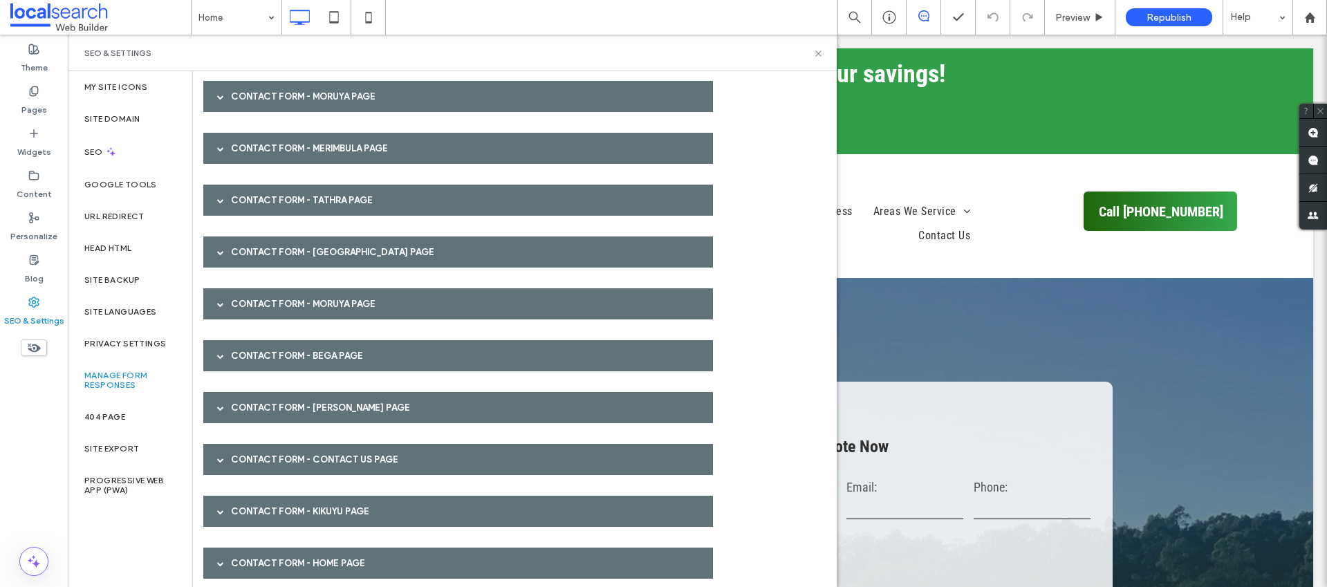
click at [268, 295] on div "Contact Form - Moruya page" at bounding box center [458, 303] width 510 height 31
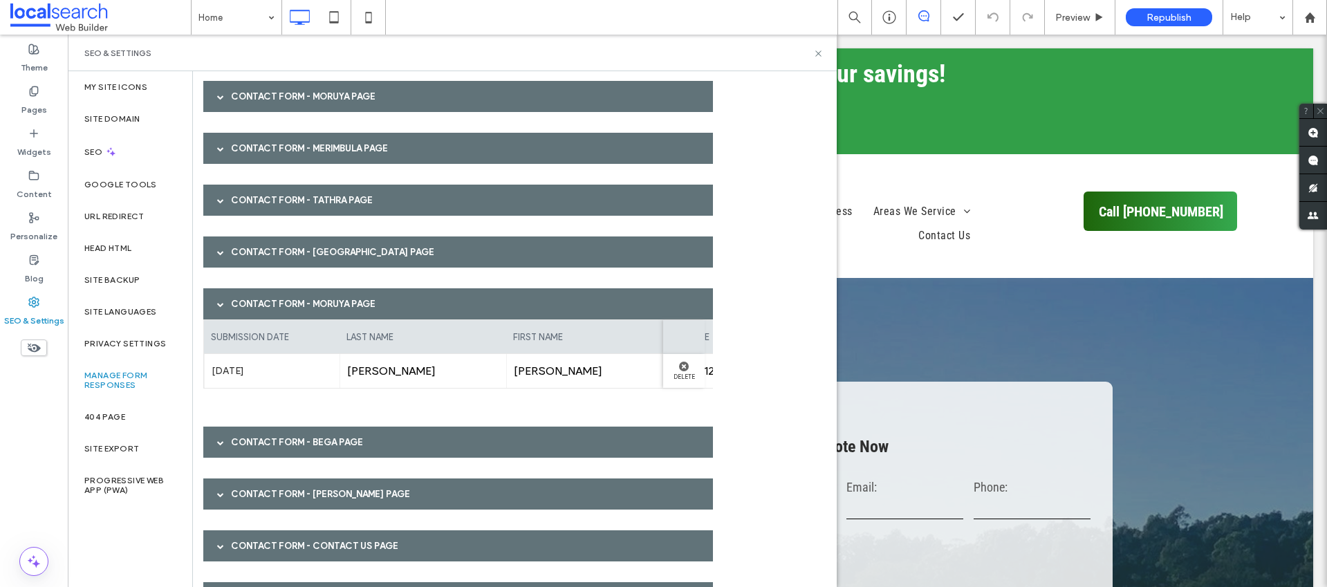
click at [268, 295] on div "Contact Form - Moruya page" at bounding box center [458, 303] width 510 height 31
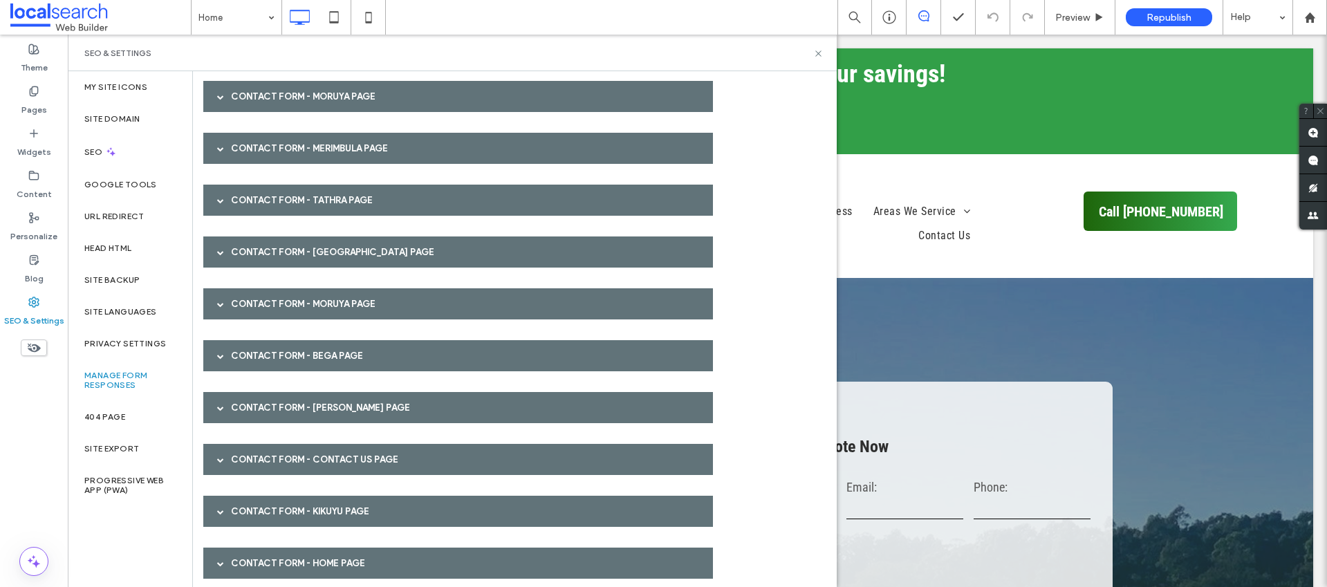
click at [270, 358] on div "Contact Form - Bega page" at bounding box center [458, 355] width 510 height 31
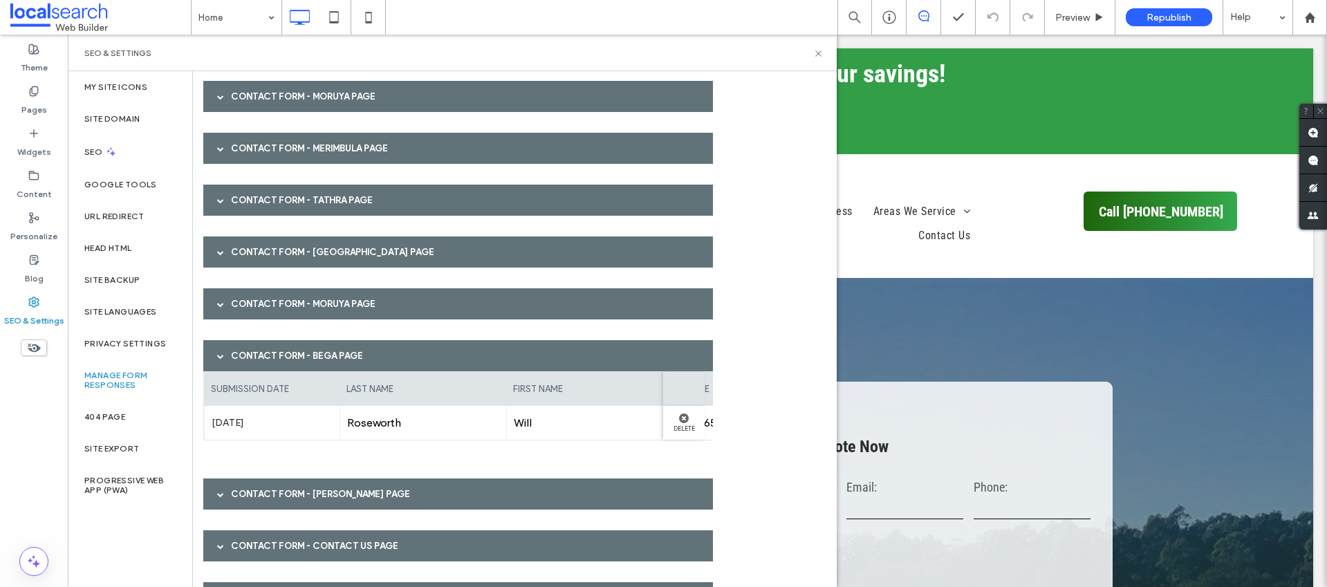
click at [271, 359] on div "Contact Form - Bega page" at bounding box center [458, 355] width 510 height 31
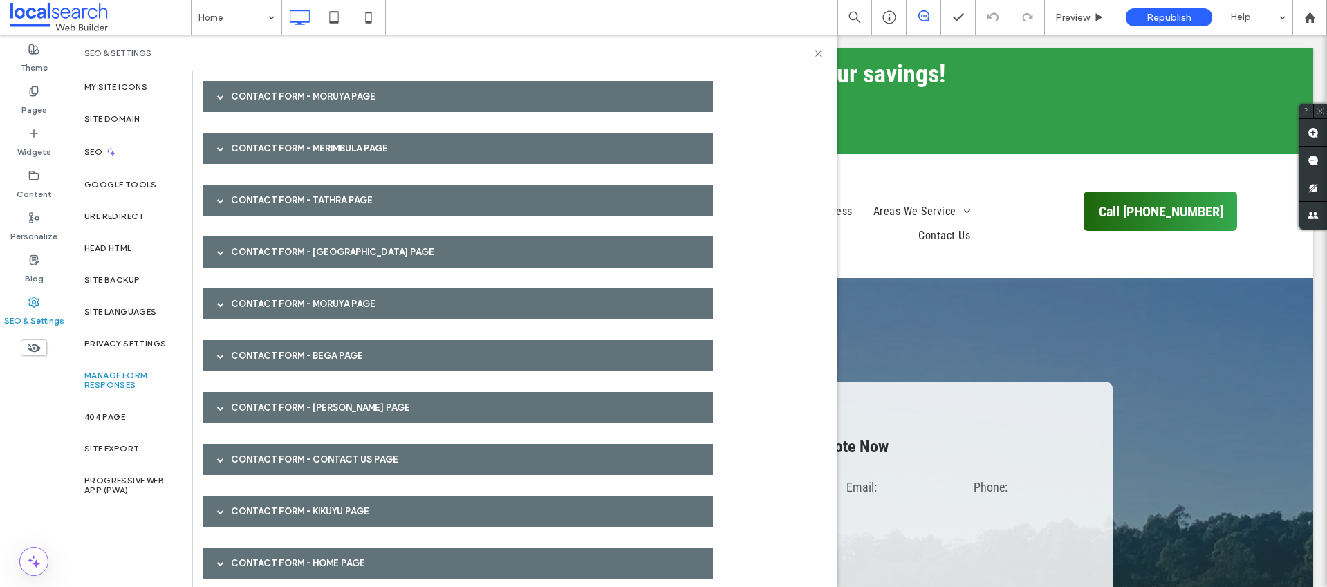
click at [261, 392] on div "Contact Form - [PERSON_NAME] page" at bounding box center [458, 407] width 510 height 31
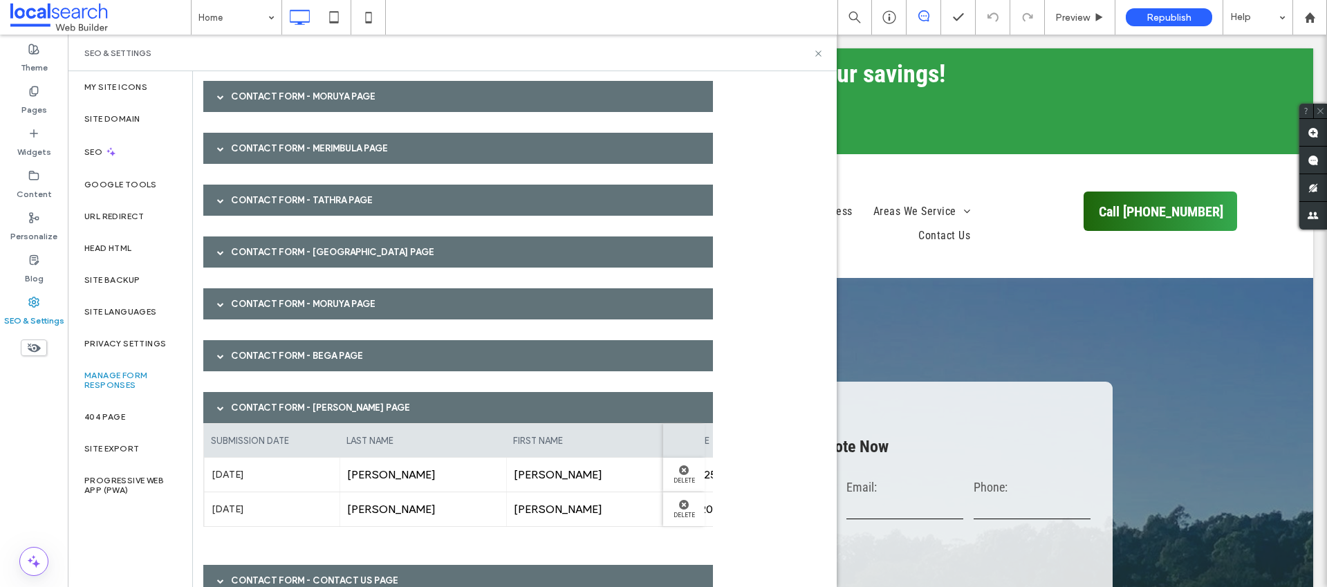
click at [261, 402] on div "Contact Form - [PERSON_NAME] page" at bounding box center [458, 407] width 510 height 31
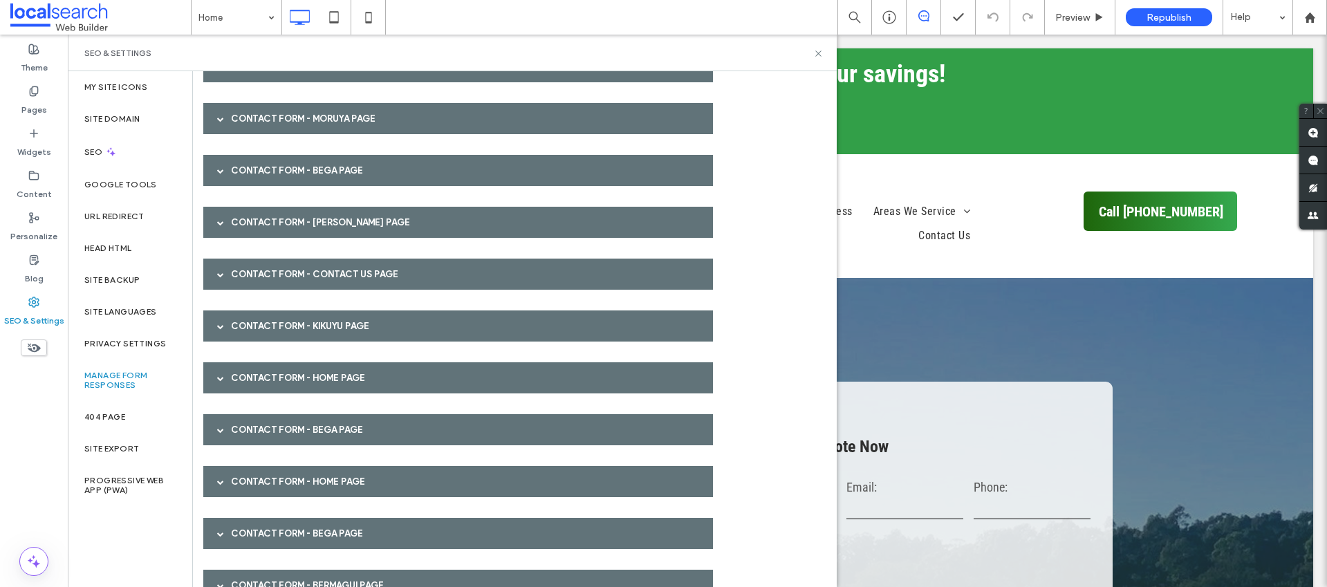
scroll to position [1889, 0]
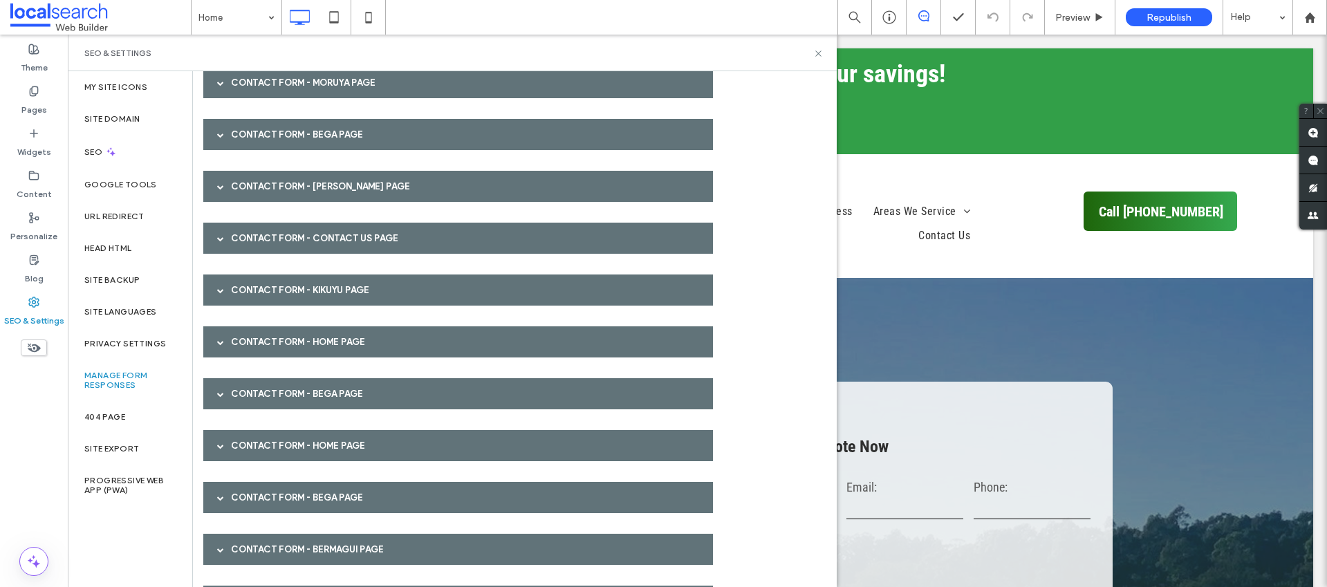
click at [234, 233] on div "Contact Form - Contact Us page" at bounding box center [458, 238] width 510 height 31
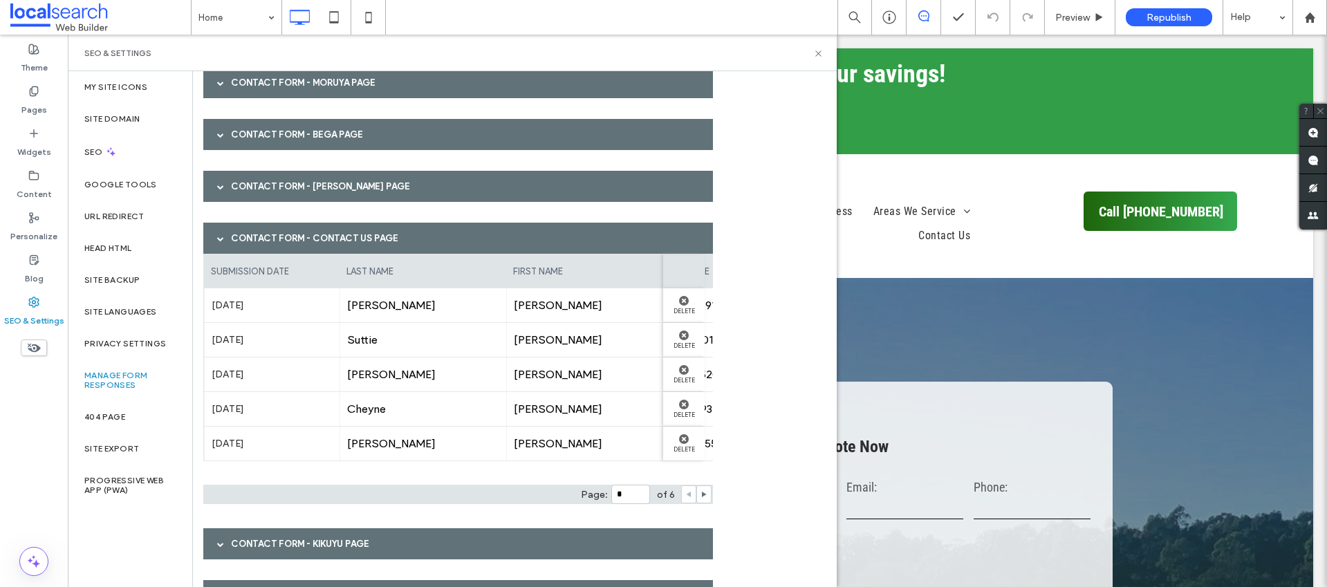
click at [235, 234] on div "Contact Form - Contact Us page" at bounding box center [458, 238] width 510 height 31
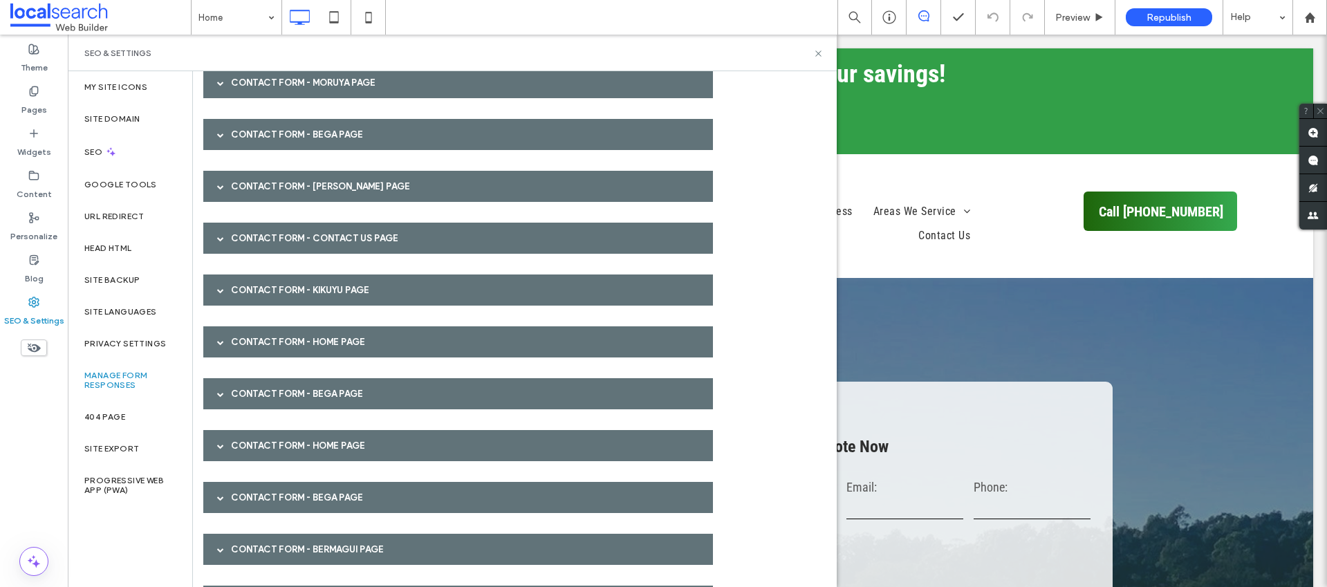
click at [254, 294] on div "Contact Form - Kikuyu page" at bounding box center [458, 290] width 510 height 31
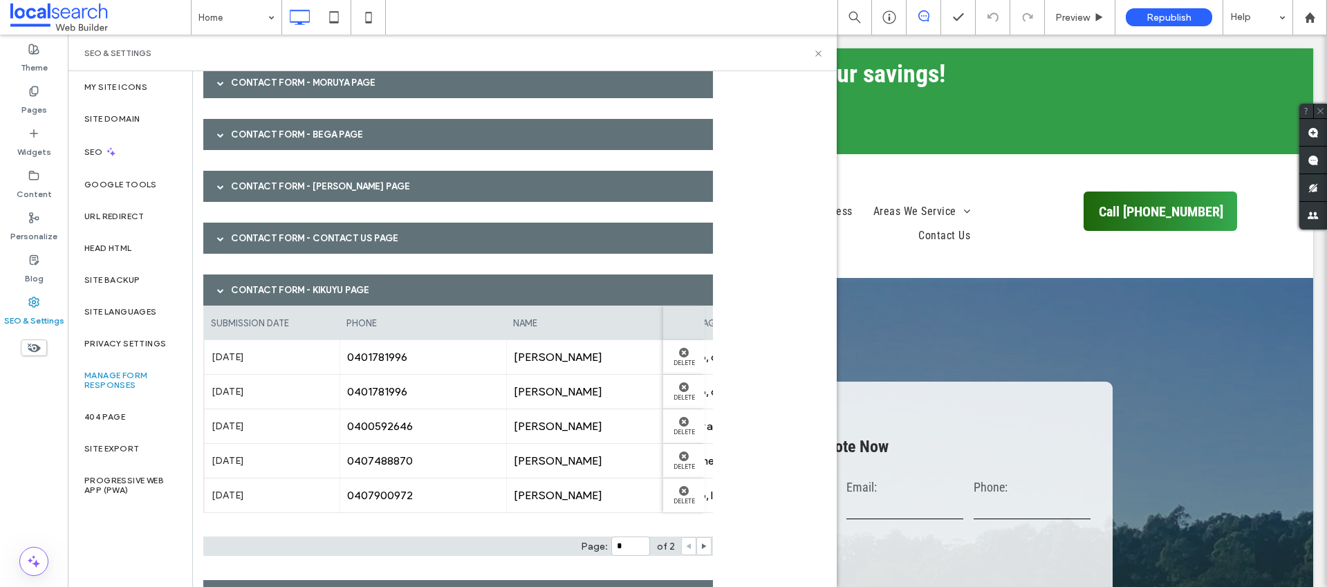
click at [229, 286] on div at bounding box center [220, 290] width 21 height 24
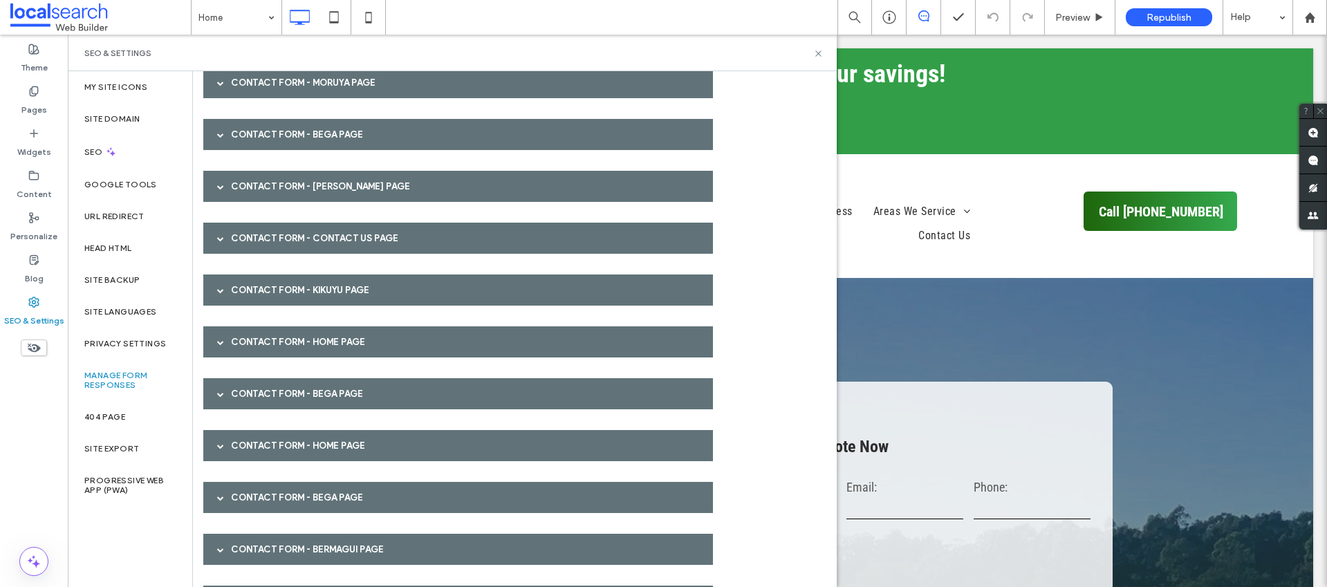
click at [243, 340] on div "Contact Form - HOME page" at bounding box center [458, 341] width 510 height 31
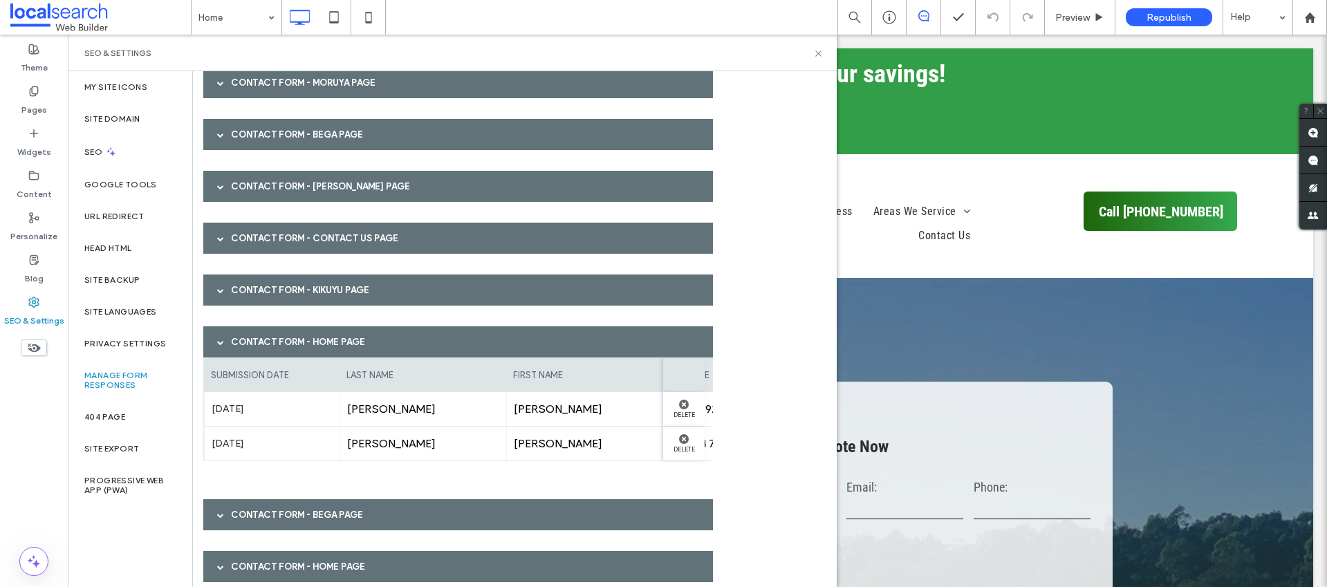
click at [243, 340] on div "Contact Form - HOME page" at bounding box center [458, 341] width 510 height 31
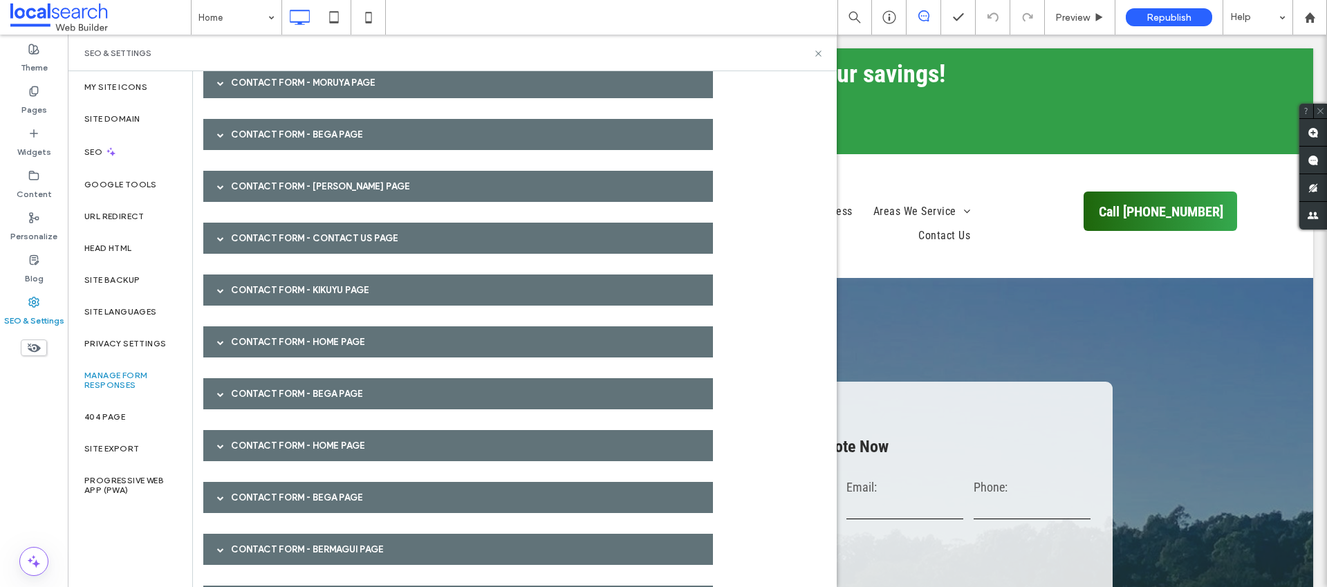
click at [246, 398] on div "Contact Form - Bega page" at bounding box center [458, 393] width 510 height 31
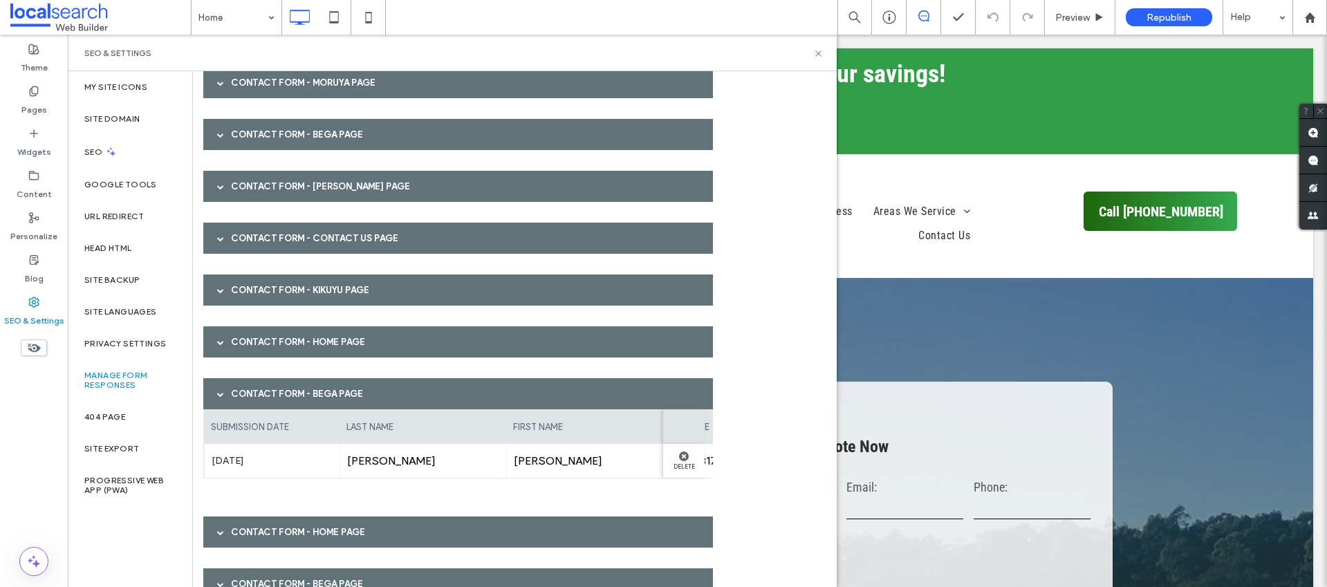
click at [246, 396] on div "Contact Form - Bega page" at bounding box center [458, 393] width 510 height 31
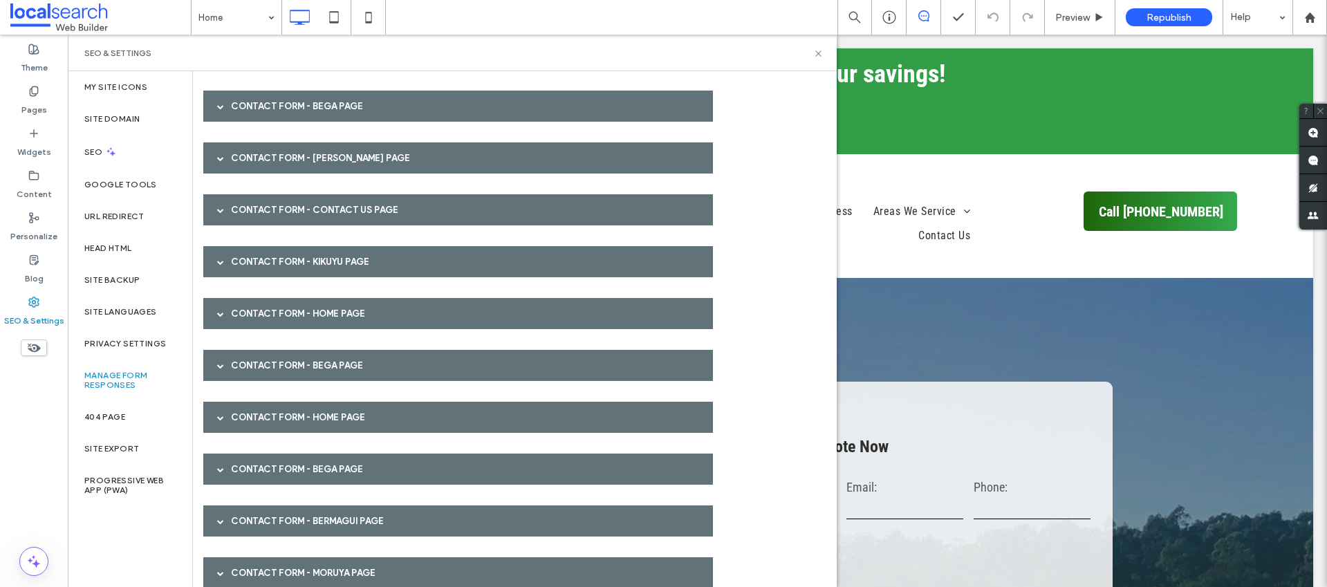
scroll to position [1933, 0]
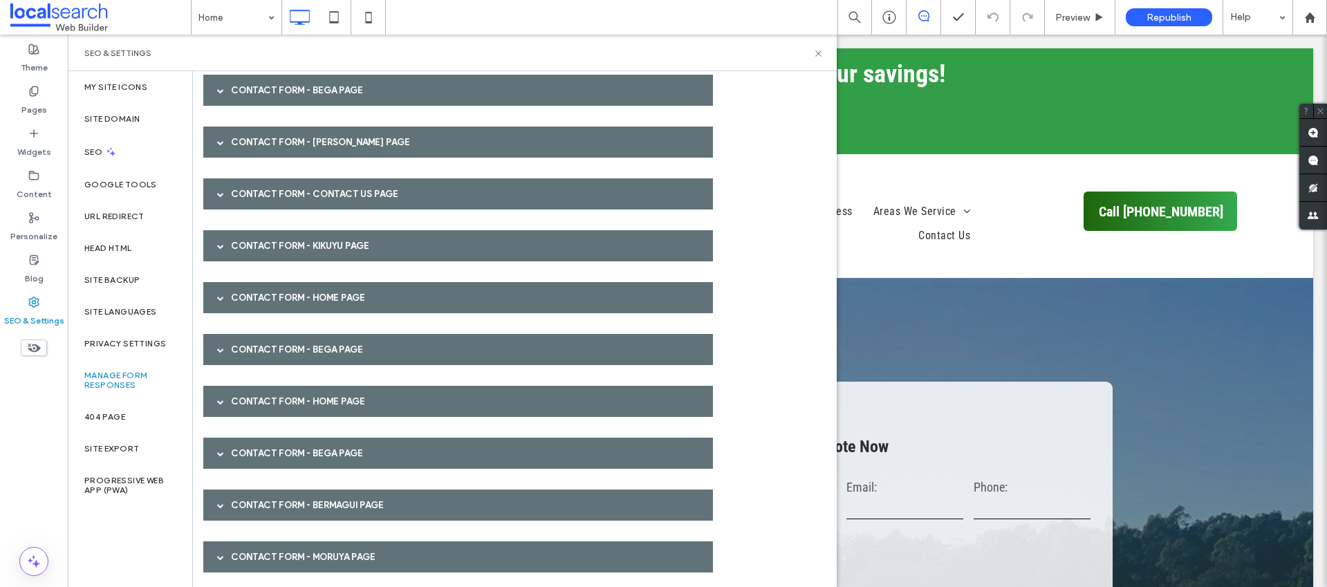
click at [245, 397] on div "Contact Form - HOME page" at bounding box center [458, 401] width 510 height 31
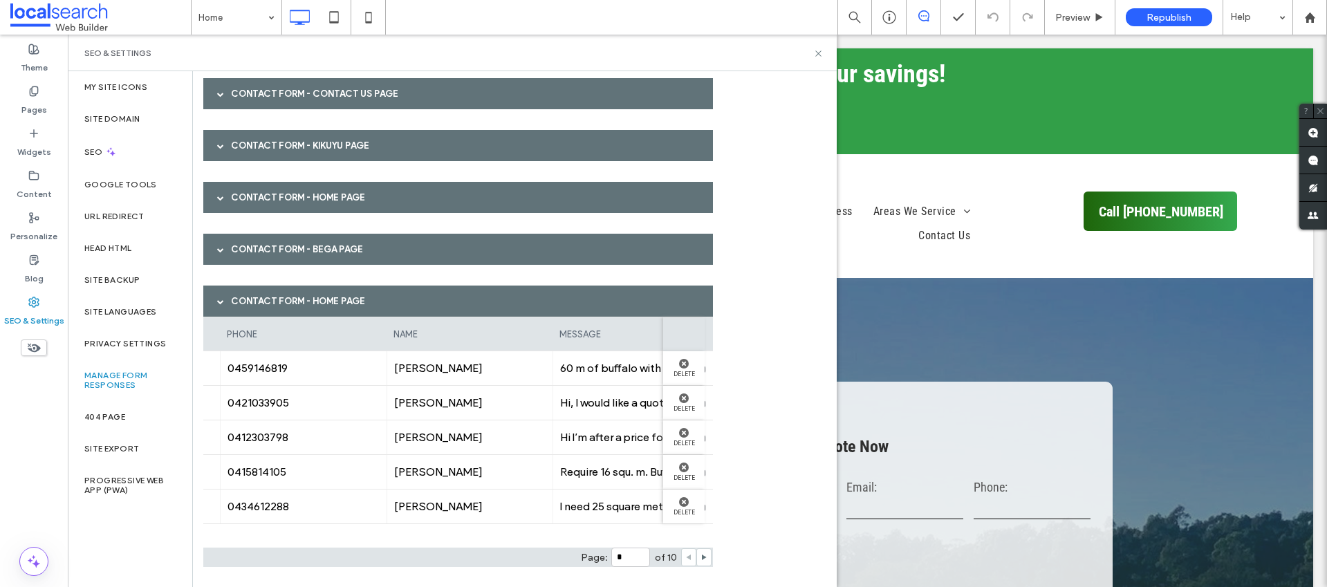
scroll to position [0, 0]
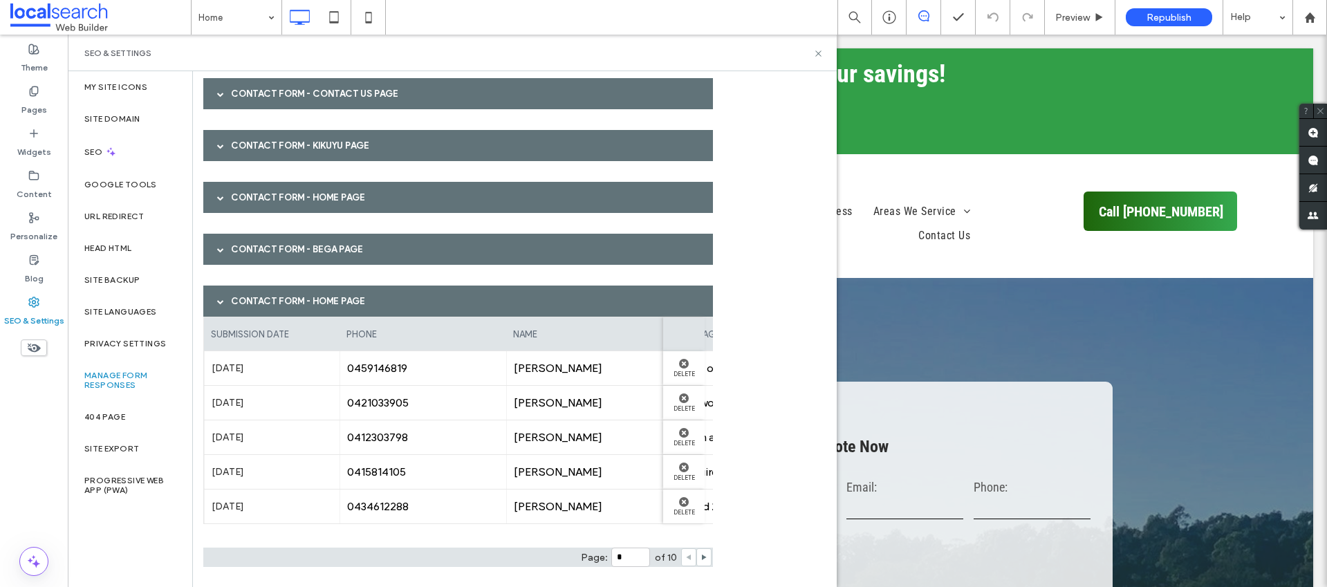
click at [241, 290] on div "Contact Form - HOME page" at bounding box center [458, 301] width 510 height 31
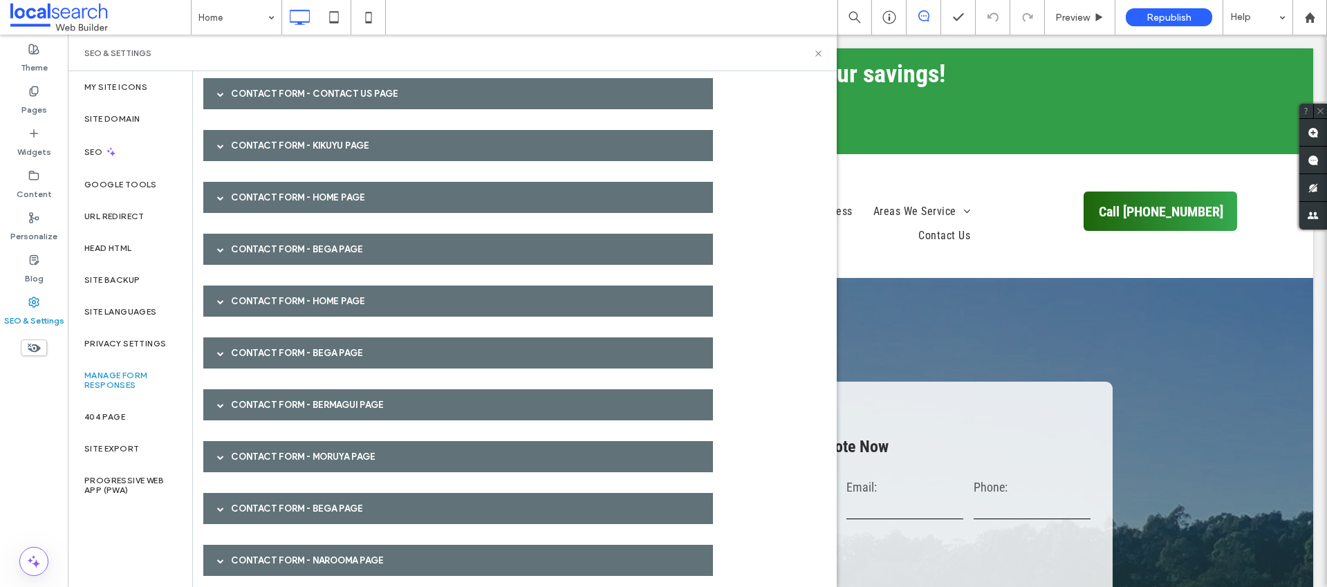
click at [261, 342] on div "Contact Form - Bega page" at bounding box center [458, 352] width 510 height 31
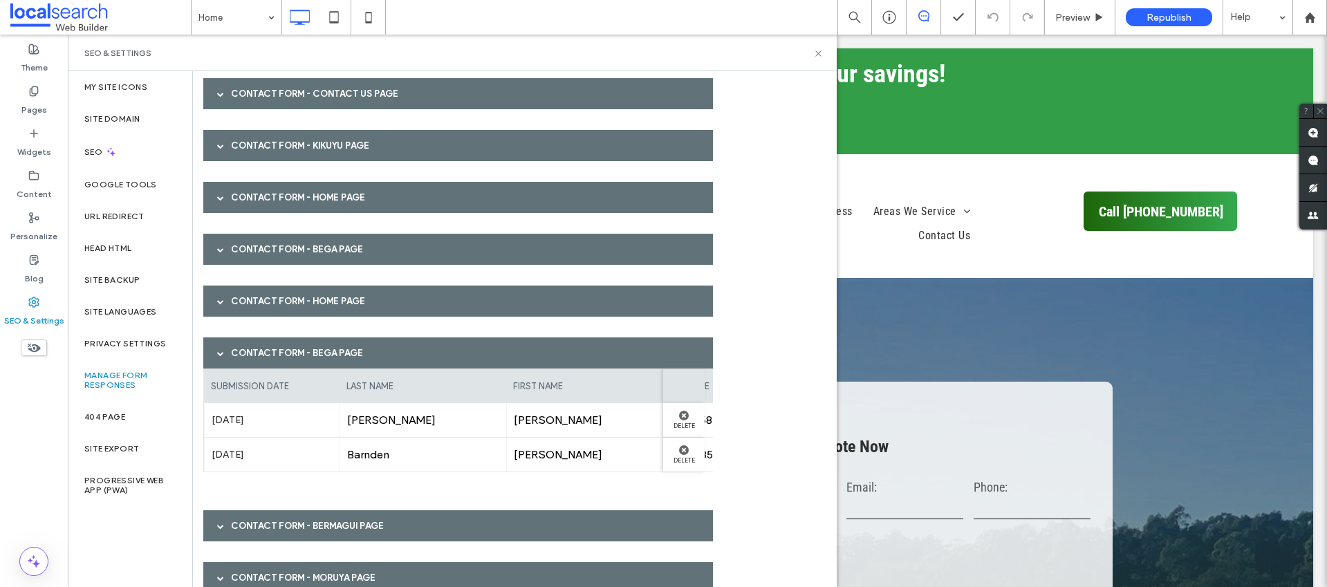
click at [247, 351] on div "Contact Form - Bega page" at bounding box center [458, 352] width 510 height 31
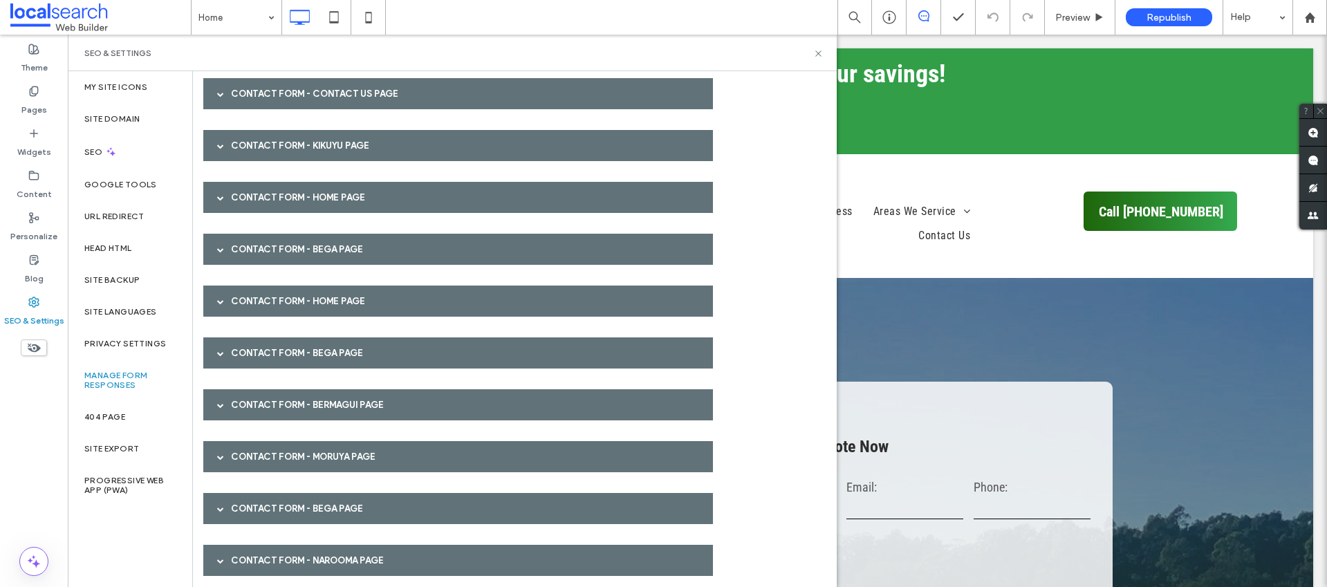
click at [236, 405] on div "Contact Form - Bermagui page" at bounding box center [458, 404] width 510 height 31
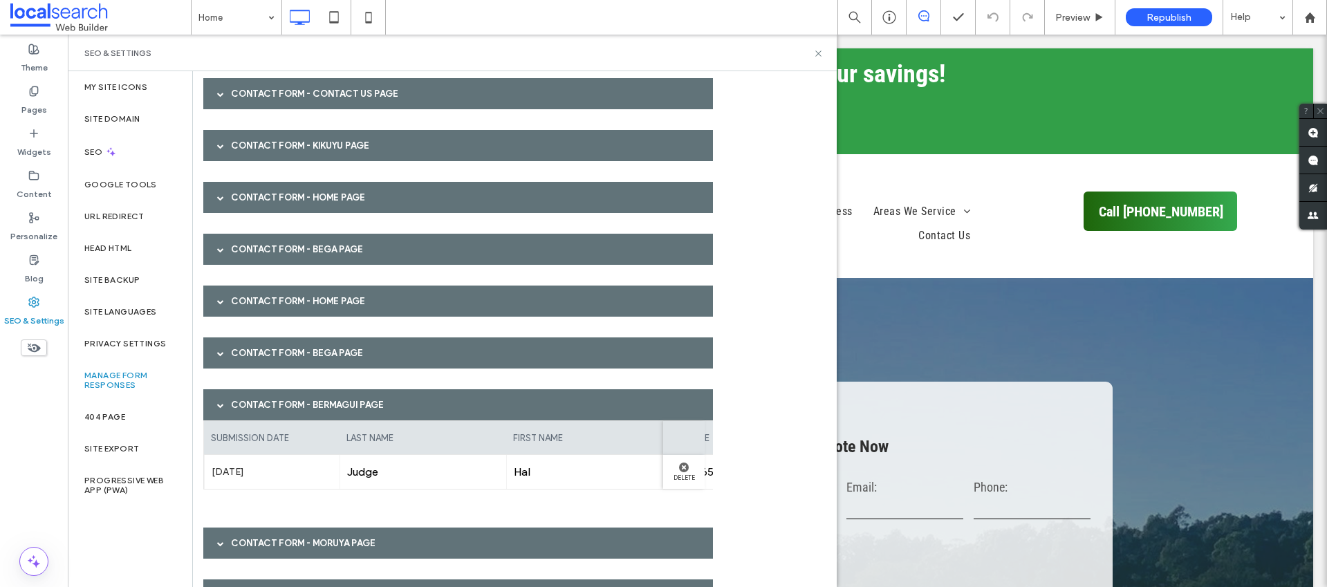
click at [237, 407] on div "Contact Form - Bermagui page" at bounding box center [458, 404] width 510 height 31
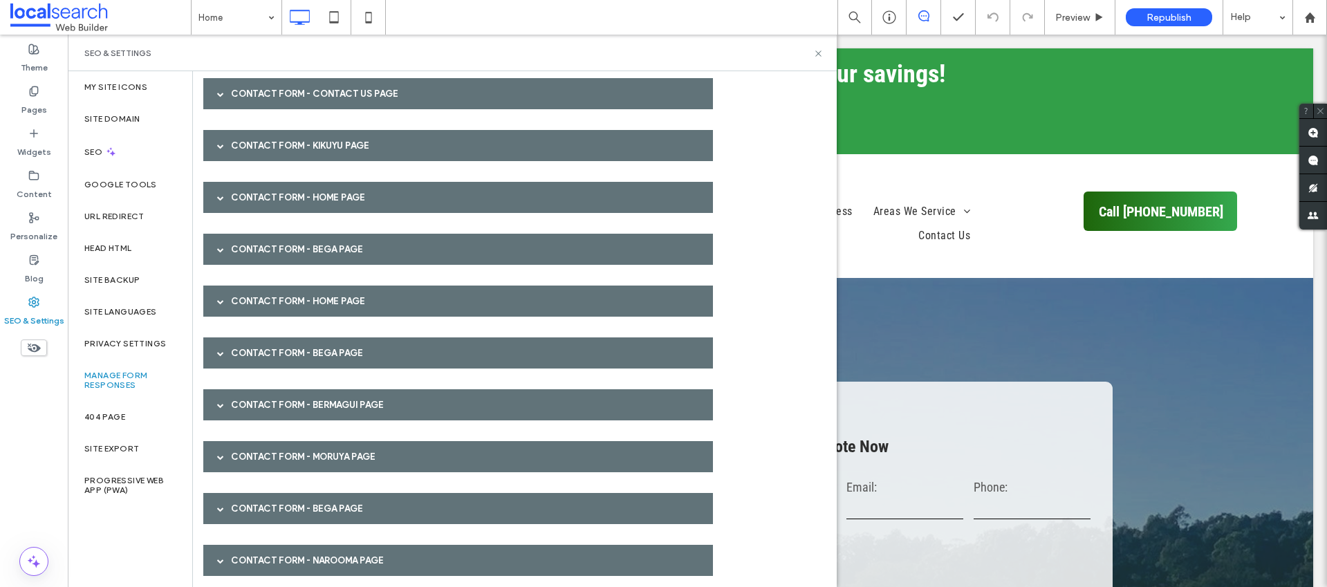
click at [243, 464] on div "Contact Form - Moruya page" at bounding box center [458, 456] width 510 height 31
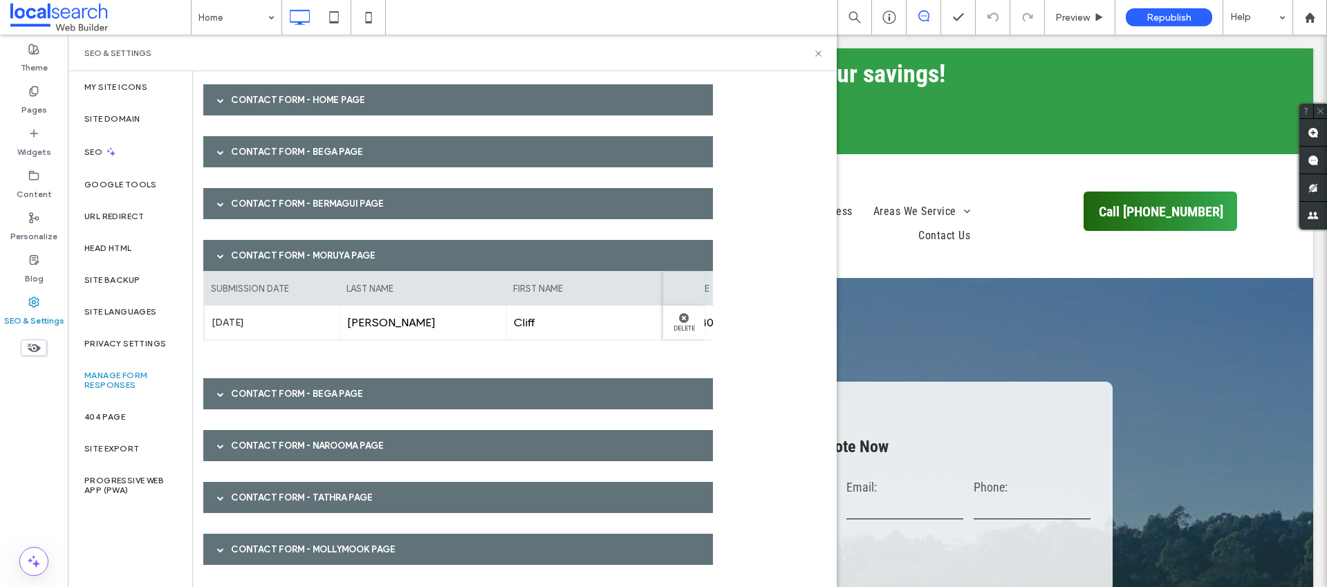
click at [268, 263] on div "Contact Form - Moruya page" at bounding box center [458, 255] width 510 height 31
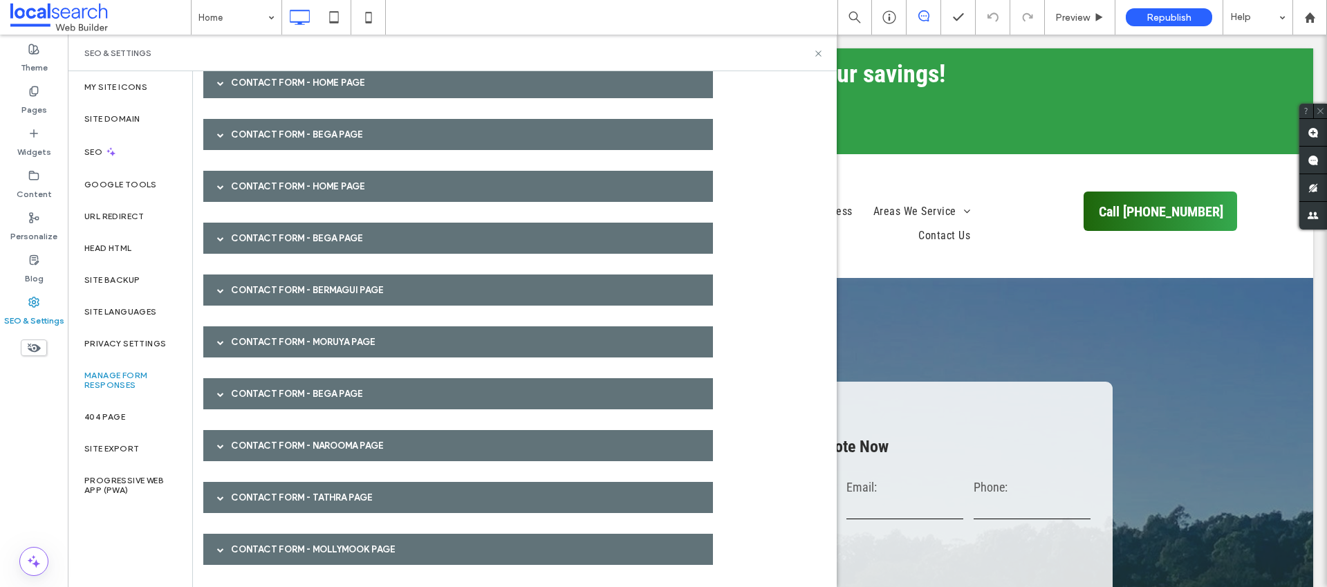
click at [250, 398] on div "Contact Form - Bega page" at bounding box center [458, 393] width 510 height 31
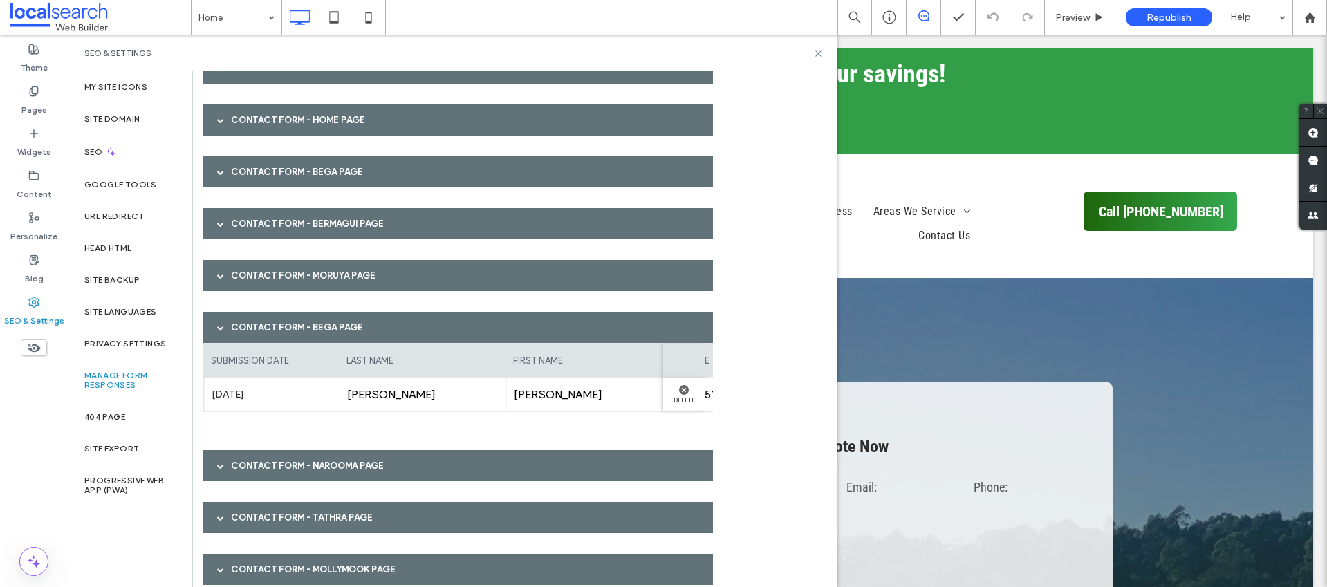
scroll to position [2234, 0]
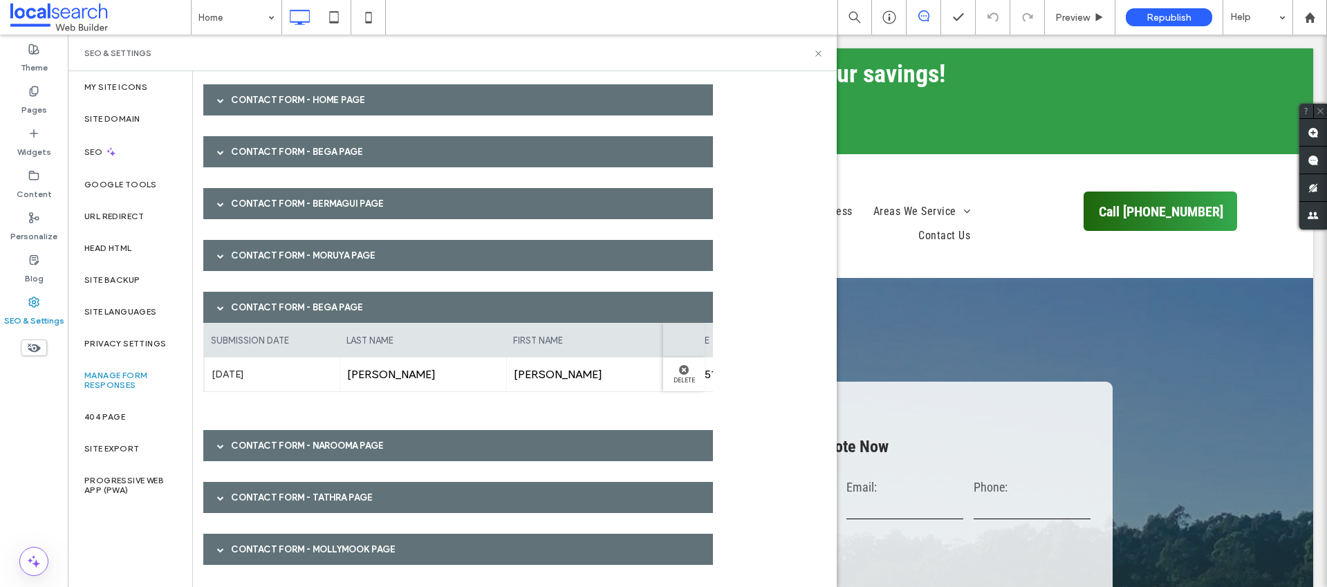
click at [254, 299] on div "Contact Form - Bega page" at bounding box center [458, 307] width 510 height 31
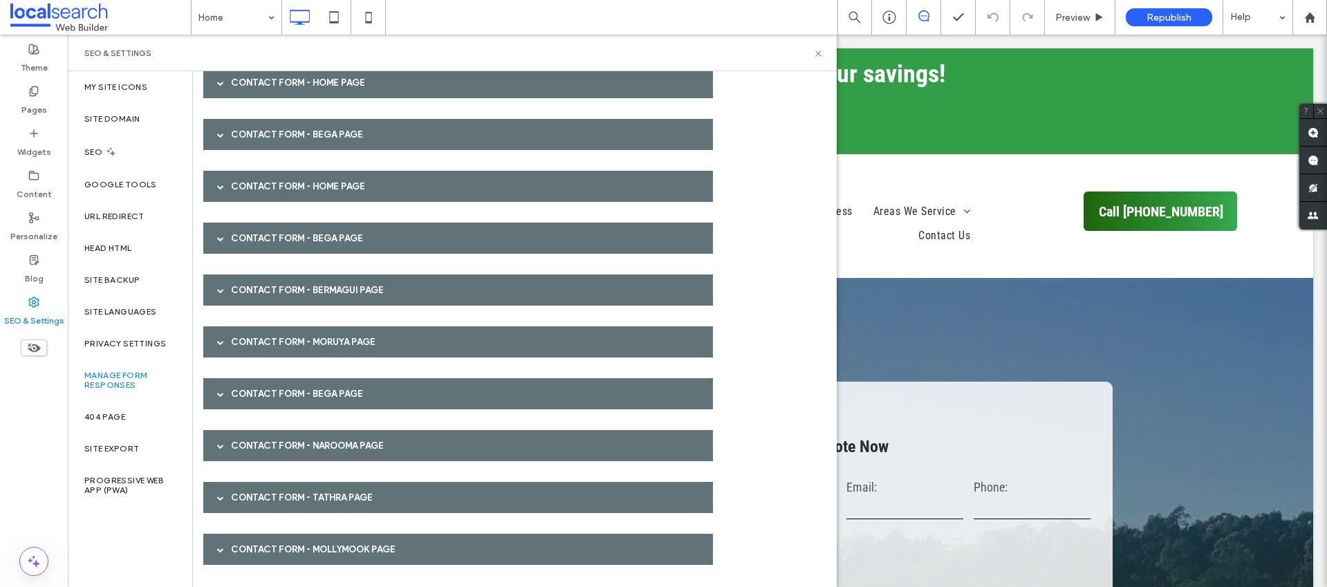
click at [246, 449] on div "Contact Form - Narooma page" at bounding box center [458, 445] width 510 height 31
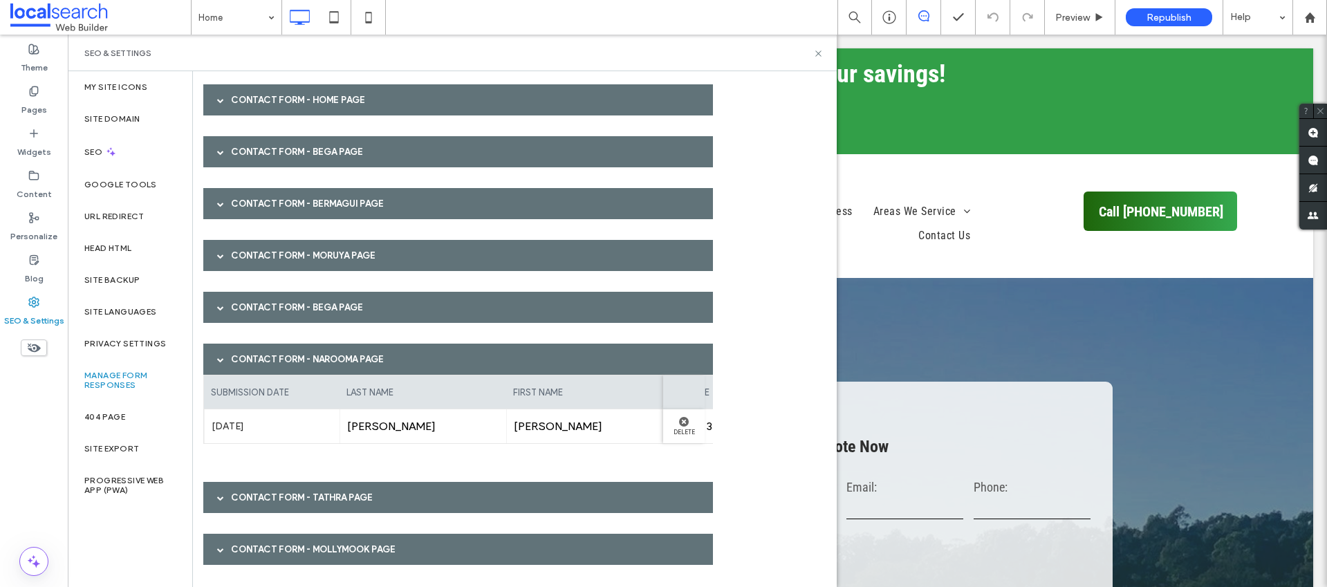
click at [256, 355] on div "Contact Form - Narooma page" at bounding box center [458, 359] width 510 height 31
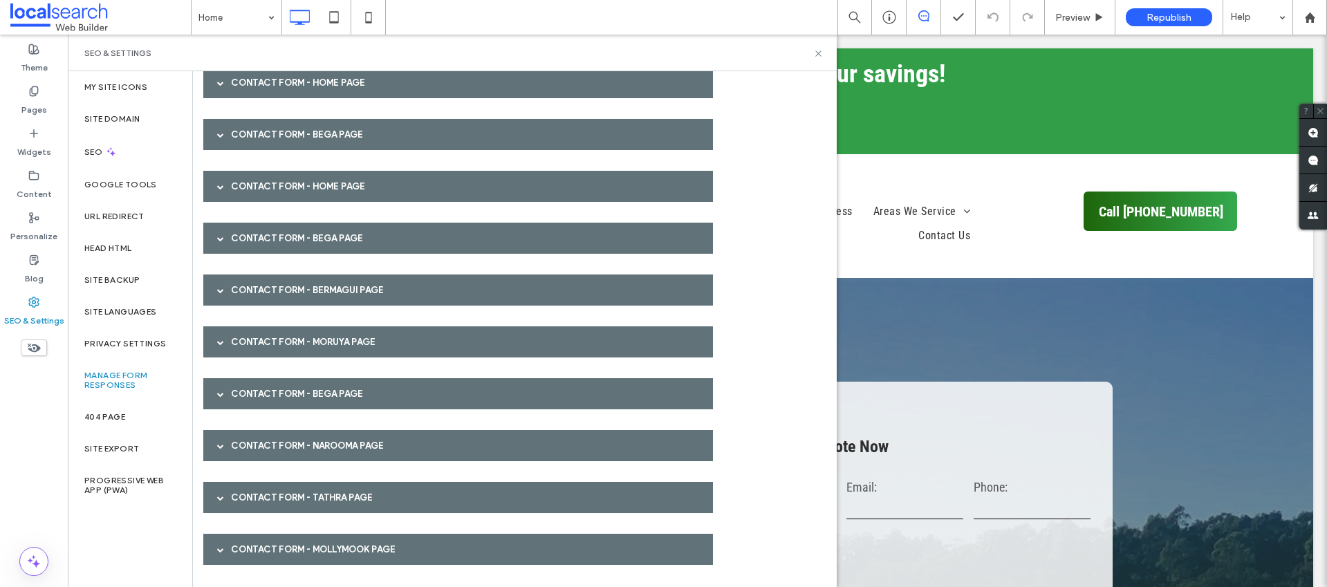
scroll to position [2148, 0]
click at [249, 510] on div "Contact Form - Tathra page" at bounding box center [458, 497] width 510 height 31
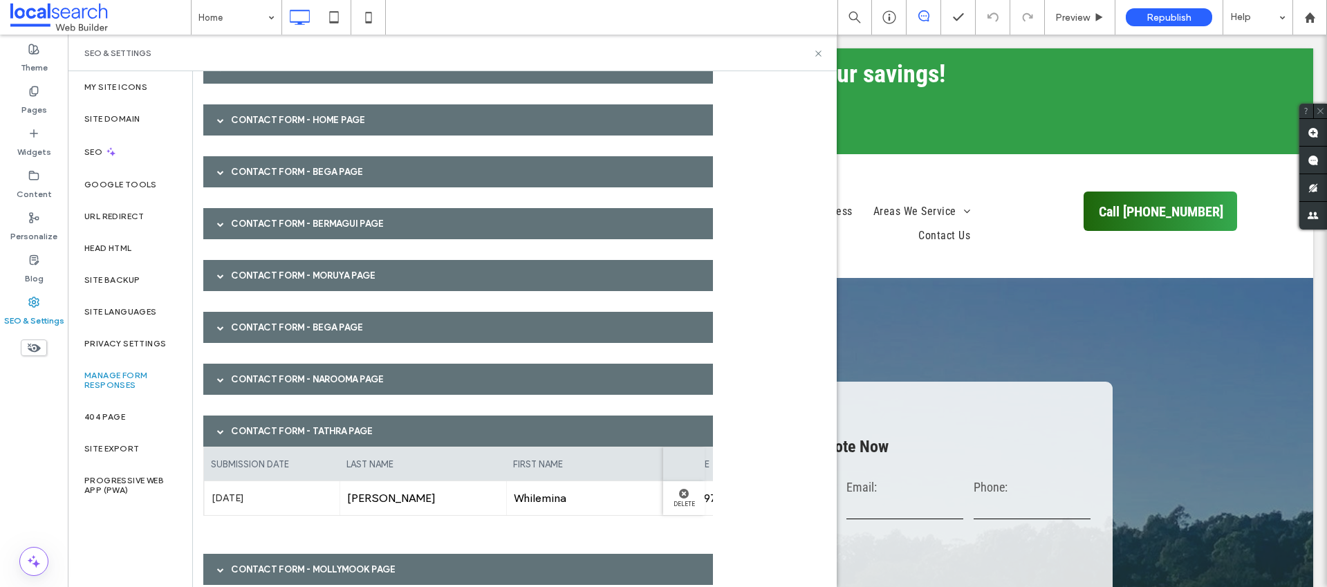
scroll to position [2234, 0]
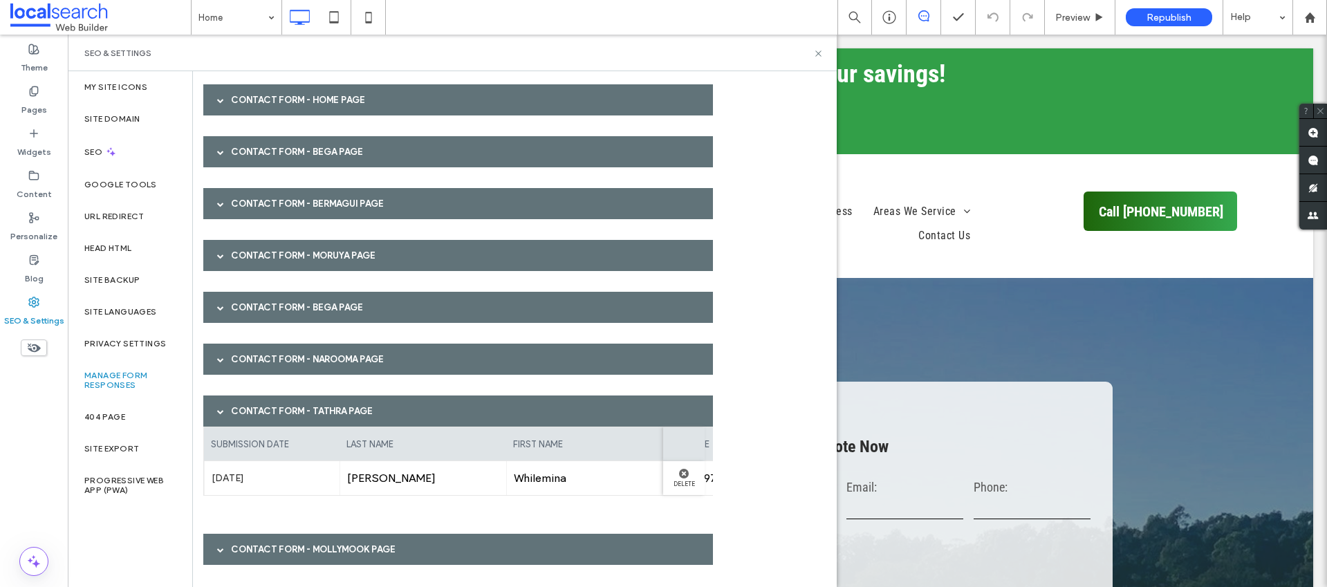
click at [247, 537] on div "Contact Form - Mollymook page" at bounding box center [458, 549] width 510 height 31
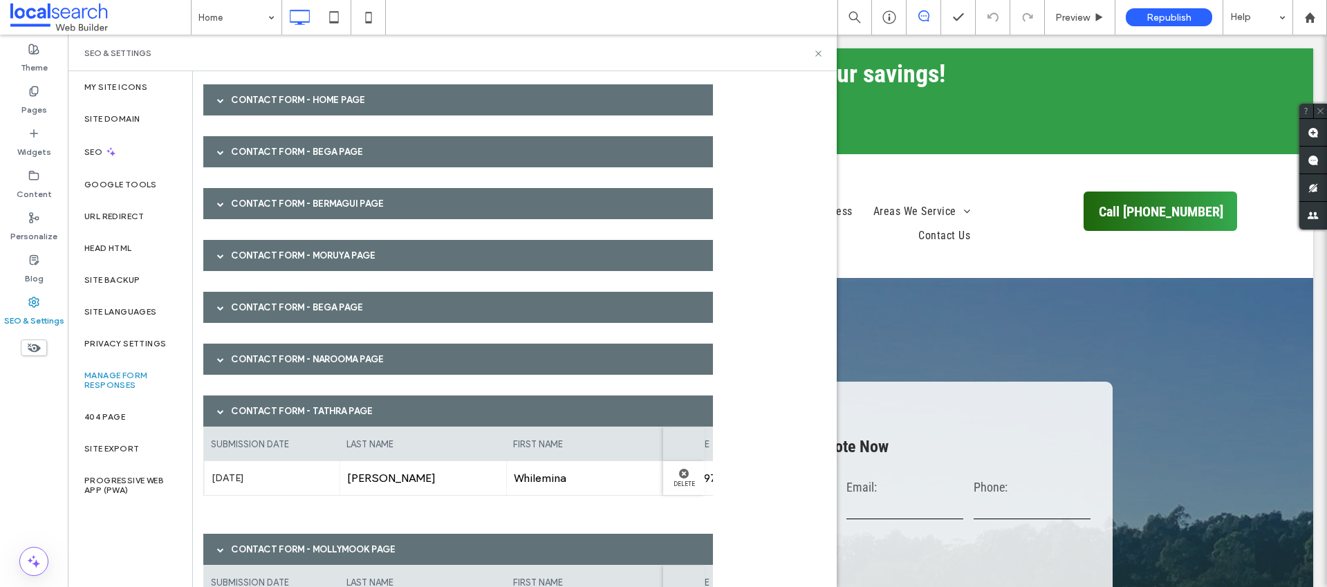
click at [261, 414] on div "Contact Form - Tathra page" at bounding box center [458, 411] width 510 height 31
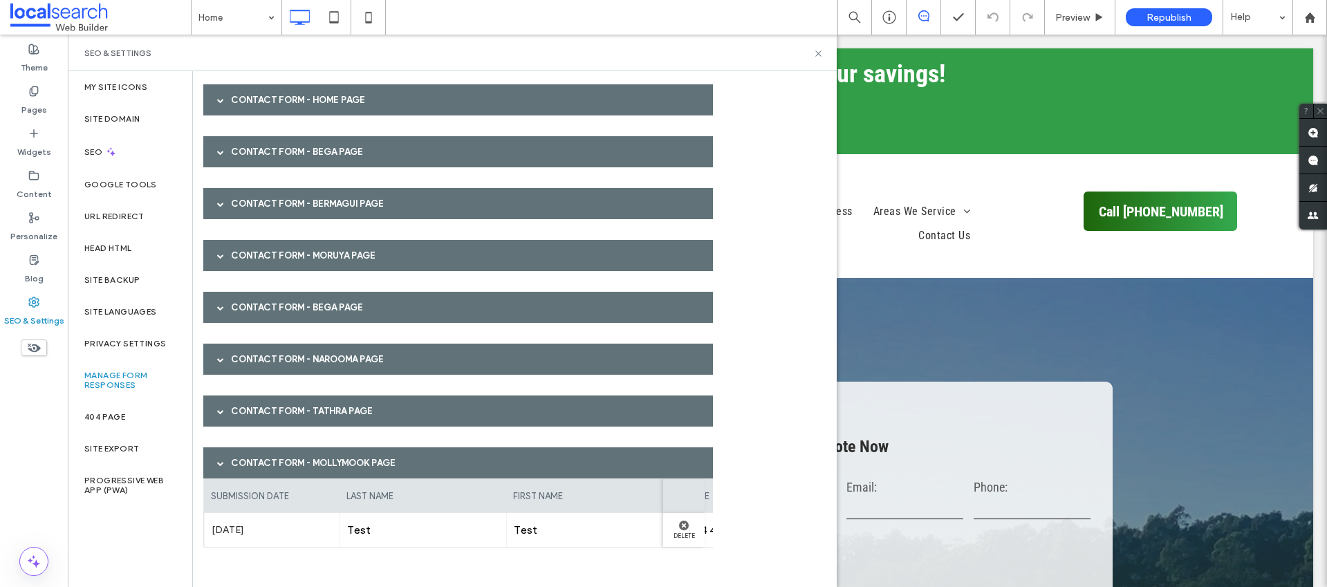
click at [276, 457] on div "Contact Form - Mollymook page" at bounding box center [458, 462] width 510 height 31
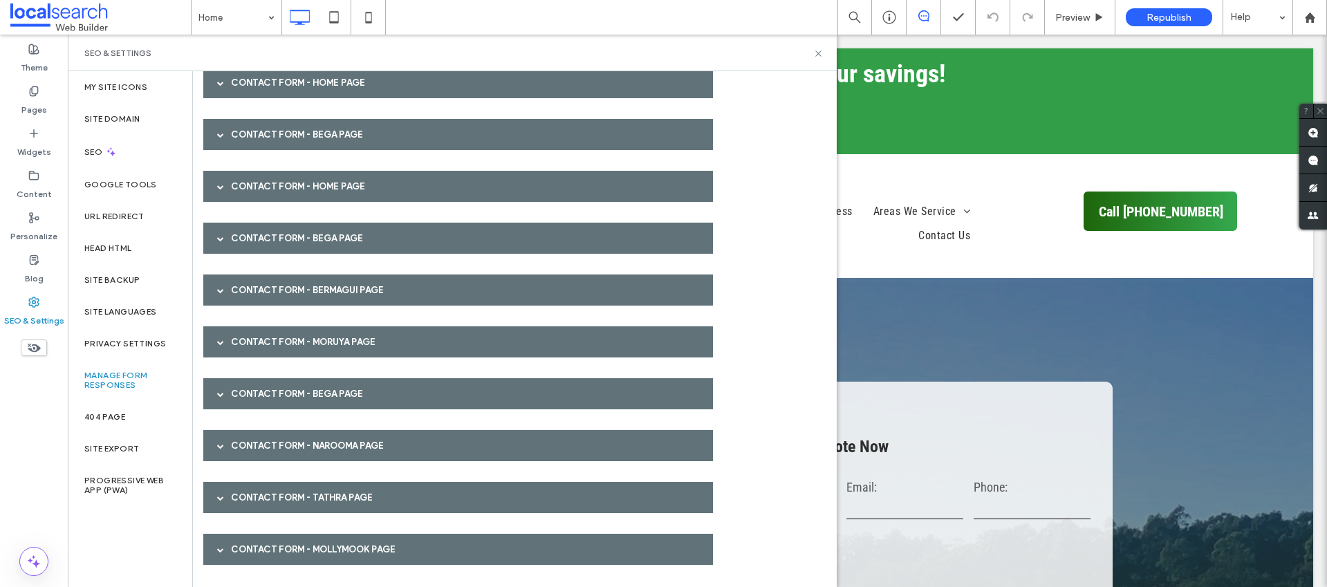
scroll to position [2148, 0]
